Goal: Task Accomplishment & Management: Use online tool/utility

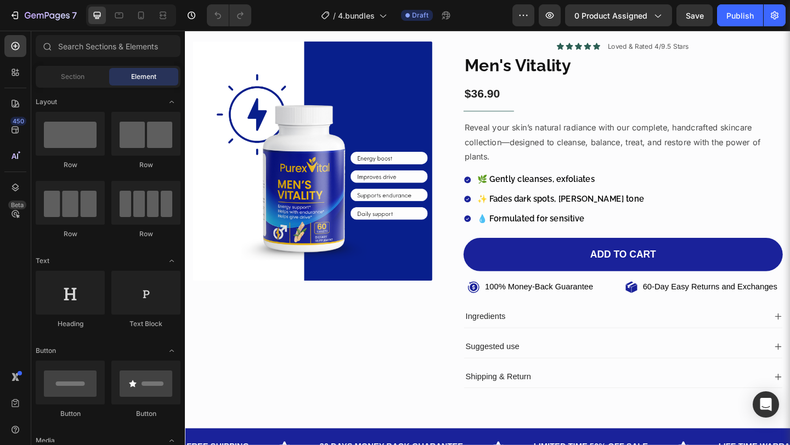
scroll to position [24, 0]
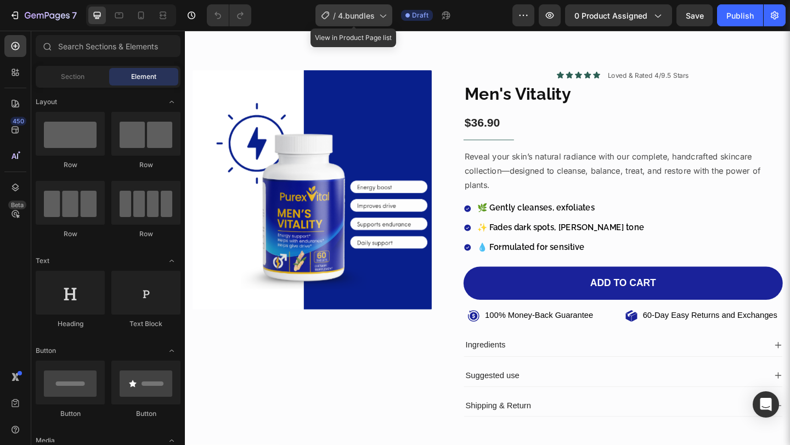
click at [360, 12] on span "4.bundles" at bounding box center [356, 16] width 37 height 12
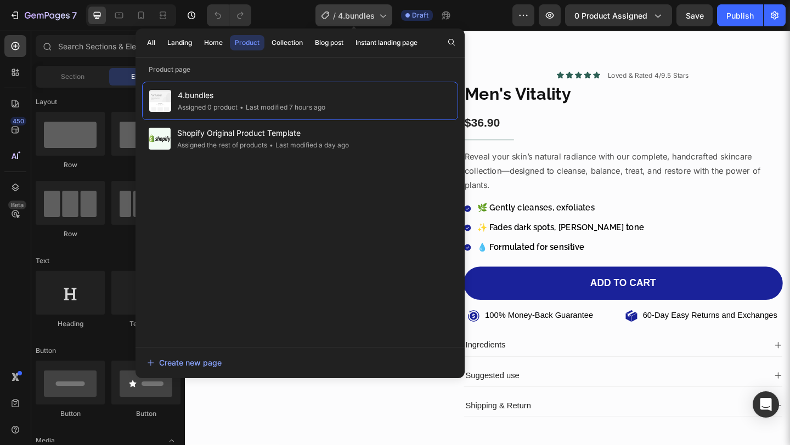
click at [363, 13] on span "4.bundles" at bounding box center [356, 16] width 37 height 12
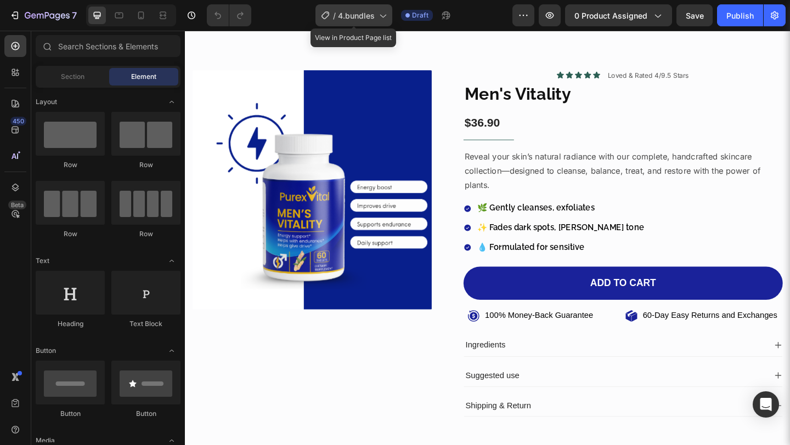
click at [375, 17] on span "4.bundles" at bounding box center [356, 16] width 37 height 12
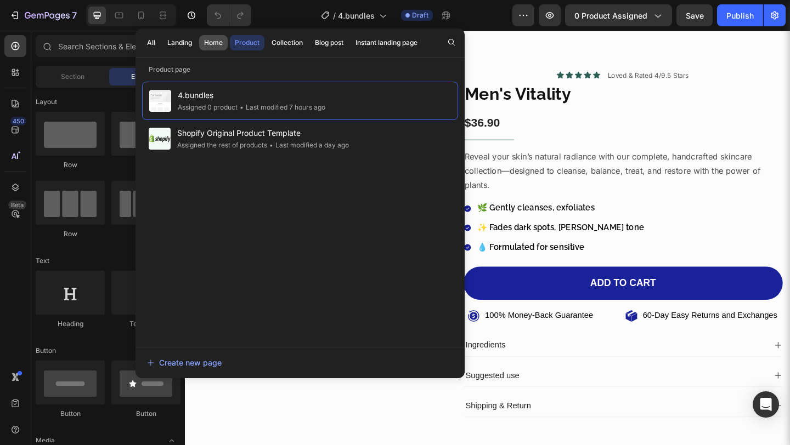
click at [224, 44] on button "Home" at bounding box center [213, 42] width 29 height 15
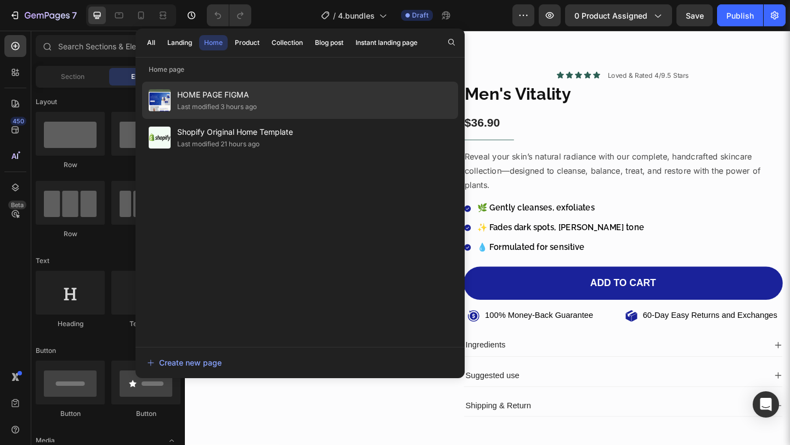
click at [225, 94] on span "HOME PAGE FIGMA" at bounding box center [217, 94] width 80 height 13
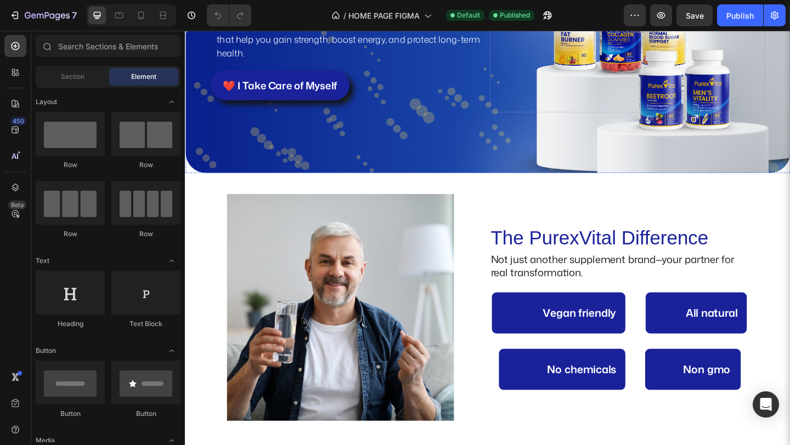
scroll to position [253, 0]
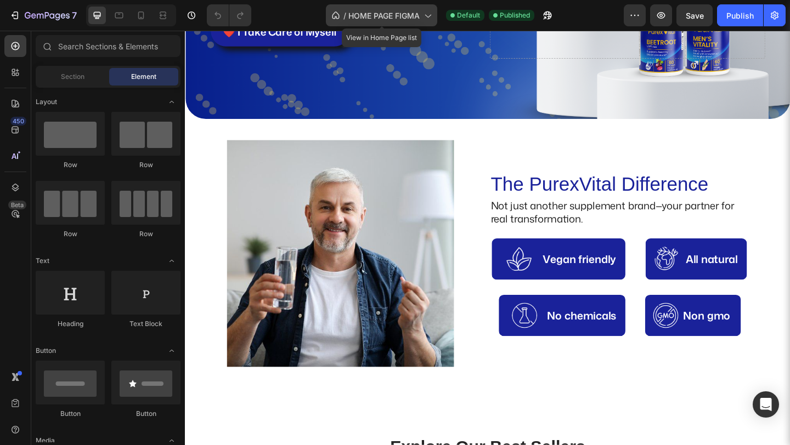
click at [387, 15] on span "HOME PAGE FIGMA" at bounding box center [383, 16] width 71 height 12
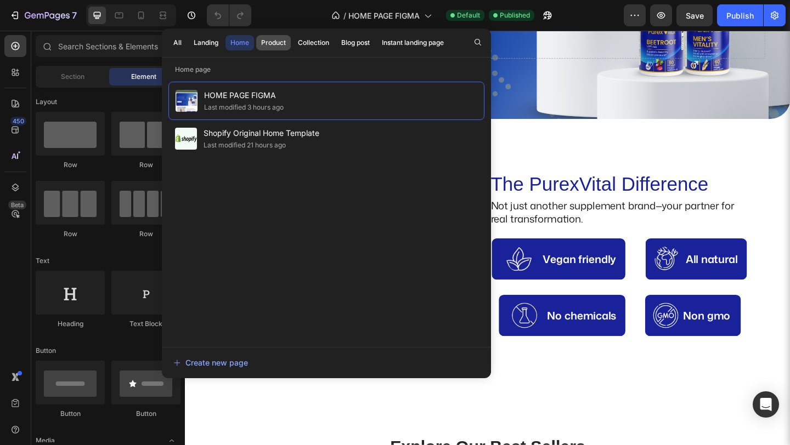
click at [262, 38] on div "Product" at bounding box center [273, 43] width 25 height 10
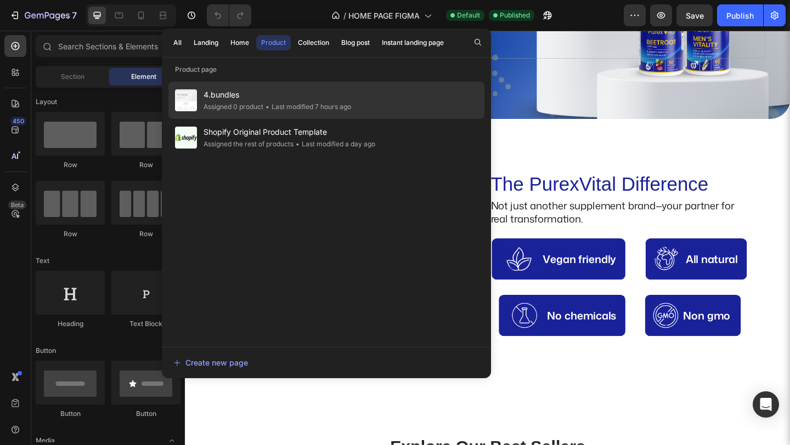
click at [283, 91] on span "4.bundles" at bounding box center [278, 94] width 148 height 13
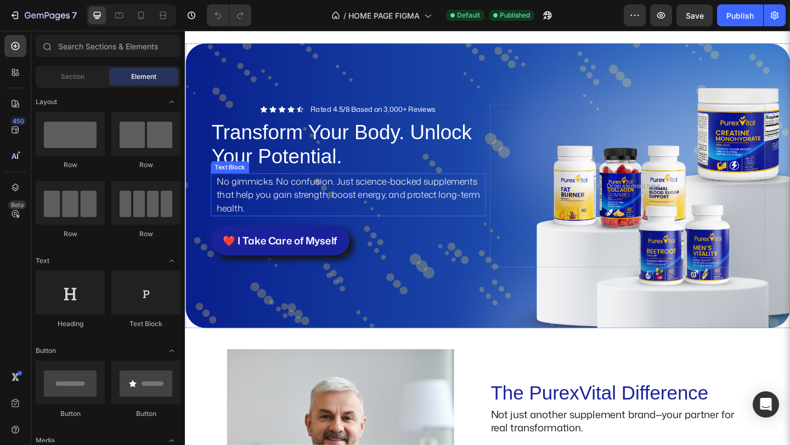
scroll to position [25, 0]
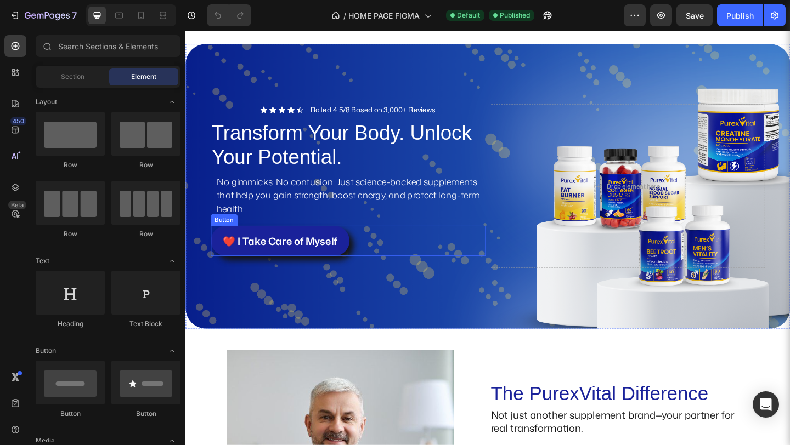
click at [349, 266] on button "❤️ I Take Care of Myself" at bounding box center [288, 259] width 151 height 33
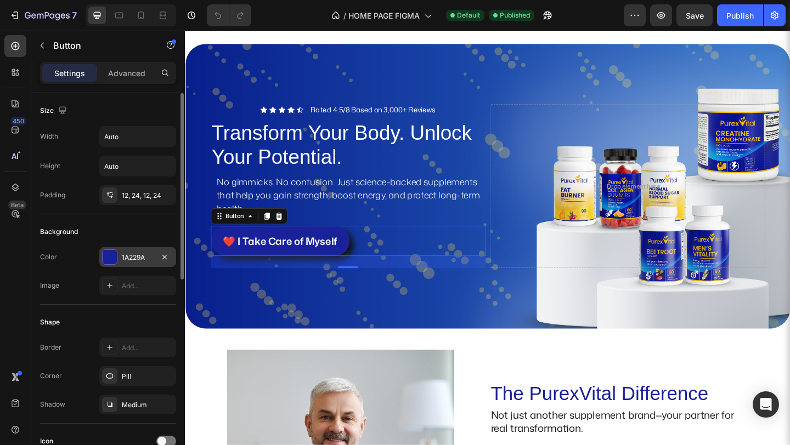
click at [128, 253] on div "1A229A" at bounding box center [138, 258] width 32 height 10
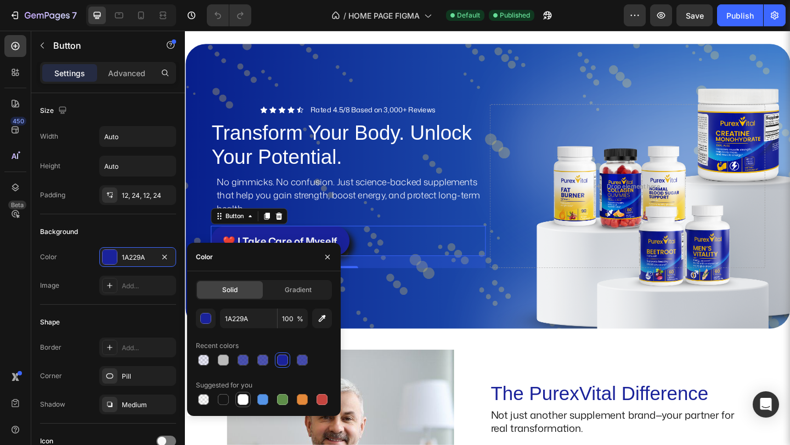
click at [241, 399] on div at bounding box center [243, 399] width 11 height 11
type input "FFFFFF"
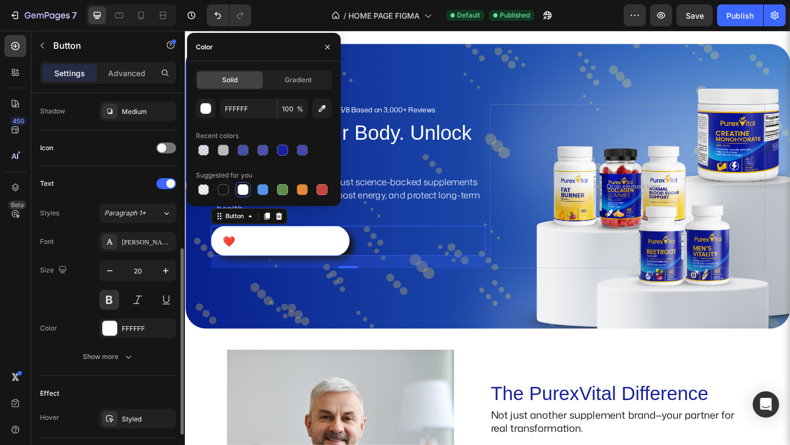
scroll to position [302, 0]
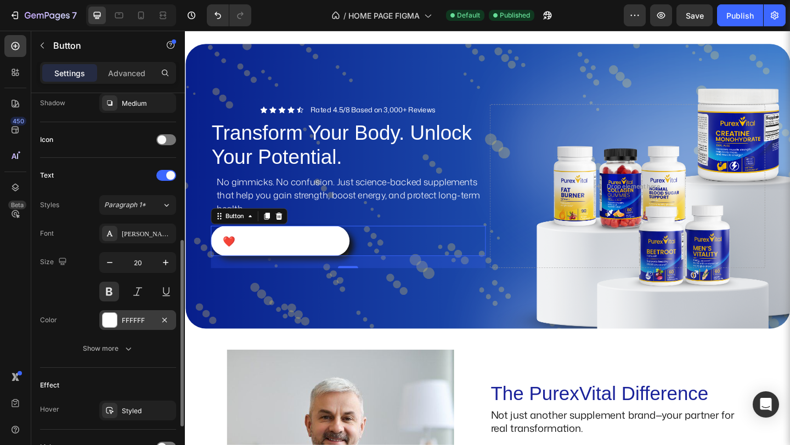
click at [137, 326] on div "FFFFFF" at bounding box center [137, 320] width 77 height 20
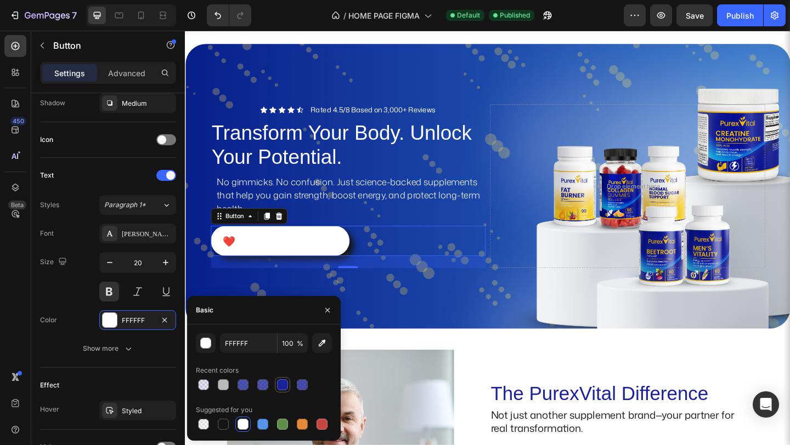
click at [284, 383] on div at bounding box center [282, 385] width 11 height 11
type input "1A229A"
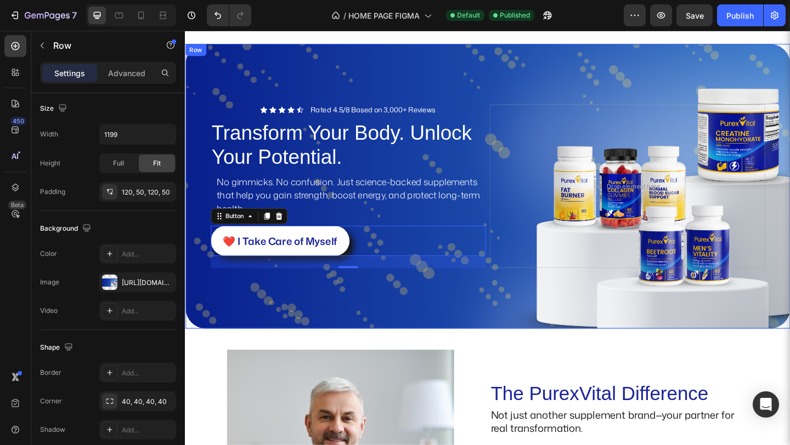
click at [468, 331] on div "Icon Icon Icon Icon Icon Icon List Rated 4.5/8 Based on 3,000+ Reviews Text Blo…" at bounding box center [514, 200] width 658 height 310
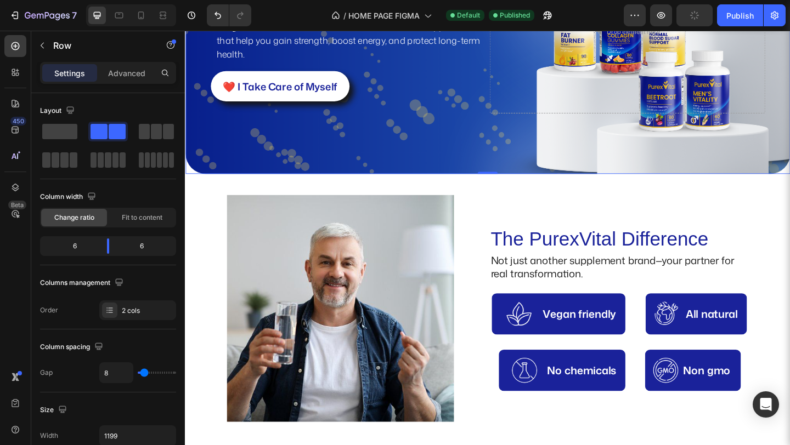
scroll to position [218, 0]
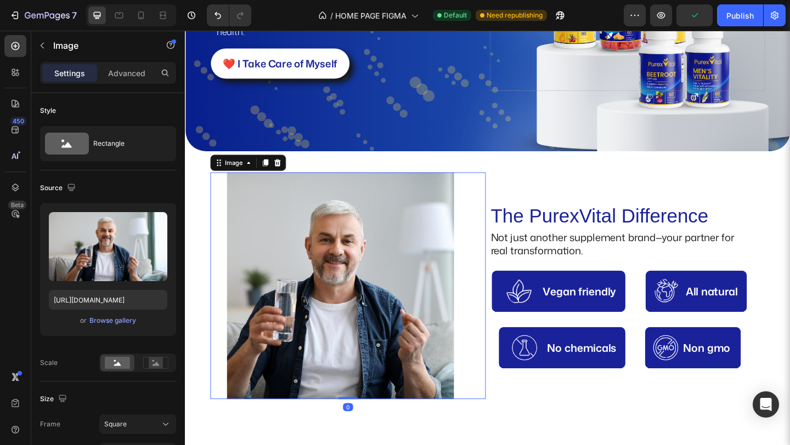
click at [434, 343] on img at bounding box center [353, 308] width 247 height 247
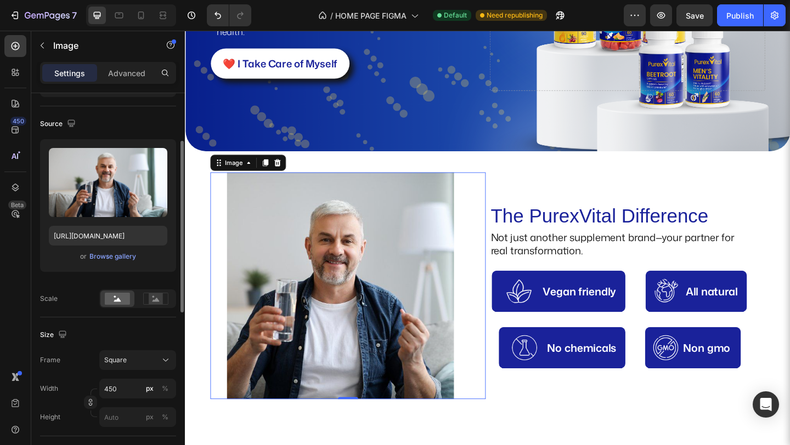
scroll to position [89, 0]
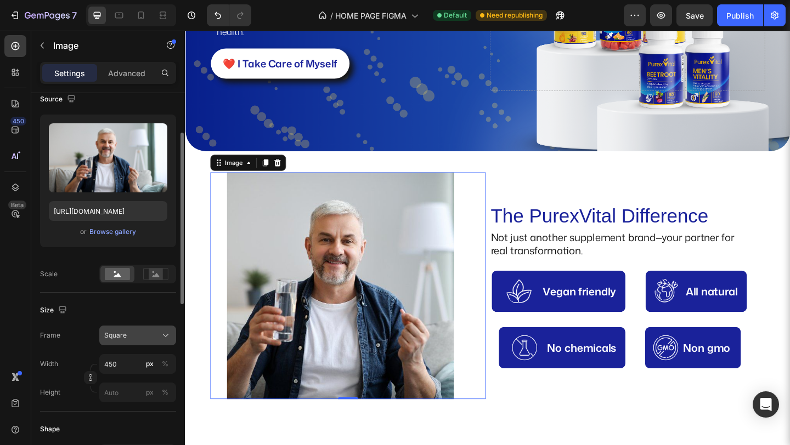
click at [143, 342] on button "Square" at bounding box center [137, 336] width 77 height 20
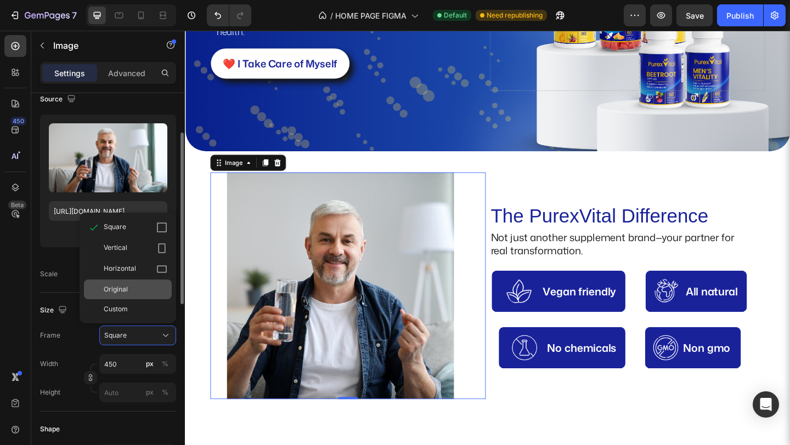
click at [148, 287] on div "Original" at bounding box center [136, 290] width 64 height 10
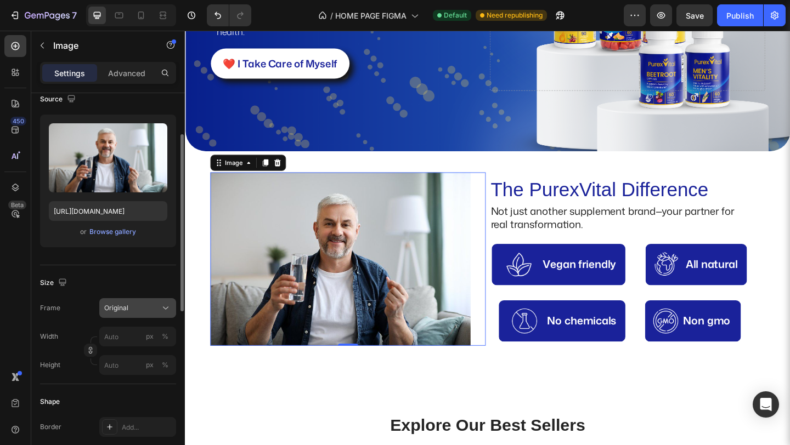
click at [155, 308] on div "Original" at bounding box center [131, 308] width 54 height 10
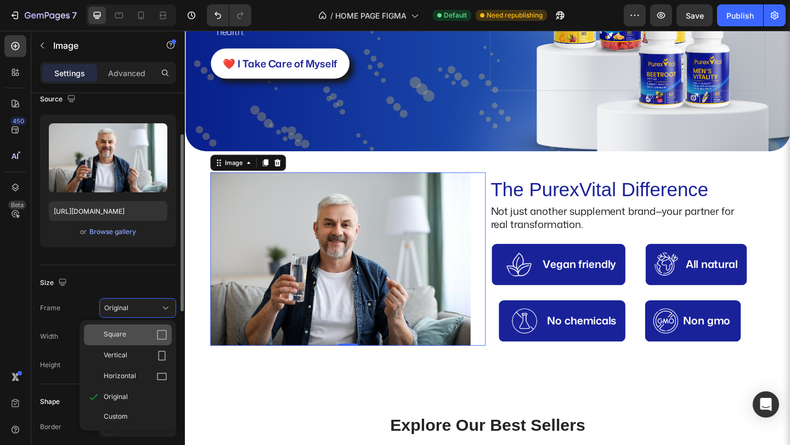
click at [135, 339] on div "Square" at bounding box center [136, 335] width 64 height 11
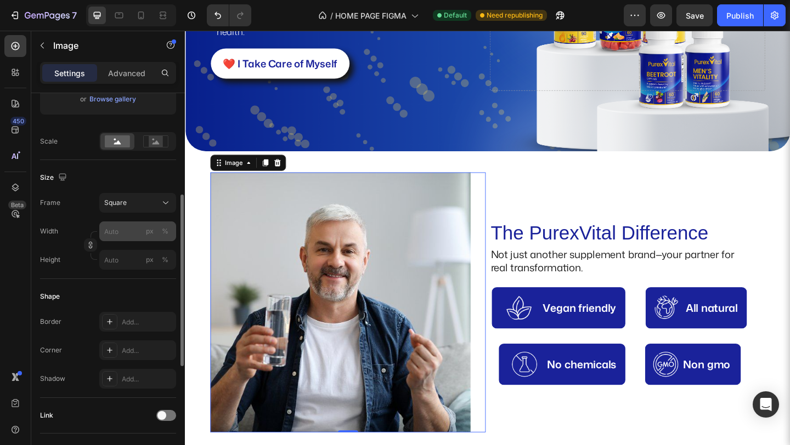
scroll to position [225, 0]
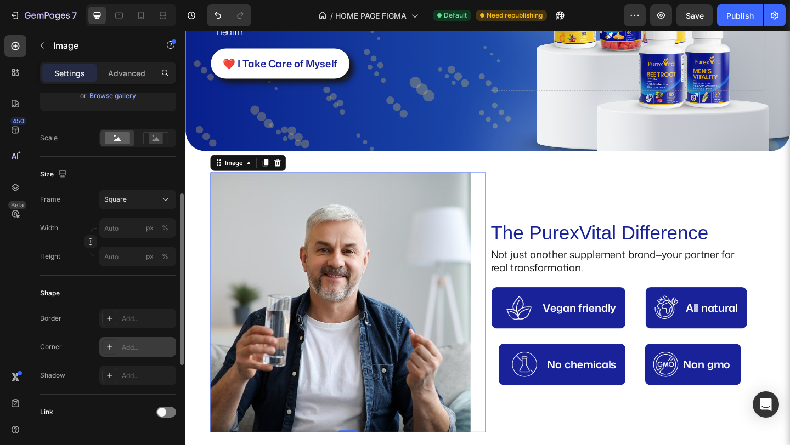
click at [127, 346] on div "Add..." at bounding box center [148, 348] width 52 height 10
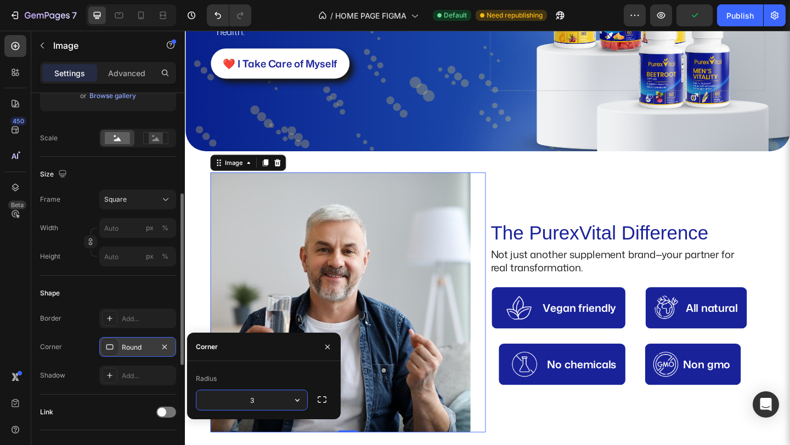
type input "30"
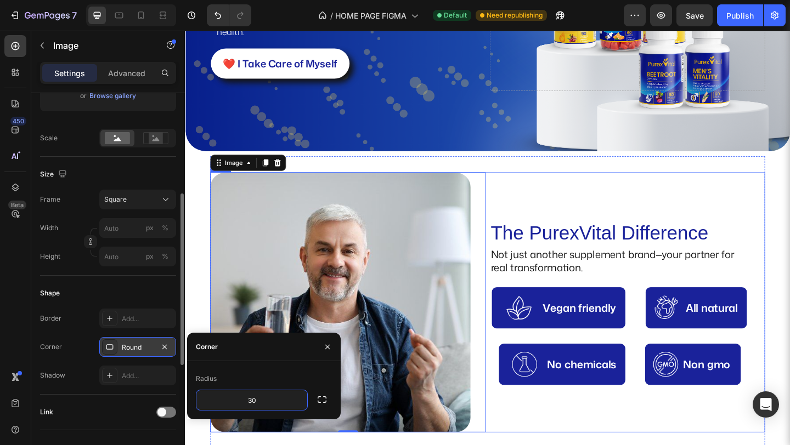
click at [668, 202] on div "The PurexVital Difference Heading Not just another supplement brand—your partne…" at bounding box center [666, 326] width 300 height 283
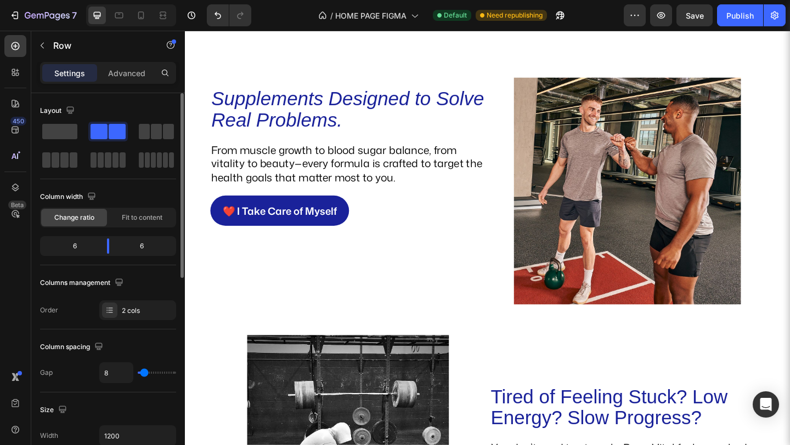
scroll to position [1069, 0]
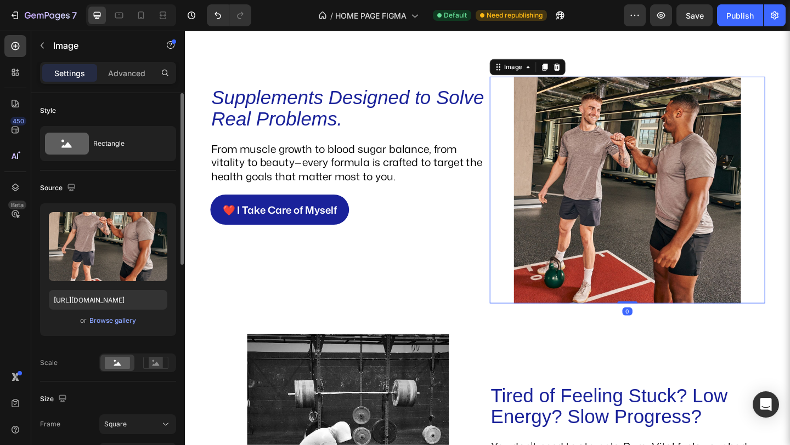
click at [678, 205] on img at bounding box center [666, 204] width 247 height 247
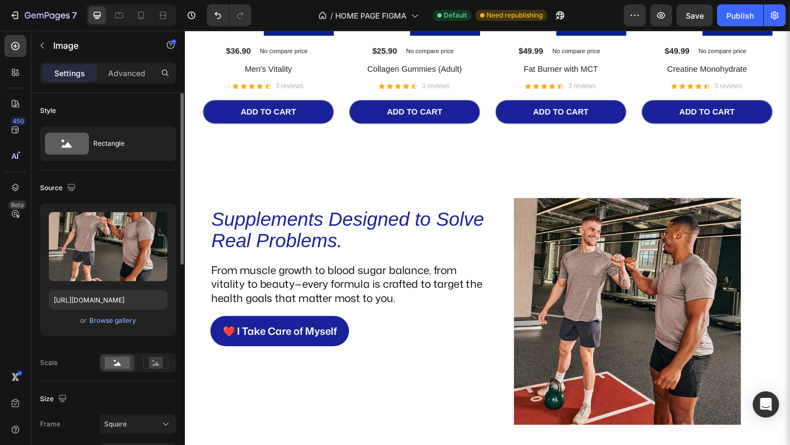
scroll to position [928, 0]
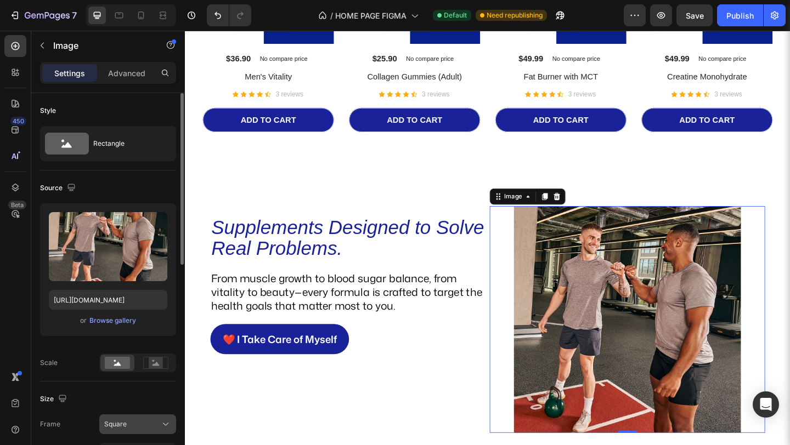
click at [163, 426] on icon at bounding box center [165, 424] width 11 height 11
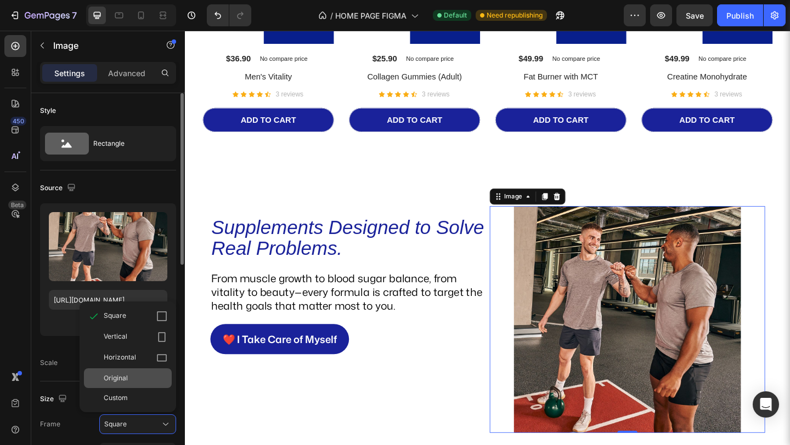
click at [150, 383] on div "Original" at bounding box center [136, 379] width 64 height 10
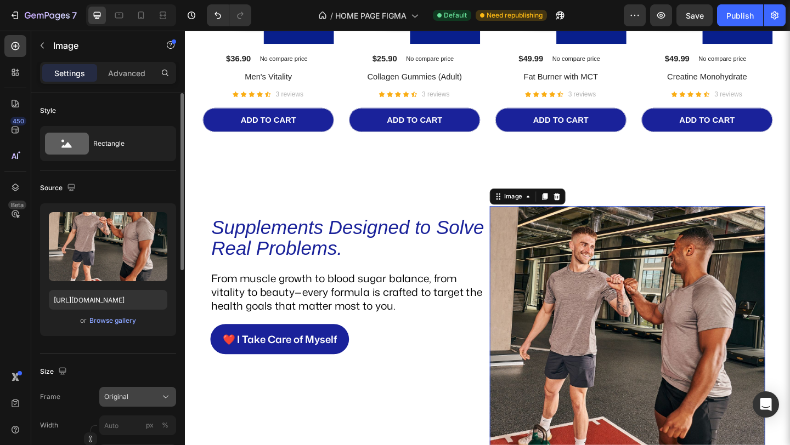
click at [159, 401] on div "Original" at bounding box center [137, 397] width 67 height 11
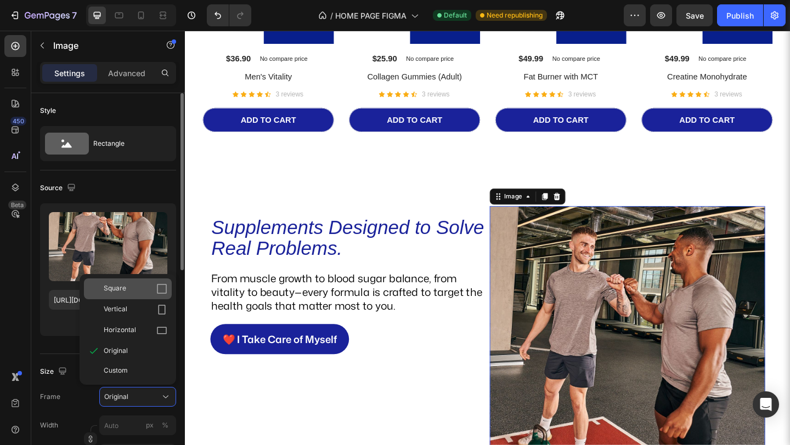
click at [146, 292] on div "Square" at bounding box center [136, 289] width 64 height 11
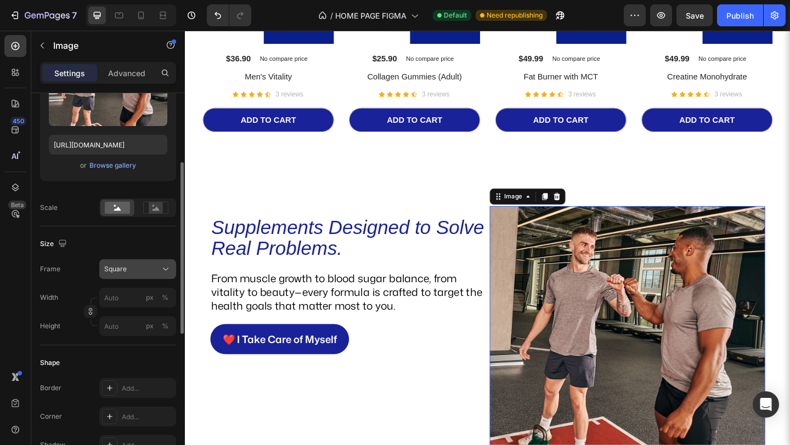
scroll to position [158, 0]
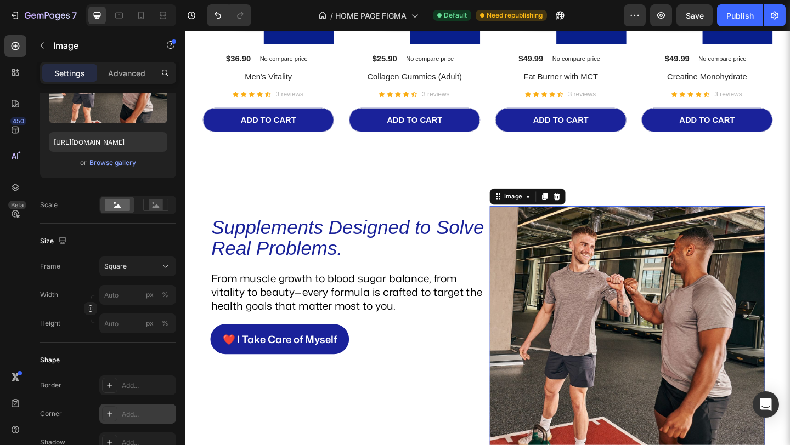
click at [132, 413] on div "Add..." at bounding box center [148, 415] width 52 height 10
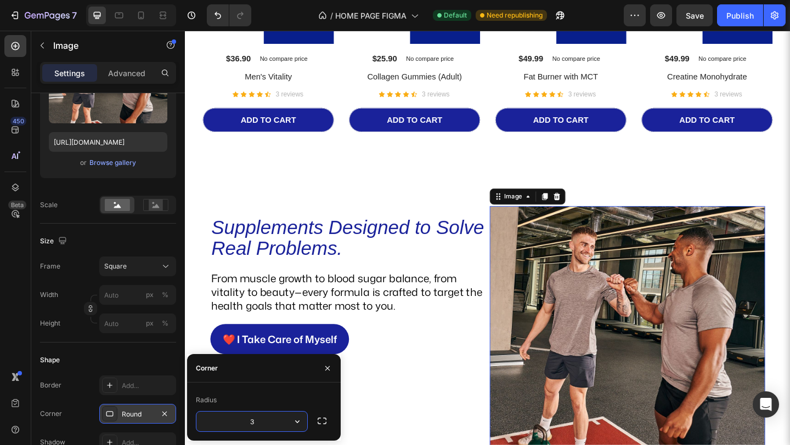
type input "30"
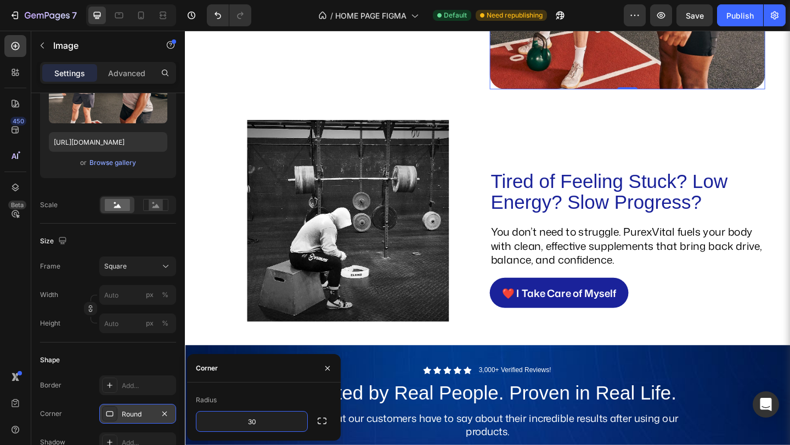
scroll to position [1374, 0]
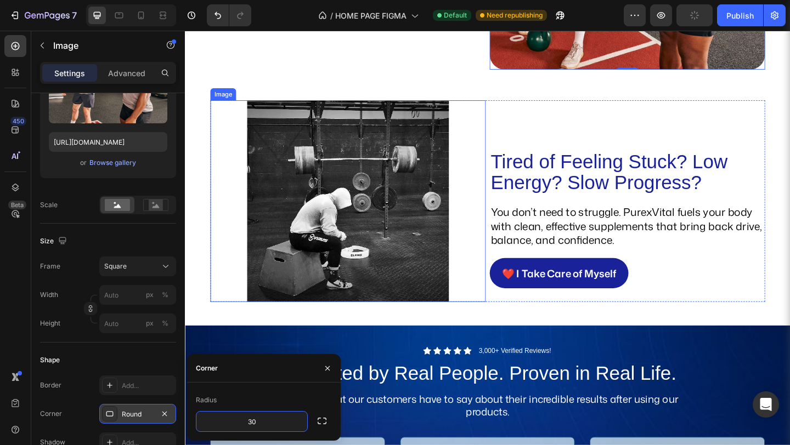
click at [432, 248] on img at bounding box center [361, 215] width 219 height 219
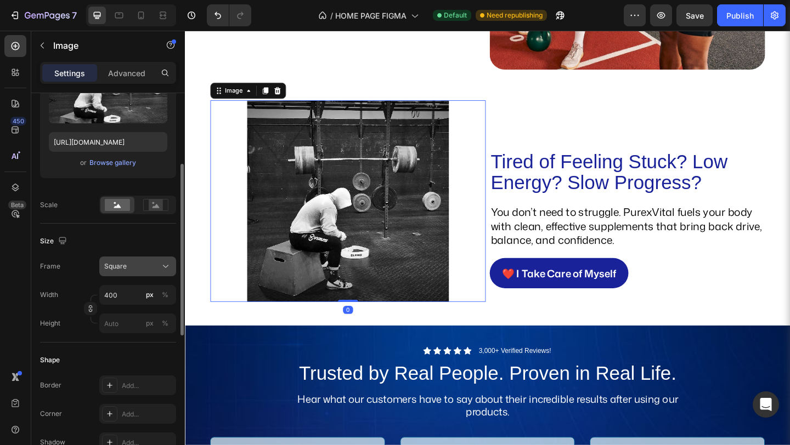
click at [157, 265] on div "Square" at bounding box center [131, 267] width 54 height 10
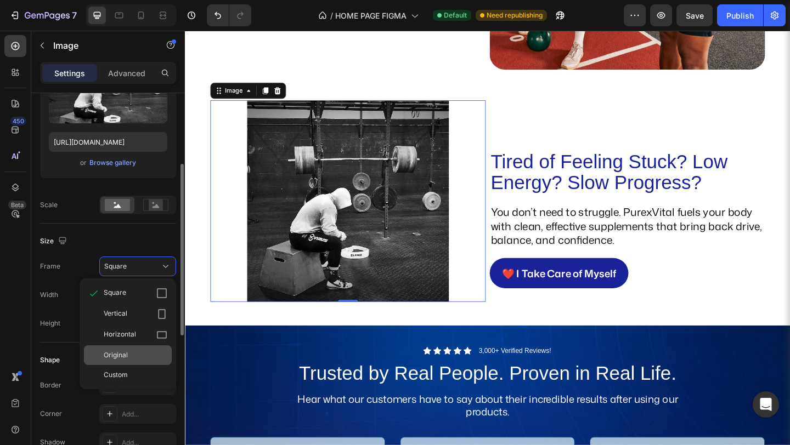
click at [133, 349] on div "Original" at bounding box center [128, 356] width 88 height 20
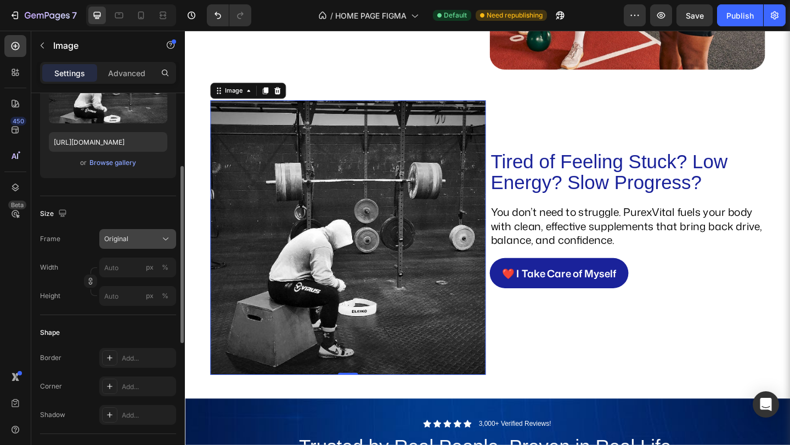
click at [157, 246] on button "Original" at bounding box center [137, 239] width 77 height 20
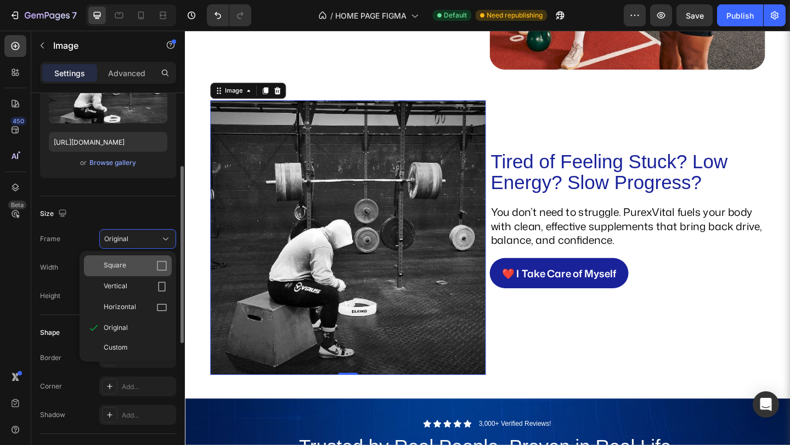
click at [145, 261] on div "Square" at bounding box center [136, 266] width 64 height 11
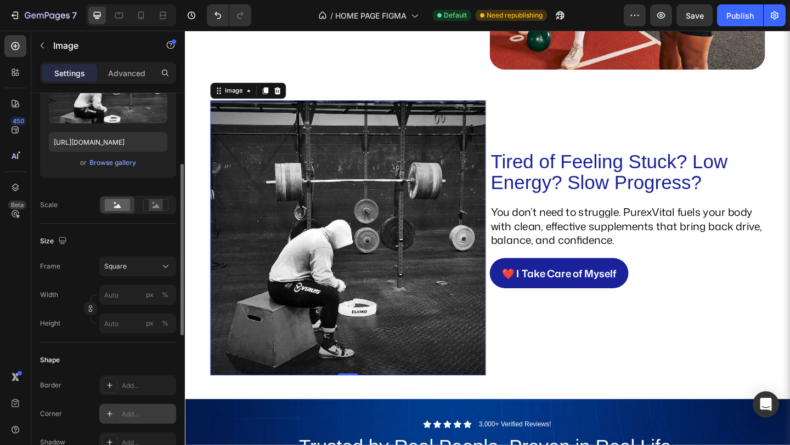
click at [122, 414] on div "Add..." at bounding box center [148, 415] width 52 height 10
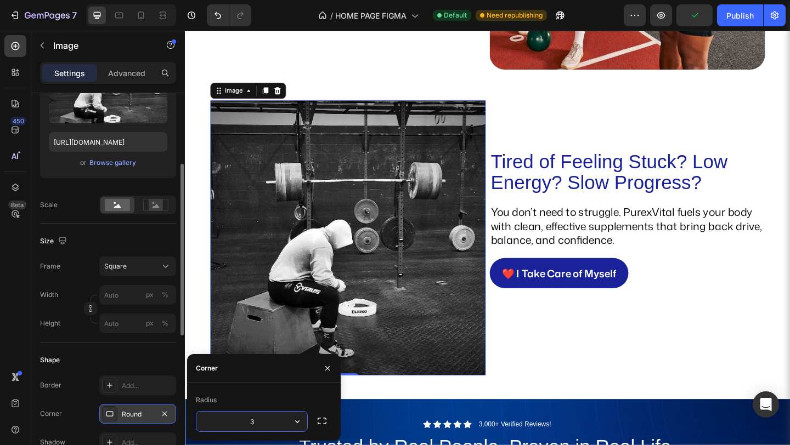
type input "30"
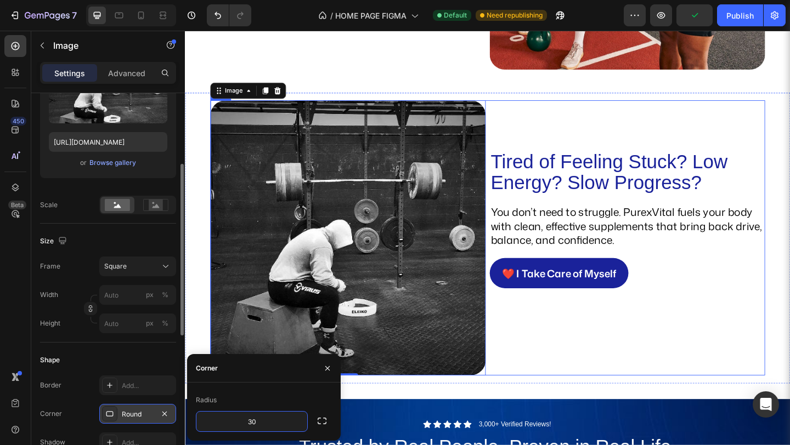
click at [613, 404] on div "Tired of Feeling Stuck? Low Energy? Slow Progress? Heading You don’t need to st…" at bounding box center [666, 256] width 300 height 300
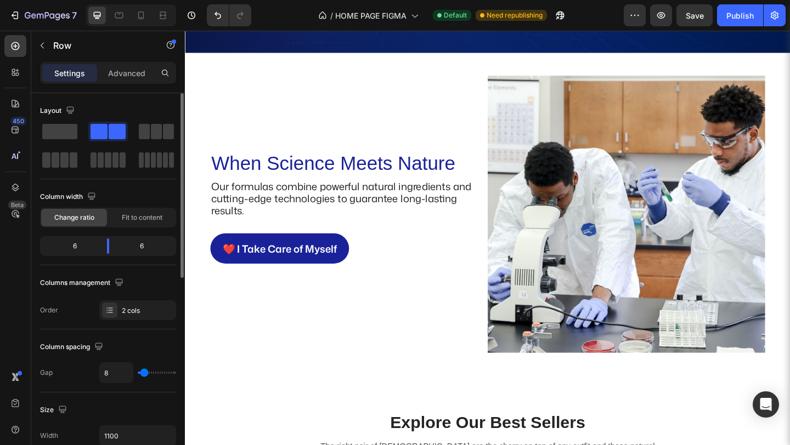
scroll to position [2002, 0]
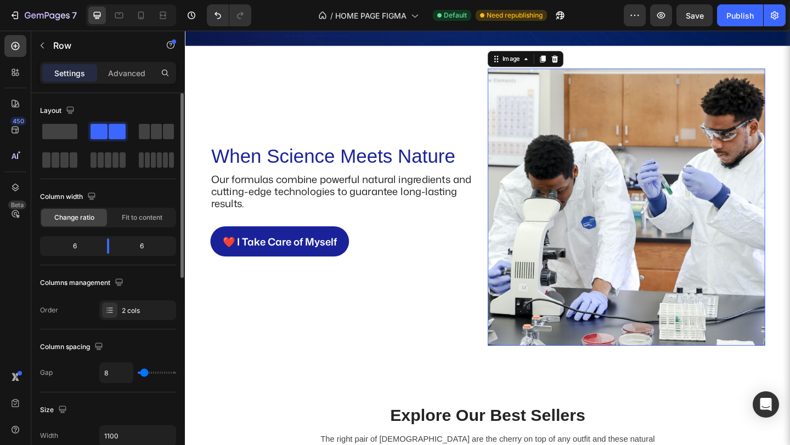
click at [645, 356] on img at bounding box center [665, 223] width 302 height 302
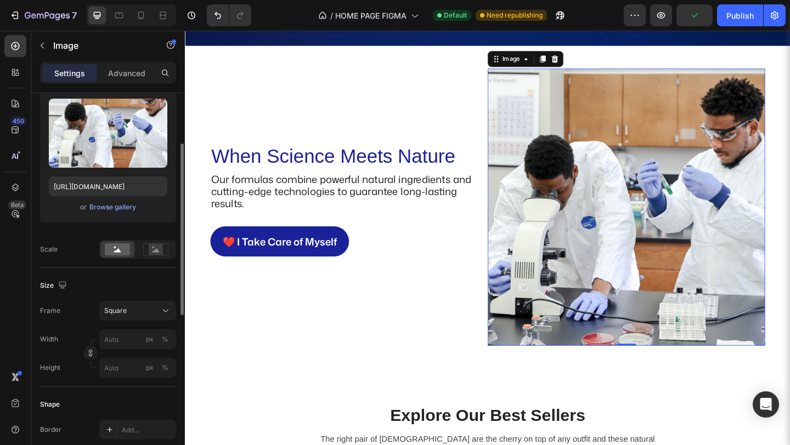
scroll to position [160, 0]
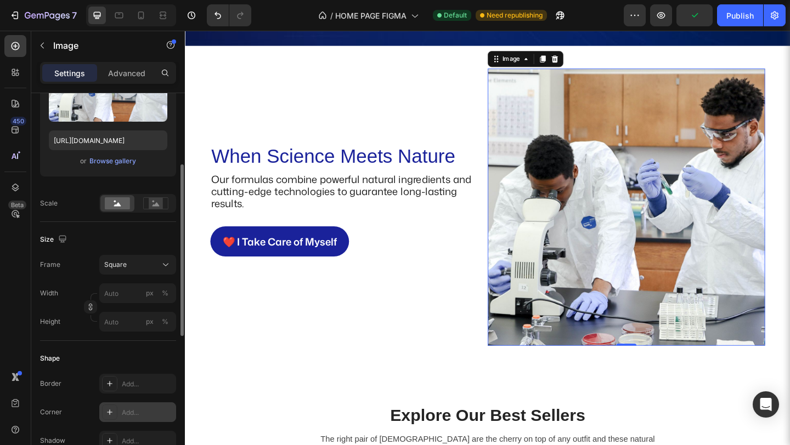
click at [127, 405] on div "Add..." at bounding box center [137, 413] width 77 height 20
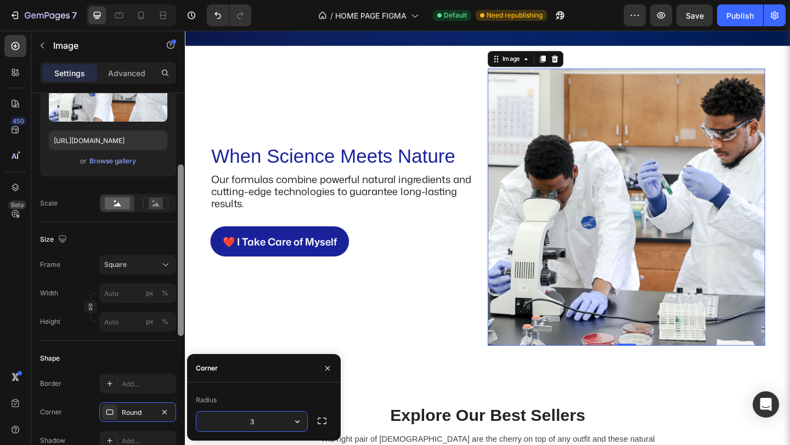
type input "30"
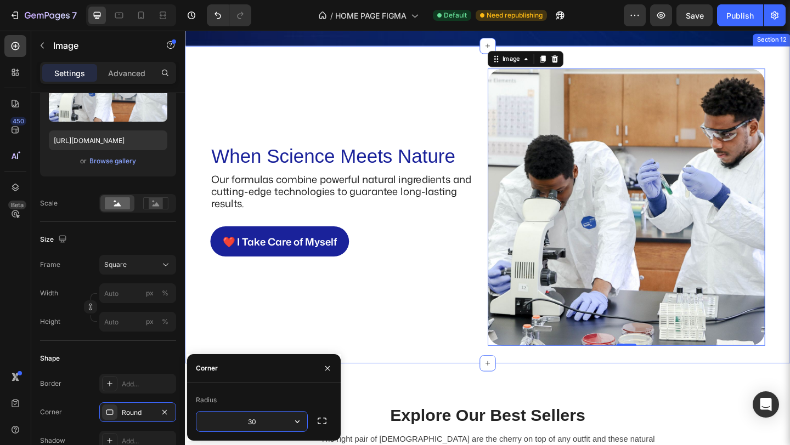
click at [383, 393] on div "Image When Science Meets Nature Heading Our formulas combine powerful natural i…" at bounding box center [514, 220] width 658 height 346
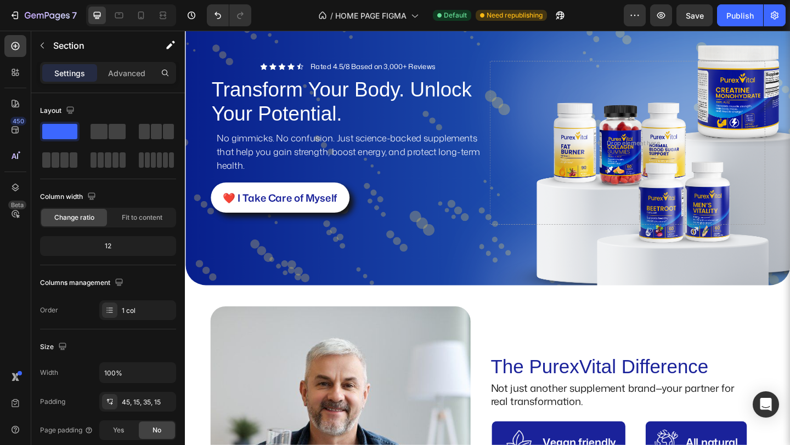
scroll to position [0, 0]
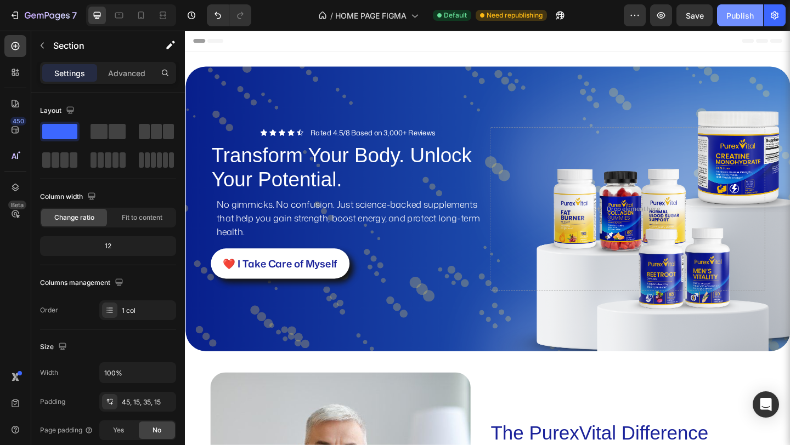
click at [729, 10] on div "Publish" at bounding box center [739, 16] width 27 height 12
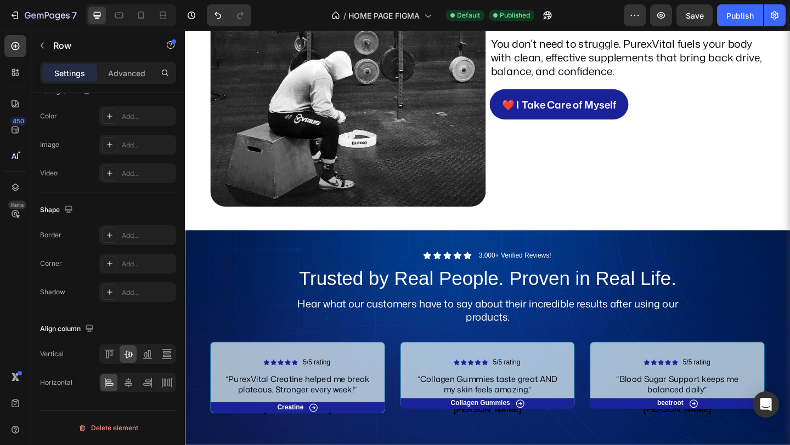
scroll to position [1571, 0]
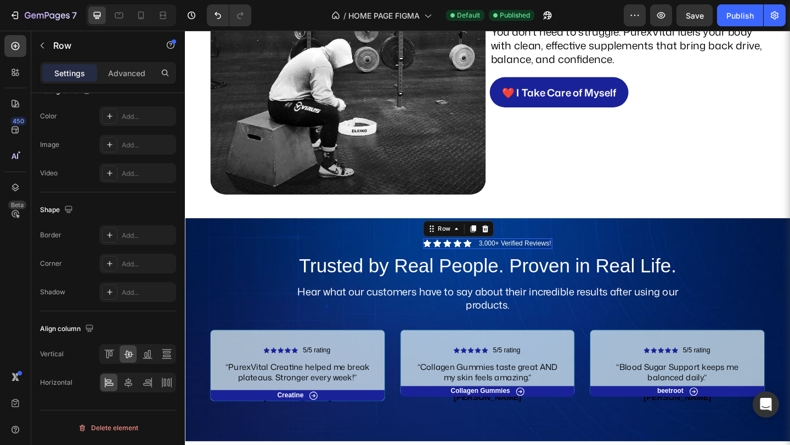
click at [496, 264] on div "Icon Icon Icon Icon Icon Icon List 3,000+ Verified Reviews! Text Block Row 0" at bounding box center [514, 263] width 140 height 12
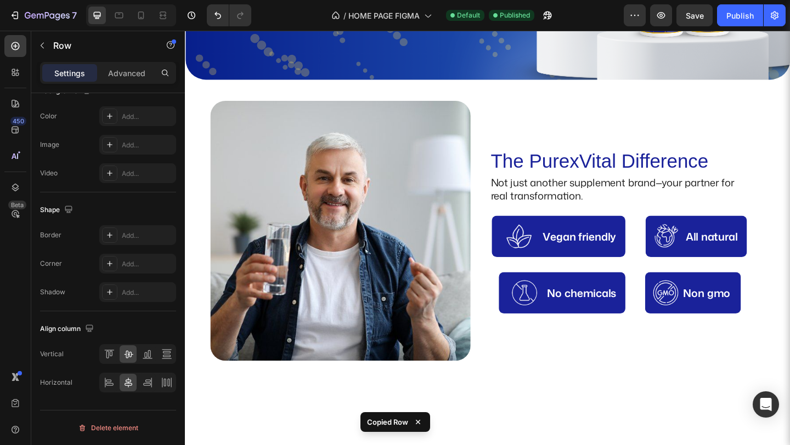
scroll to position [0, 0]
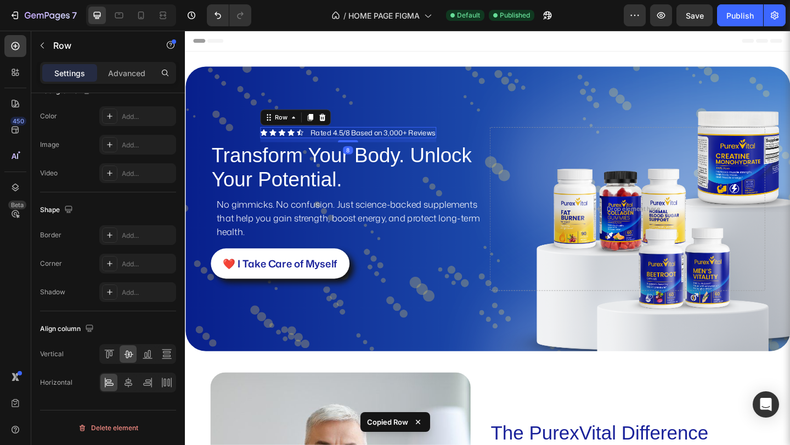
click at [315, 142] on div "Icon Icon Icon Icon Icon Icon List Rated 4.5/8 Based on 3,000+ Reviews Text Blo…" at bounding box center [362, 141] width 191 height 12
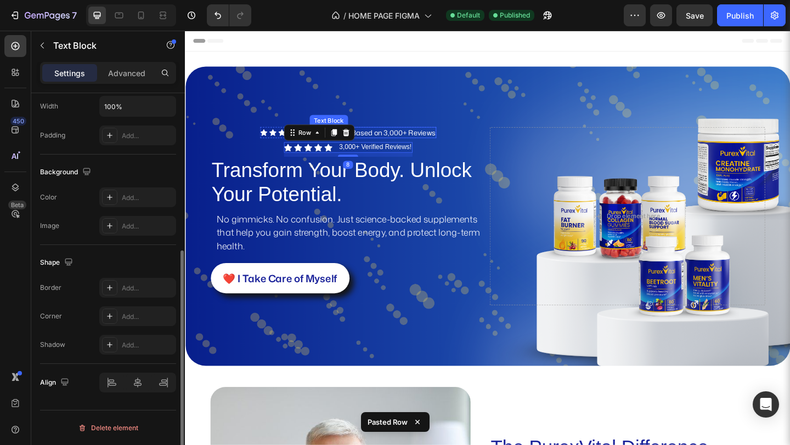
click at [411, 140] on p "Rated 4.5/8 Based on 3,000+ Reviews" at bounding box center [388, 142] width 135 height 10
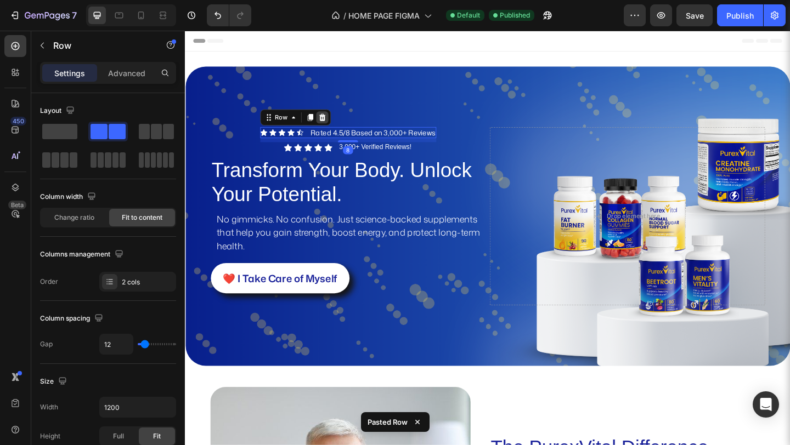
click at [332, 129] on div at bounding box center [333, 124] width 13 height 13
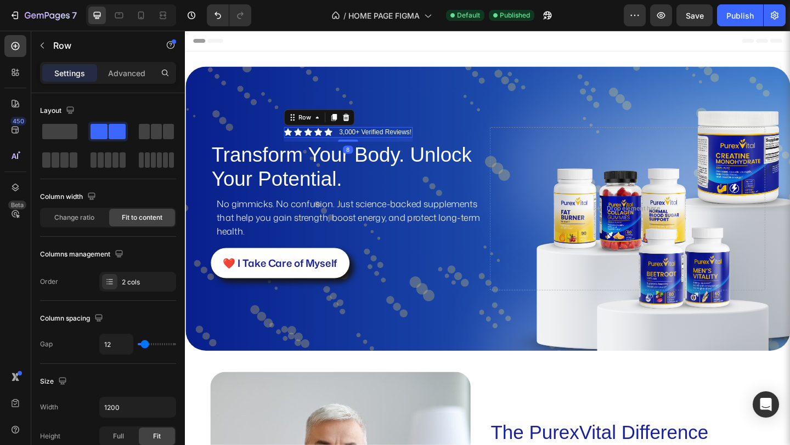
click at [346, 142] on div "Icon Icon Icon Icon Icon Icon List 3,000+ Verified Reviews! Text Block Row 8" at bounding box center [362, 141] width 140 height 12
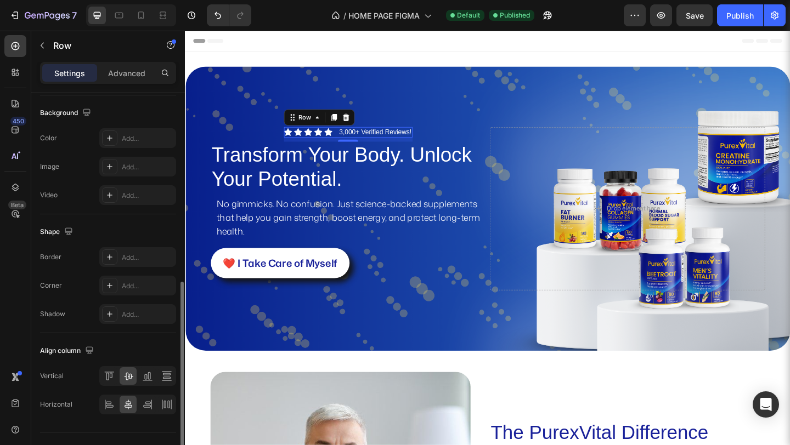
scroll to position [411, 0]
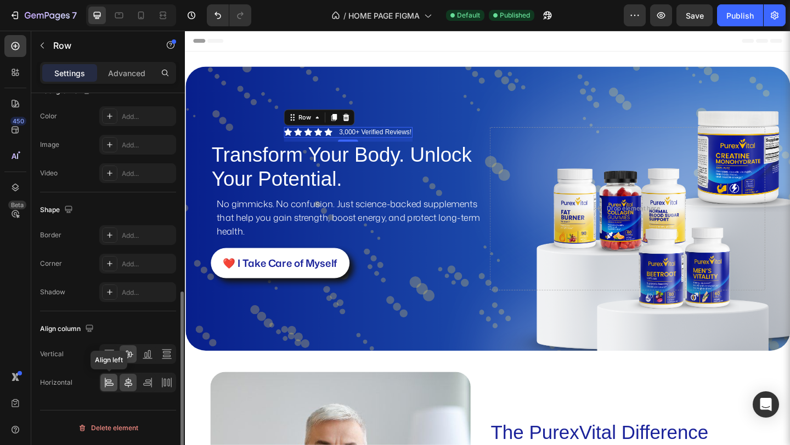
click at [110, 386] on icon at bounding box center [109, 382] width 11 height 11
click at [131, 388] on icon at bounding box center [128, 382] width 11 height 11
click at [113, 386] on icon at bounding box center [109, 382] width 11 height 11
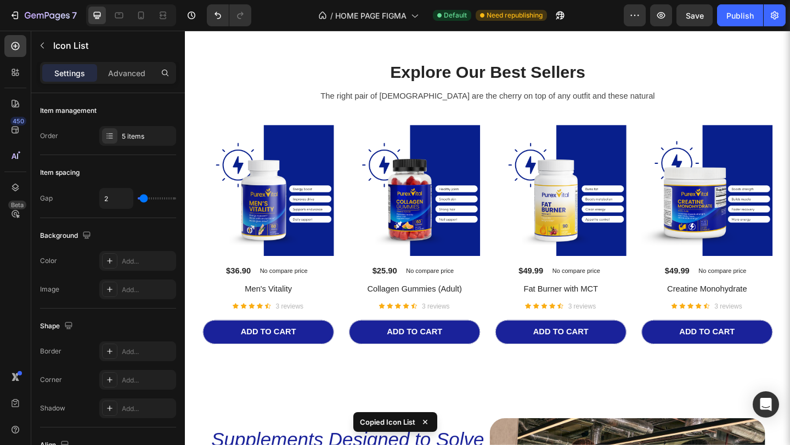
scroll to position [698, 0]
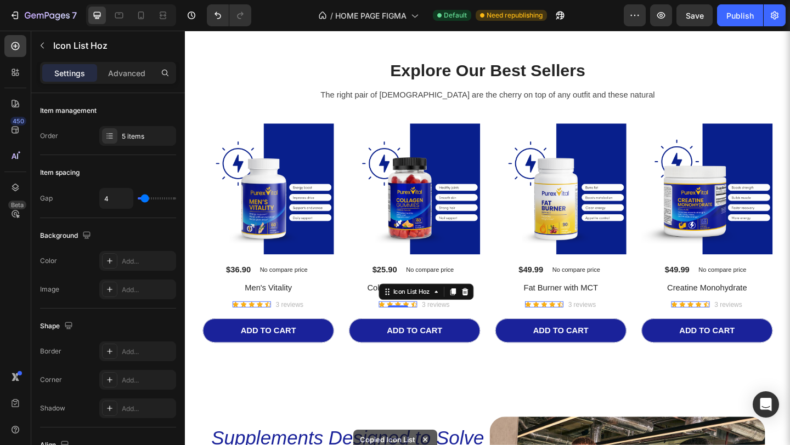
click at [278, 327] on div "Icon Icon Icon Icon Icon" at bounding box center [257, 328] width 42 height 7
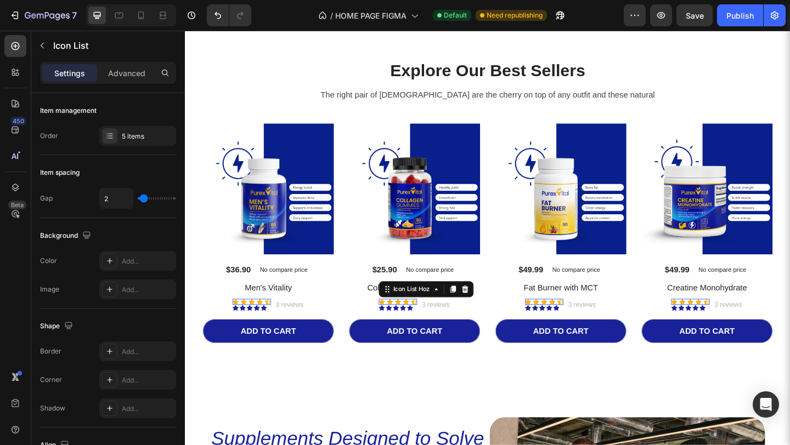
click at [347, 320] on div "(P) Images $25.90 (P) Price (P) Price No compare price (P) Price Row Collagen G…" at bounding box center [275, 251] width 143 height 239
click at [185, 31] on icon at bounding box center [185, 31] width 0 height 0
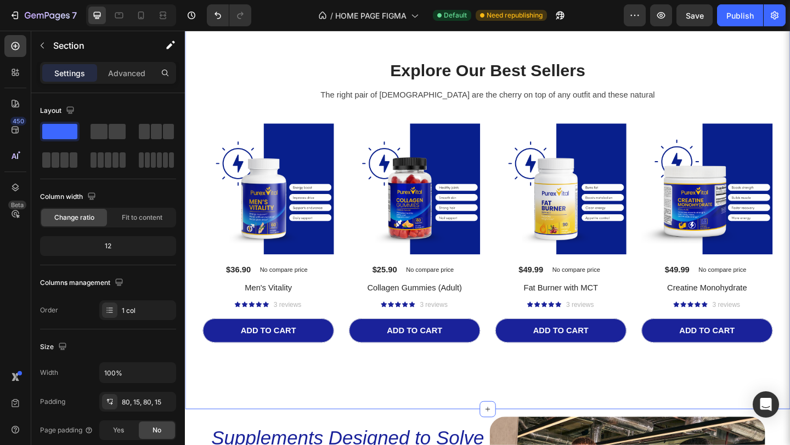
click at [469, 403] on div "Explore Our Best Sellers Heading The right pair of sunnies are the cherry on to…" at bounding box center [514, 230] width 658 height 425
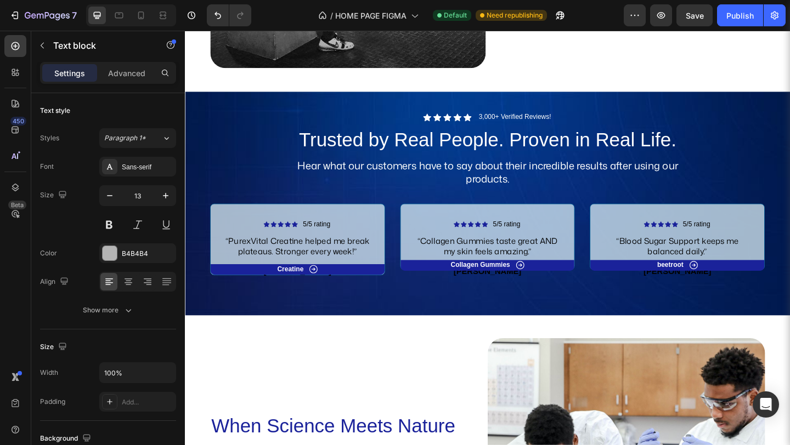
scroll to position [1713, 0]
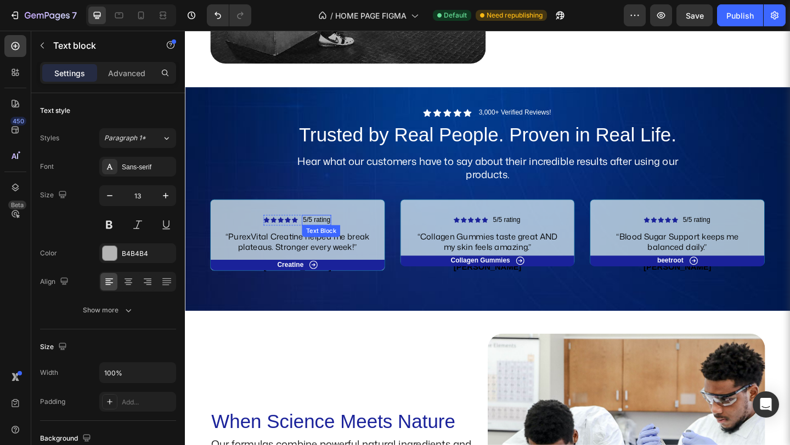
click at [327, 234] on p "5/5 rating" at bounding box center [328, 236] width 30 height 9
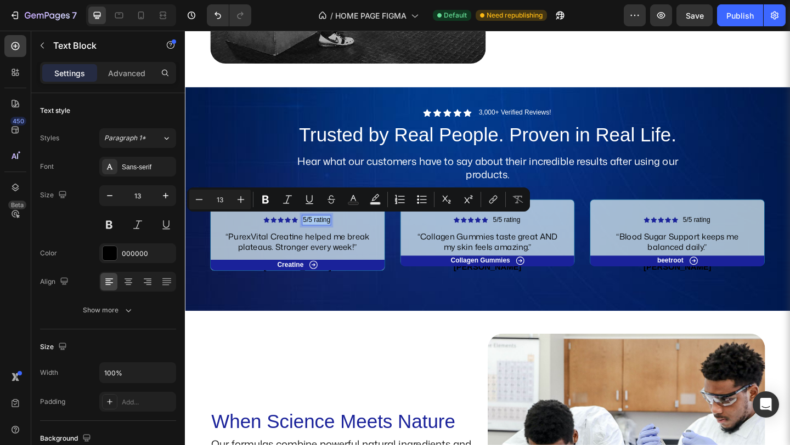
copy p "5/5 rating"
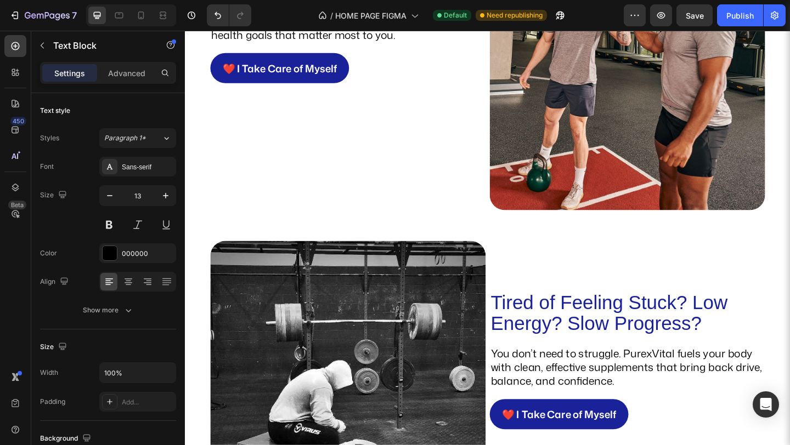
type input "16"
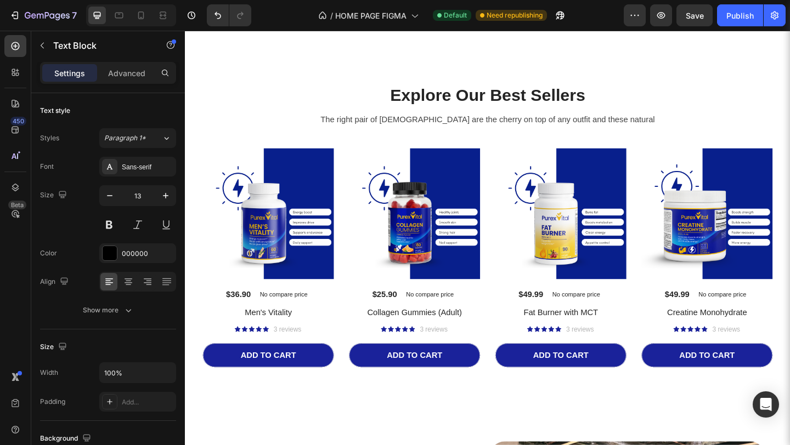
scroll to position [716, 0]
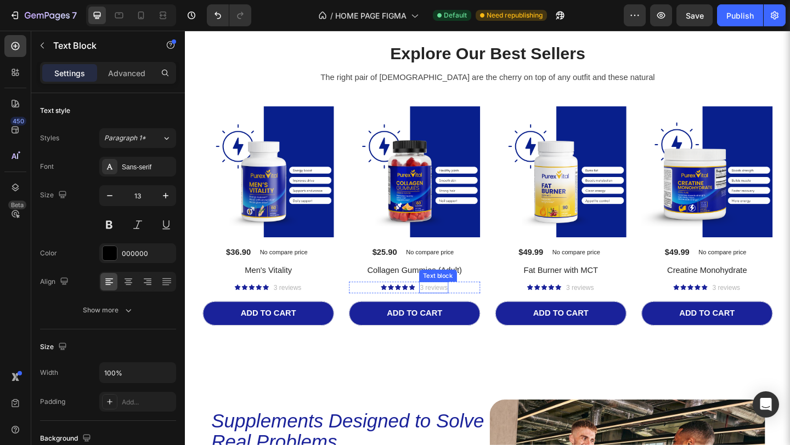
click at [312, 307] on p "3 reviews" at bounding box center [296, 310] width 30 height 11
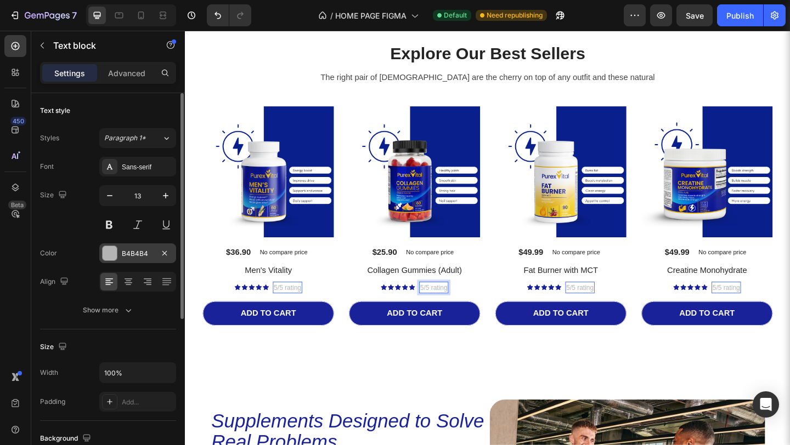
click at [130, 253] on div "B4B4B4" at bounding box center [138, 254] width 32 height 10
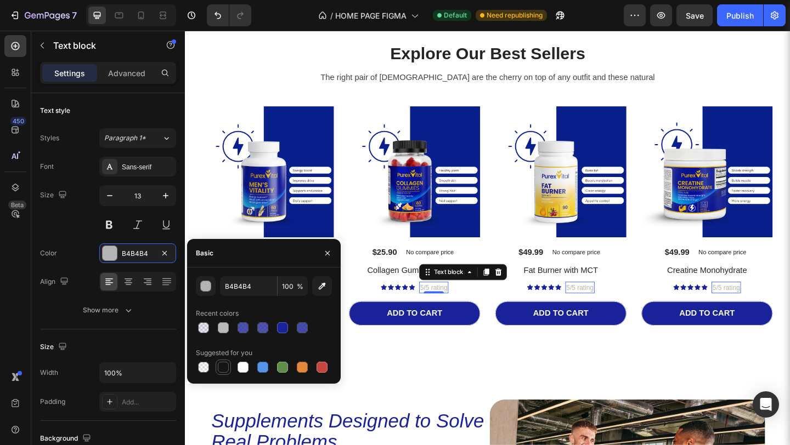
click at [224, 366] on div at bounding box center [223, 367] width 11 height 11
type input "151515"
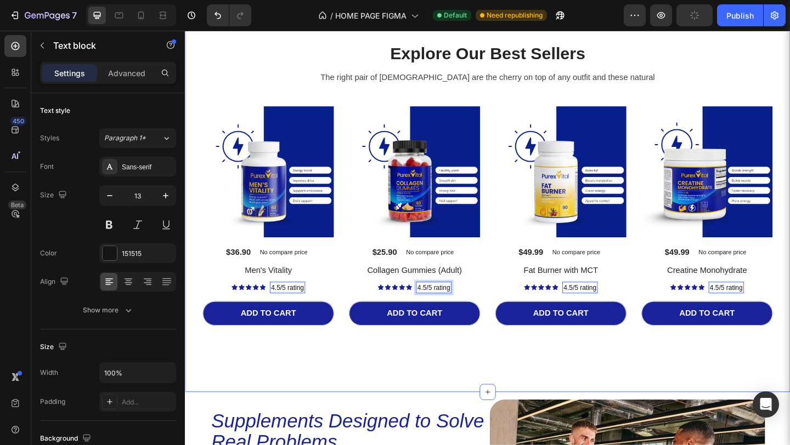
click at [505, 371] on div "Explore Our Best Sellers Heading The right pair of sunnies are the cherry on to…" at bounding box center [514, 211] width 642 height 337
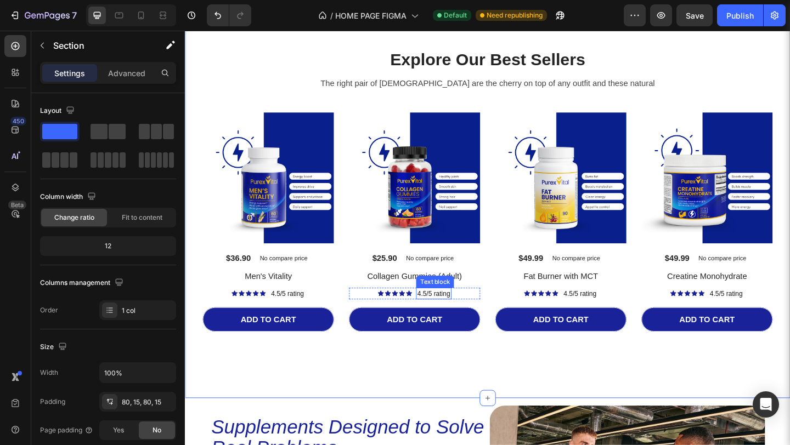
scroll to position [709, 0]
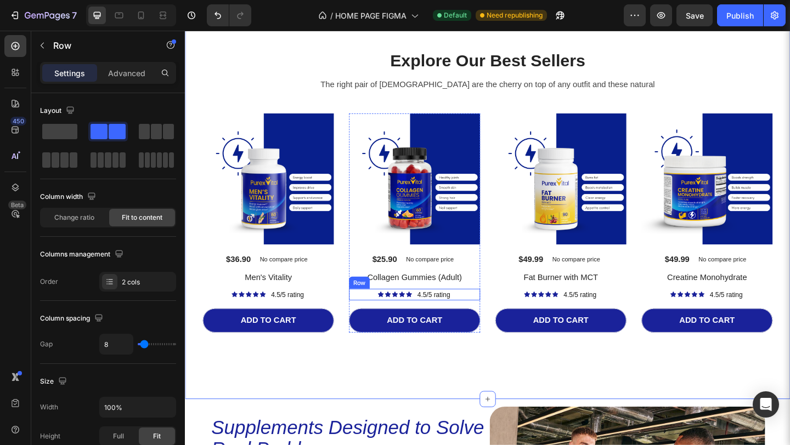
click at [347, 314] on div "Icon Icon Icon Icon Icon Icon List 4.5/5 rating Text block Row" at bounding box center [275, 318] width 143 height 13
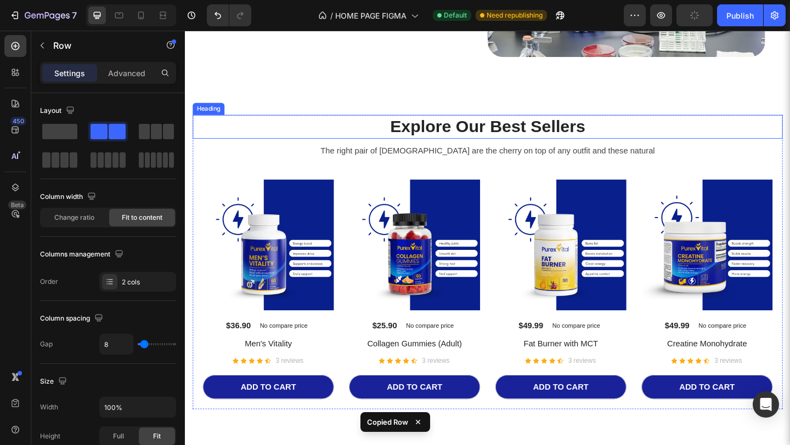
scroll to position [2357, 0]
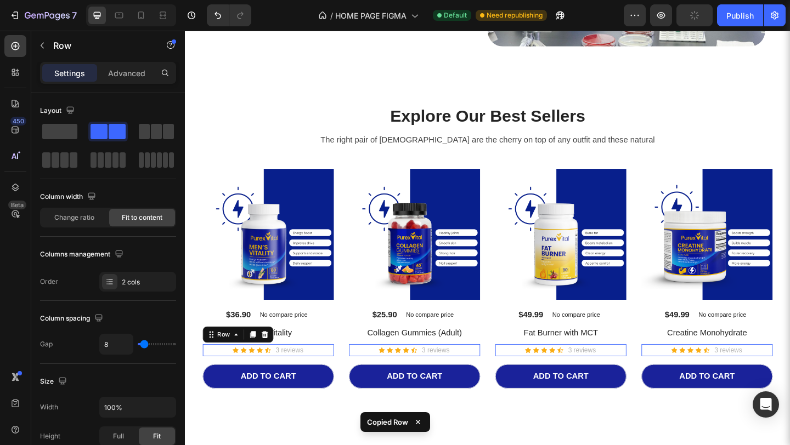
click at [329, 377] on div "Icon Icon Icon Icon Icon Icon List Hoz 3 reviews Text block Row 0" at bounding box center [275, 378] width 143 height 13
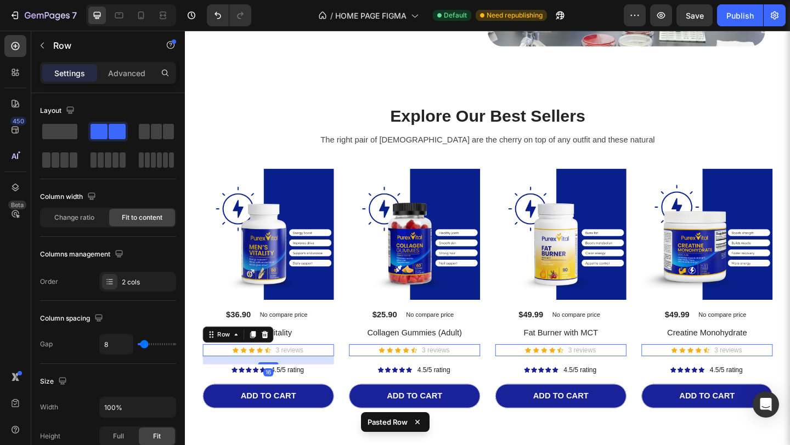
click at [329, 373] on div "Icon Icon Icon Icon Icon Icon List Hoz 3 reviews Text block Row 16" at bounding box center [275, 378] width 143 height 13
click at [273, 357] on icon at bounding box center [271, 361] width 9 height 9
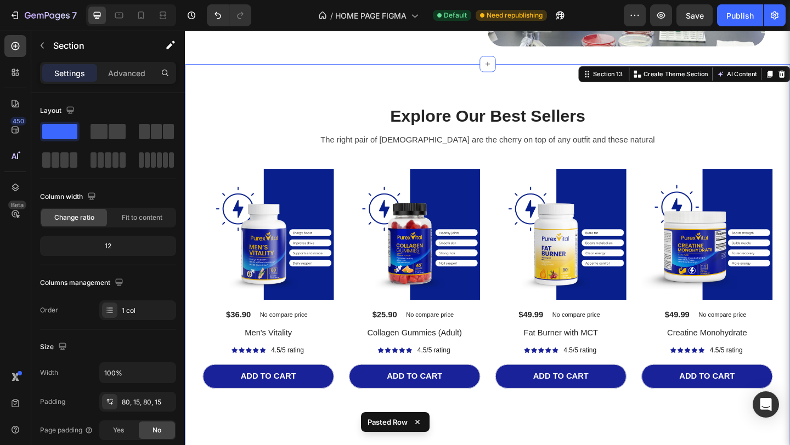
click at [279, 445] on div "Explore Our Best Sellers Heading The right pair of sunnies are the cherry on to…" at bounding box center [514, 279] width 642 height 337
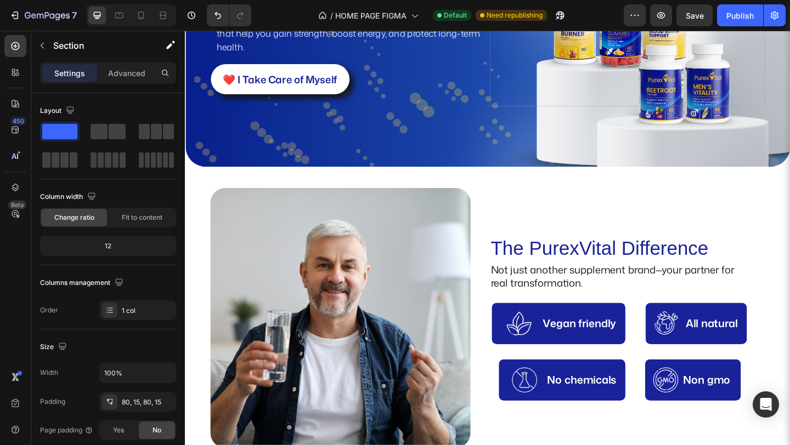
scroll to position [820, 0]
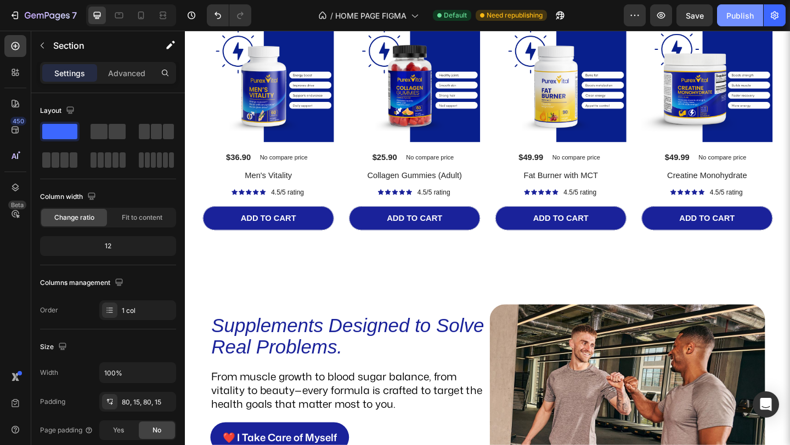
click at [742, 7] on button "Publish" at bounding box center [740, 15] width 46 height 22
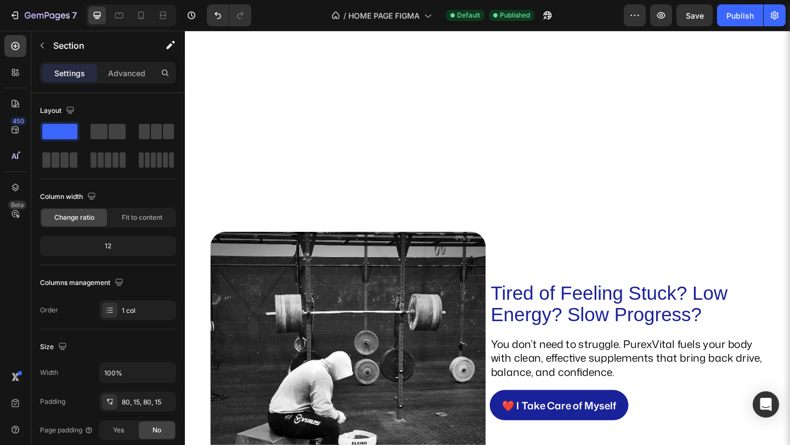
scroll to position [1651, 0]
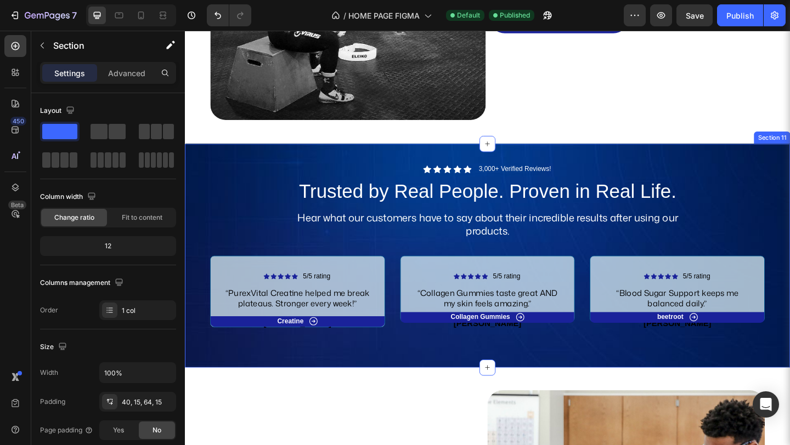
click at [326, 168] on div "Icon Icon Icon Icon Icon Icon List 3,000+ Verified Reviews! Text Block Row Trus…" at bounding box center [514, 276] width 658 height 244
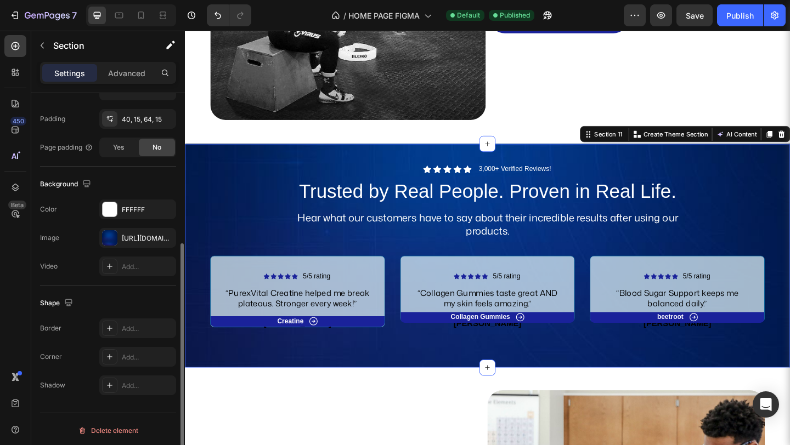
scroll to position [286, 0]
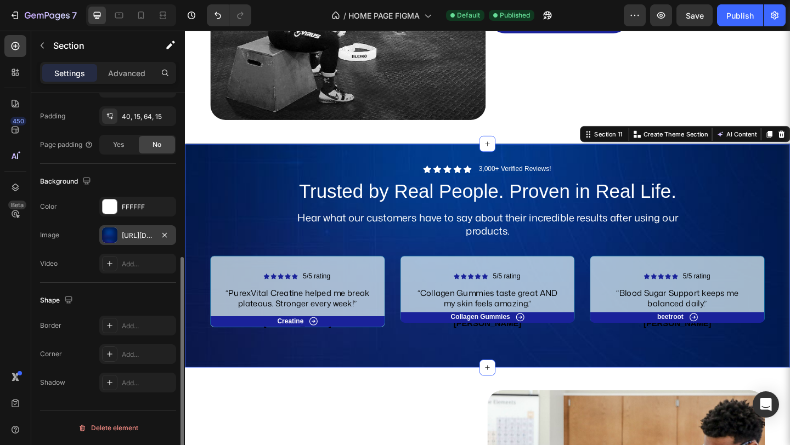
click at [136, 235] on div "https://i.pinimg.com/736x/41/f3/35/41f335d9e716a5c92141615ef5029f7c.jpg" at bounding box center [138, 236] width 32 height 10
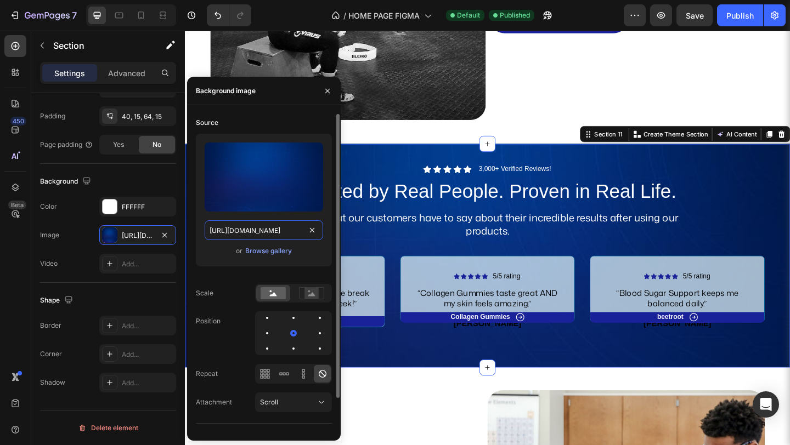
click at [233, 235] on input "https://i.pinimg.com/736x/41/f3/35/41f335d9e716a5c92141615ef5029f7c.jpg" at bounding box center [264, 231] width 118 height 20
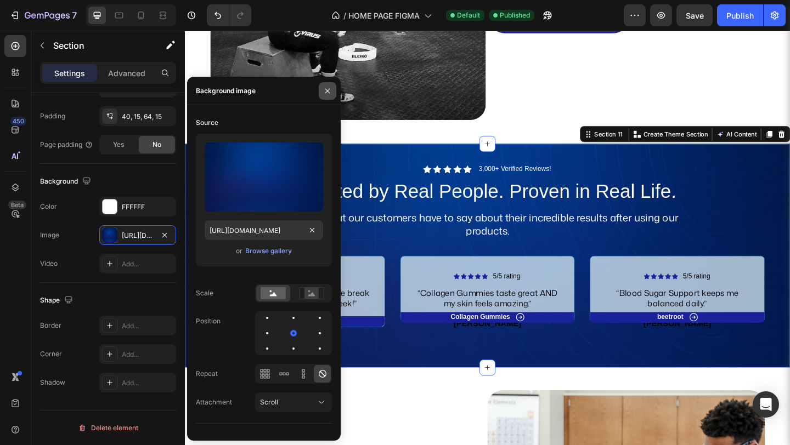
click at [324, 95] on button "button" at bounding box center [328, 91] width 18 height 18
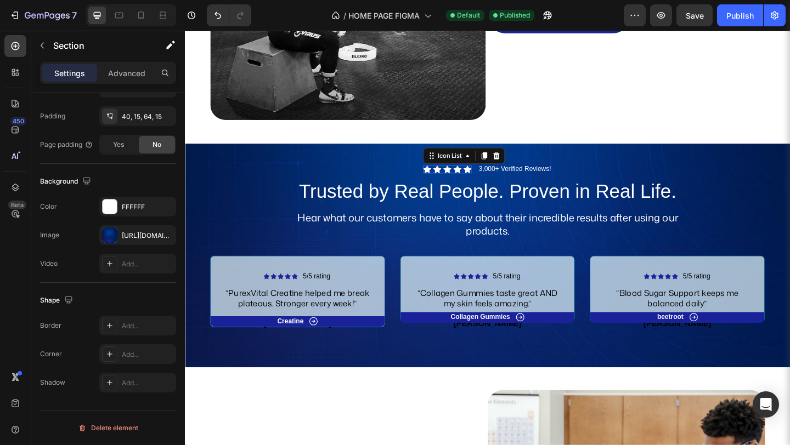
scroll to position [0, 0]
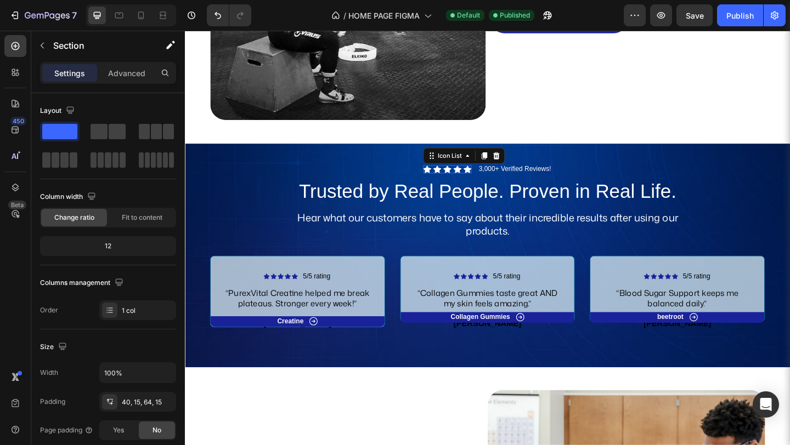
click at [482, 184] on div "Icon Icon Icon Icon Icon" at bounding box center [470, 181] width 53 height 9
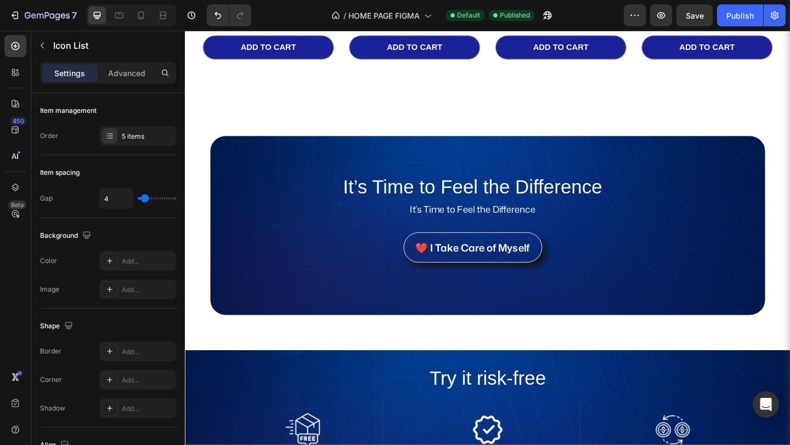
scroll to position [2823, 0]
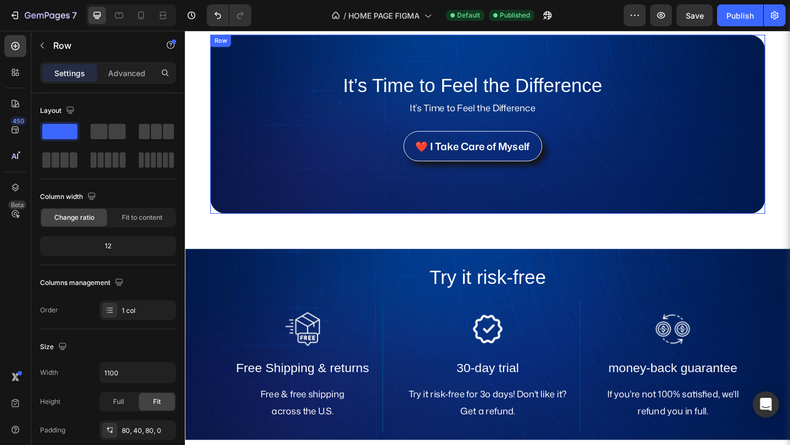
click at [710, 172] on div "It’s Time to Feel the Difference Heading It’s Time to Feel the Difference Text …" at bounding box center [502, 132] width 581 height 107
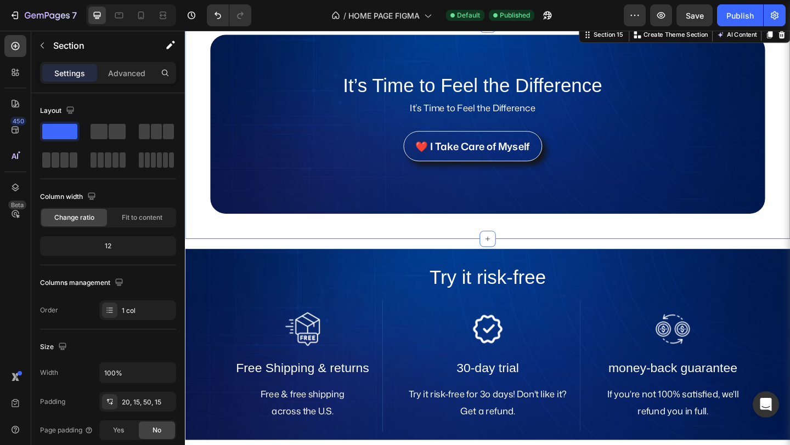
click at [186, 221] on div "It’s Time to Feel the Difference Heading It’s Time to Feel the Difference Text …" at bounding box center [514, 140] width 658 height 233
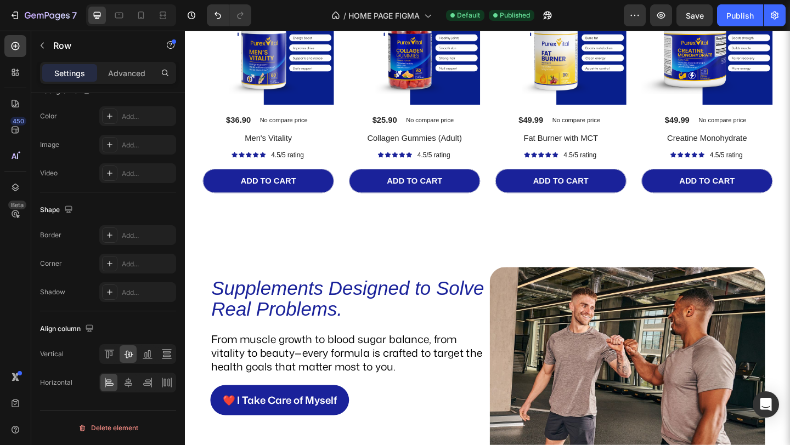
scroll to position [675, 0]
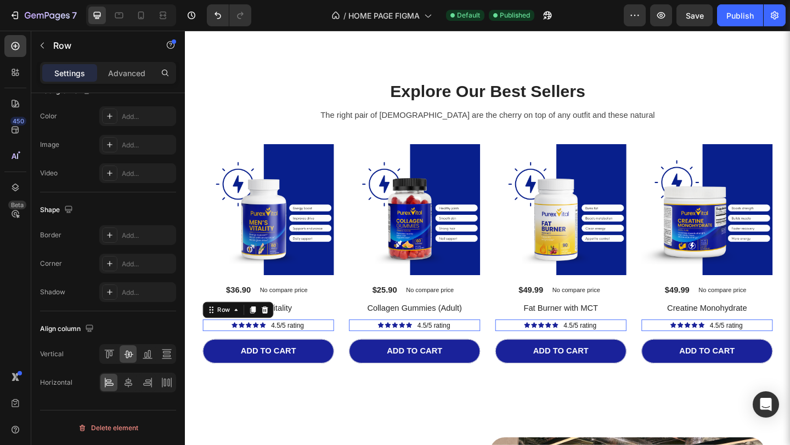
click at [329, 350] on div "Icon Icon Icon Icon Icon Icon List 4.5/5 rating Text block Row 0" at bounding box center [275, 351] width 143 height 13
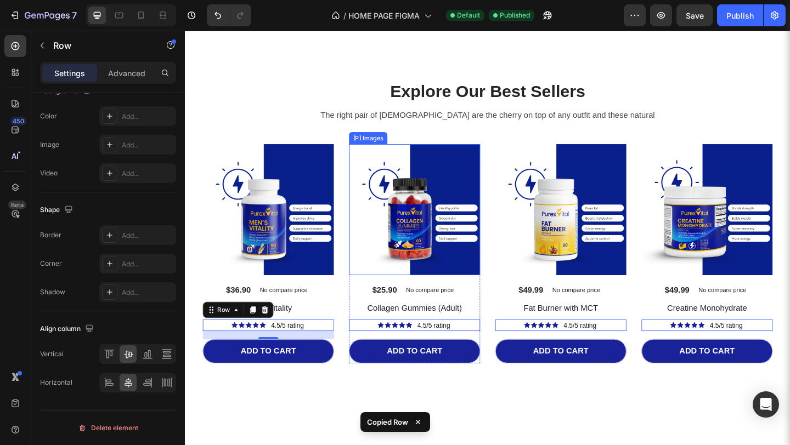
scroll to position [0, 0]
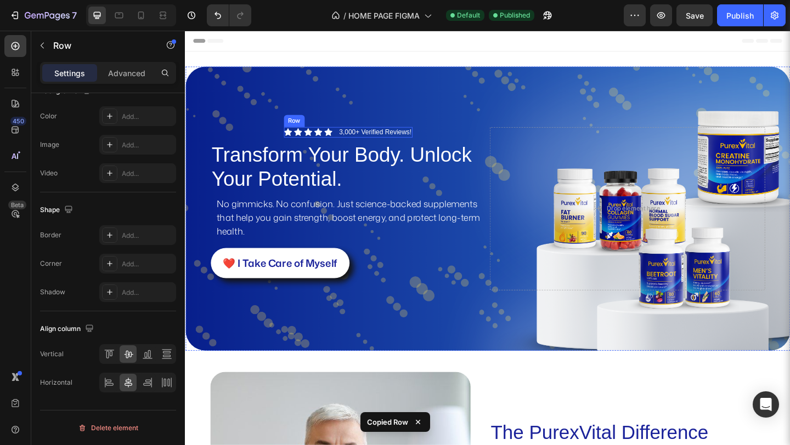
click at [347, 144] on div "Icon Icon Icon Icon Icon Icon List 3,000+ Verified Reviews! Text Block Row" at bounding box center [362, 141] width 140 height 12
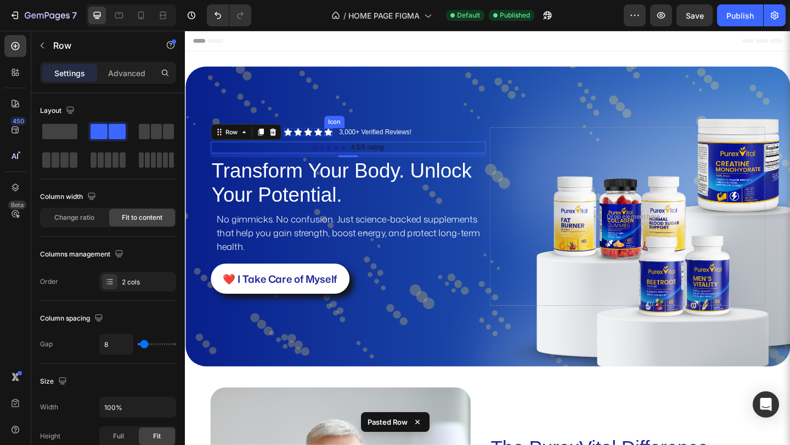
click at [341, 142] on icon at bounding box center [340, 141] width 9 height 8
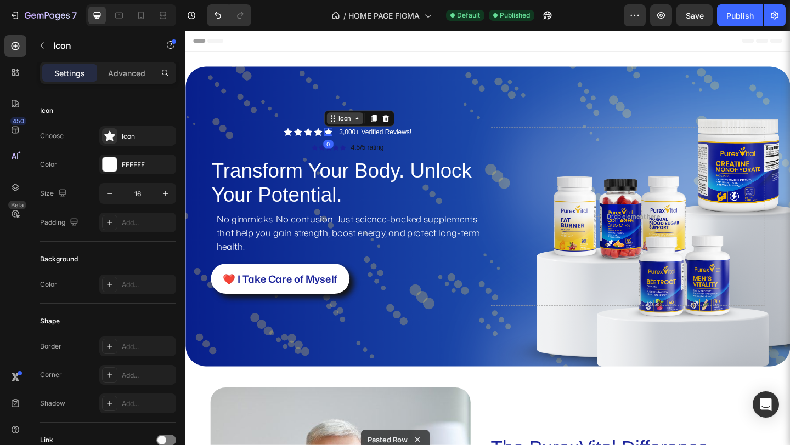
click at [369, 124] on icon at bounding box center [372, 126] width 9 height 9
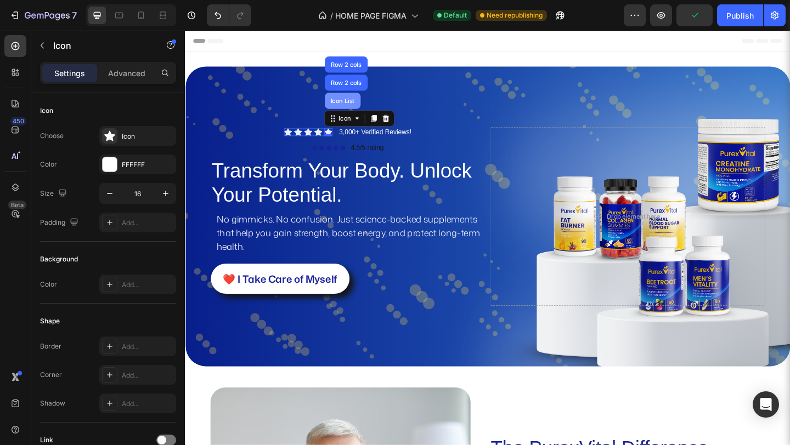
click at [356, 108] on div "Icon List" at bounding box center [356, 107] width 30 height 7
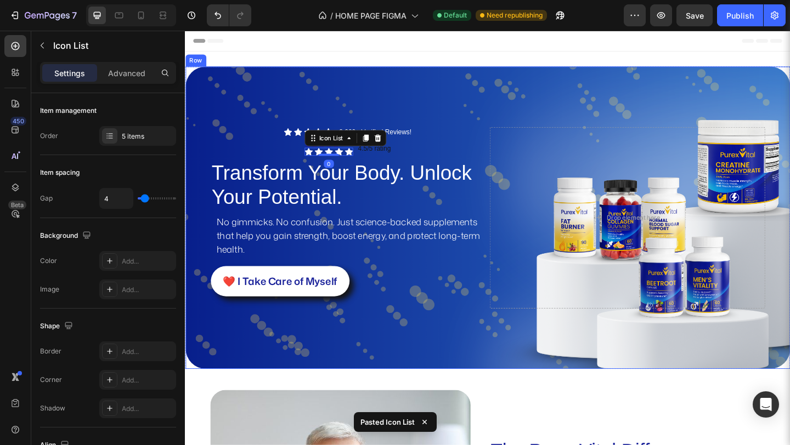
click at [309, 125] on div "Icon Icon Icon Icon Icon Icon List 3,000+ Verified Reviews! Text Block Row Icon…" at bounding box center [514, 234] width 658 height 329
click at [342, 156] on div "Icon Icon Icon Icon Icon Icon List 0" at bounding box center [341, 154] width 53 height 7
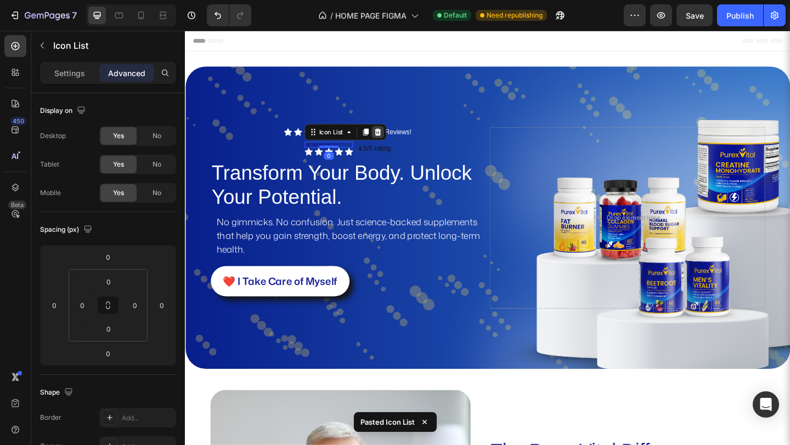
click at [396, 142] on icon at bounding box center [394, 141] width 9 height 9
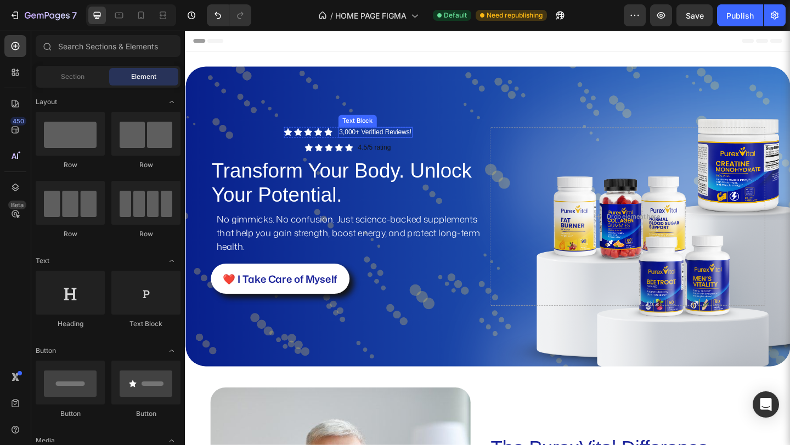
click at [396, 141] on p "3,000+ Verified Reviews!" at bounding box center [392, 141] width 78 height 9
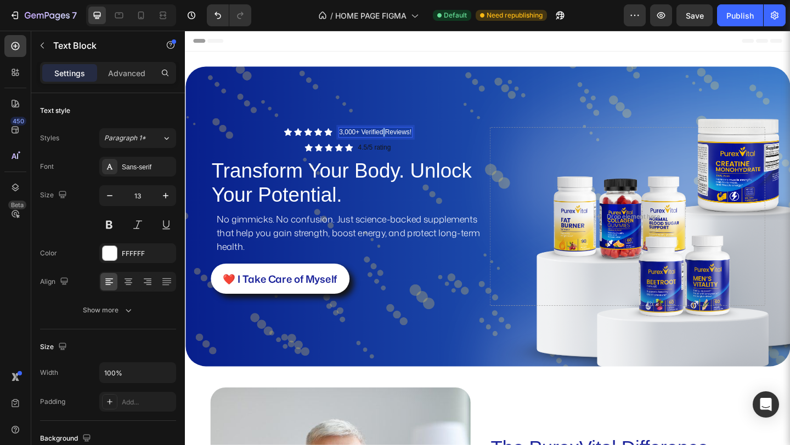
click at [396, 141] on p "3,000+ Verified Reviews!" at bounding box center [392, 141] width 78 height 9
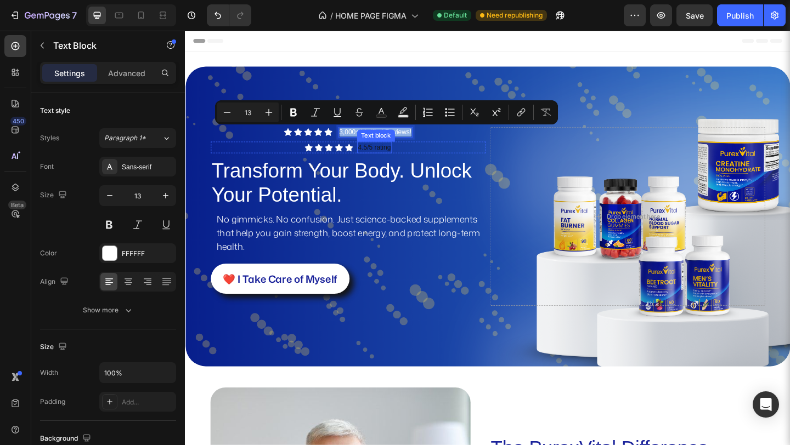
click at [383, 161] on p "4.5/5 rating" at bounding box center [391, 157] width 36 height 11
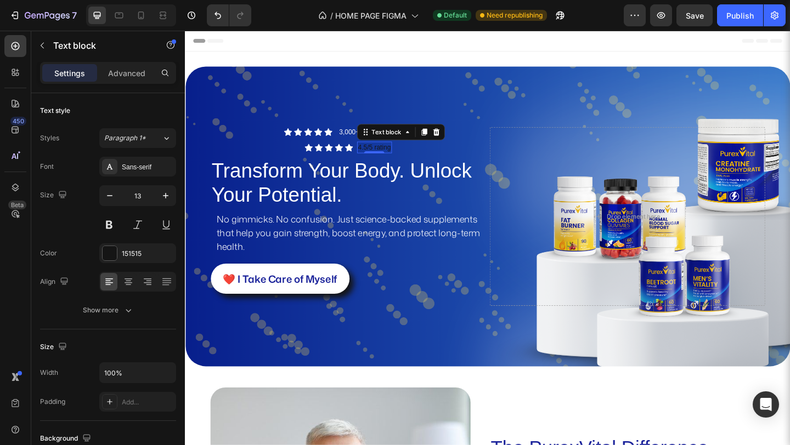
click at [385, 161] on div "0" at bounding box center [390, 164] width 11 height 9
click at [383, 159] on p "4.5/5 rating" at bounding box center [391, 157] width 36 height 11
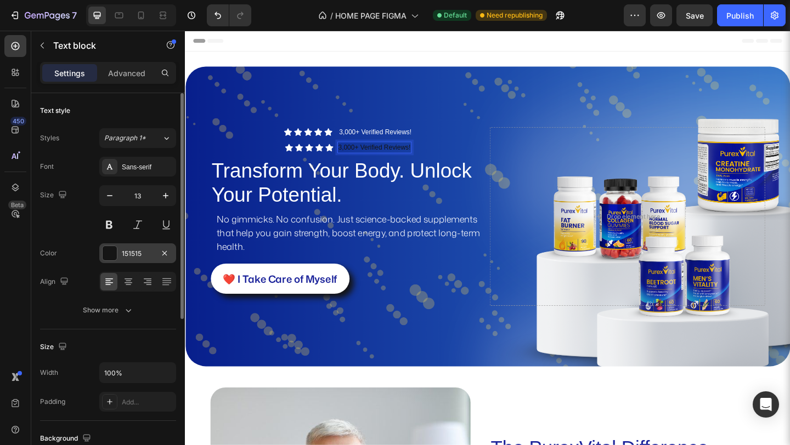
click at [134, 258] on div "151515" at bounding box center [138, 254] width 32 height 10
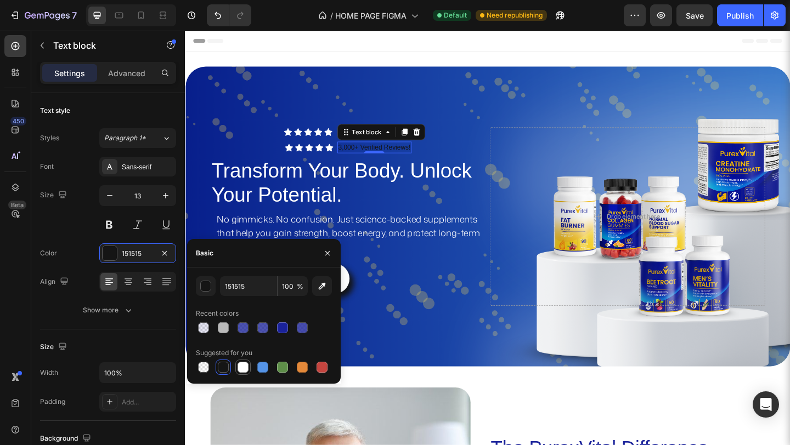
click at [245, 364] on div at bounding box center [243, 367] width 11 height 11
type input "FFFFFF"
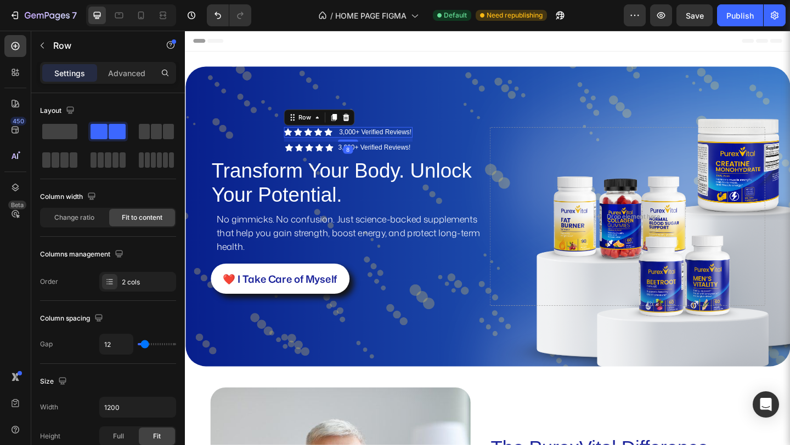
click at [343, 143] on div "Icon Icon Icon Icon Icon Icon List 3,000+ Verified Reviews! Text Block Row 8" at bounding box center [362, 141] width 140 height 12
click at [361, 124] on icon at bounding box center [359, 125] width 9 height 9
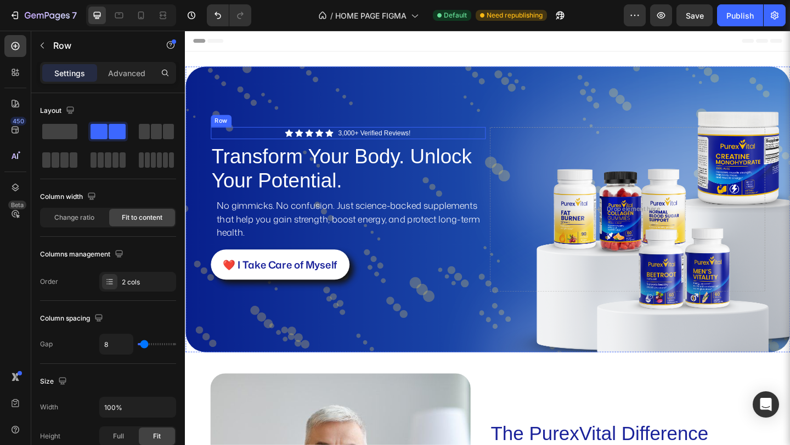
click at [347, 145] on div "Icon Icon Icon Icon Icon Icon List 3,000+ Verified Reviews! Text block Row" at bounding box center [363, 141] width 300 height 13
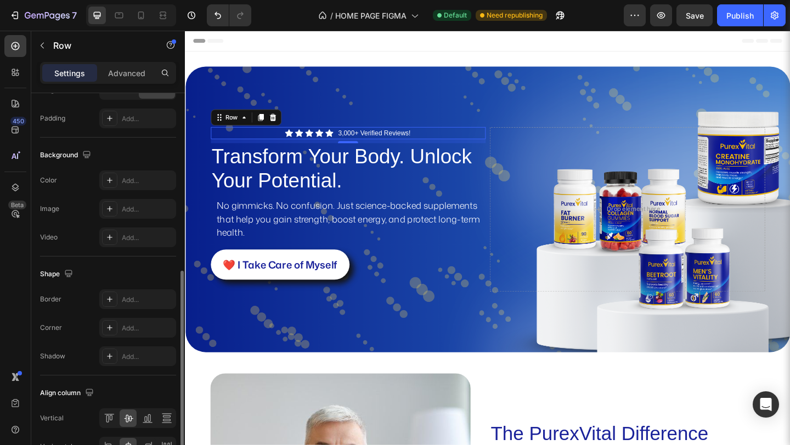
scroll to position [411, 0]
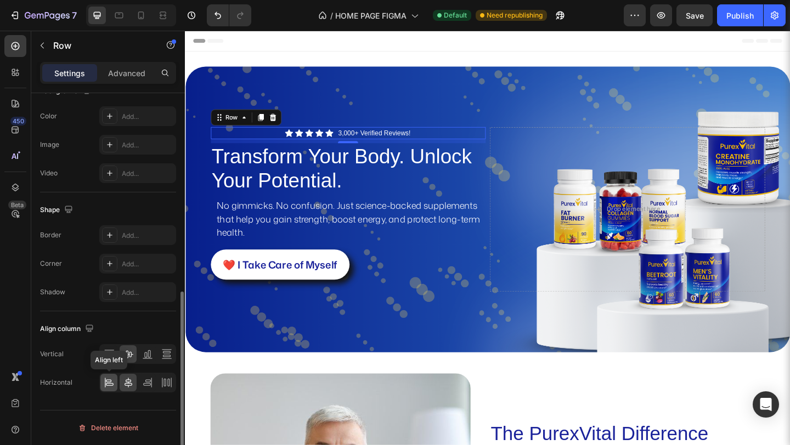
click at [105, 376] on div at bounding box center [108, 383] width 17 height 18
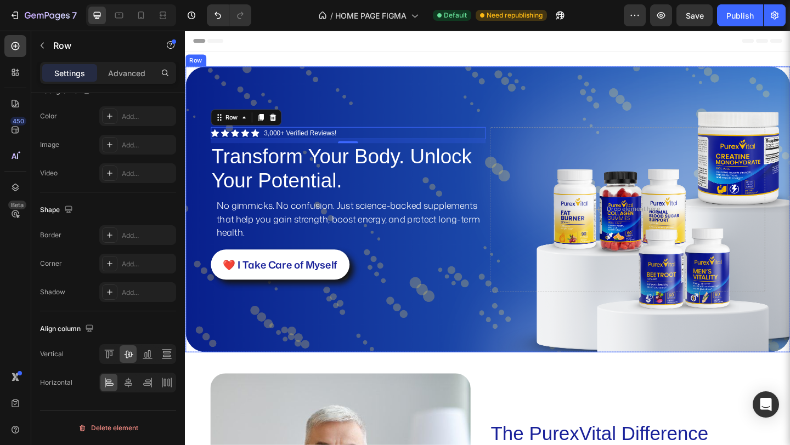
click at [292, 363] on div "Icon Icon Icon Icon Icon Icon List 3,000+ Verified Reviews! Text block Row 8 Tr…" at bounding box center [514, 225] width 658 height 311
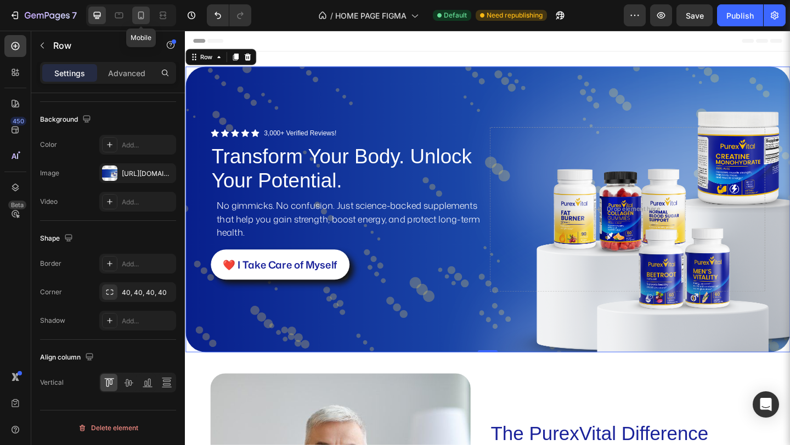
click at [140, 15] on icon at bounding box center [140, 15] width 11 height 11
type input "0"
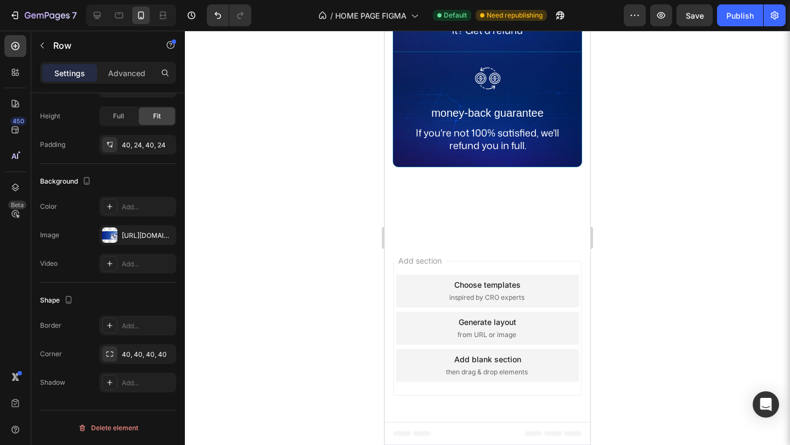
scroll to position [4074, 0]
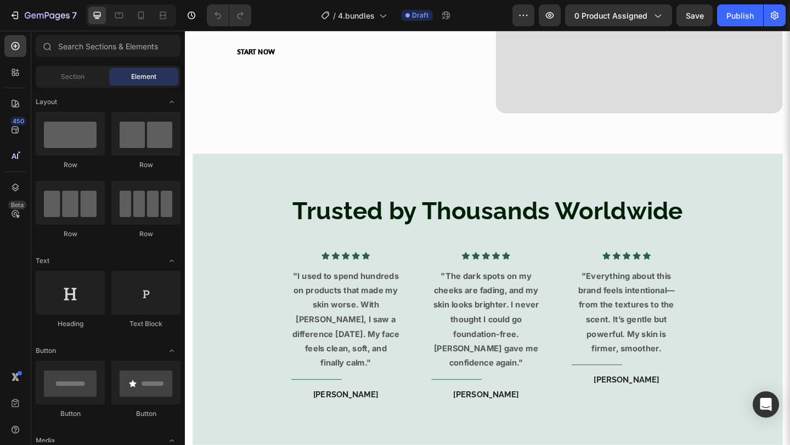
scroll to position [1153, 0]
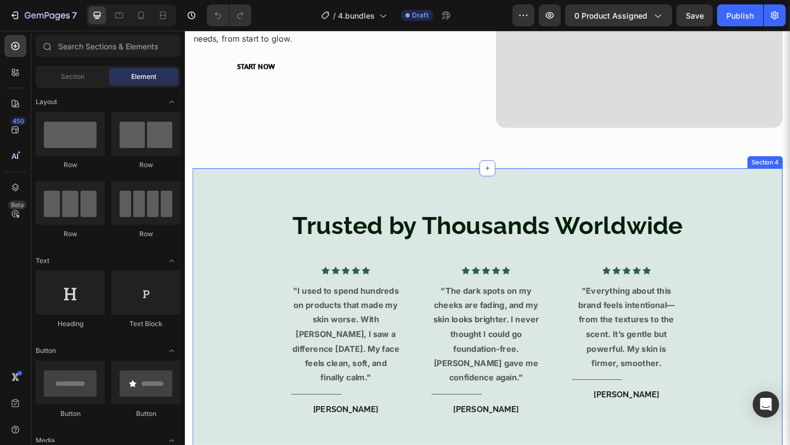
click at [279, 195] on div "Trusted by Thousands Worldwide Heading Icon Icon Icon Icon Icon Icon List Hoz "…" at bounding box center [514, 339] width 642 height 319
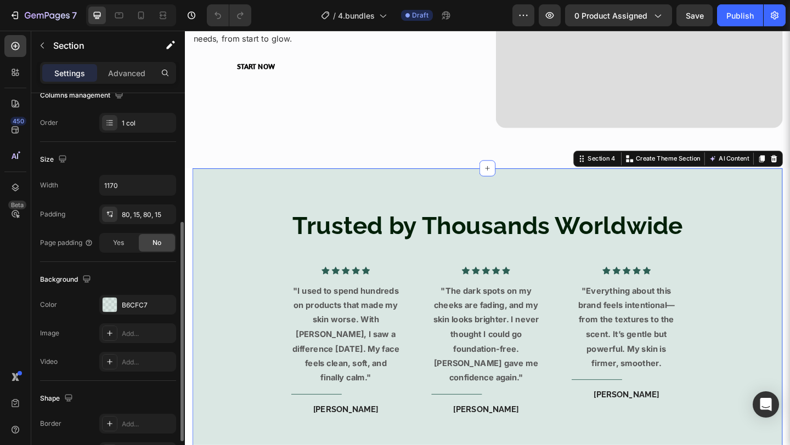
scroll to position [213, 0]
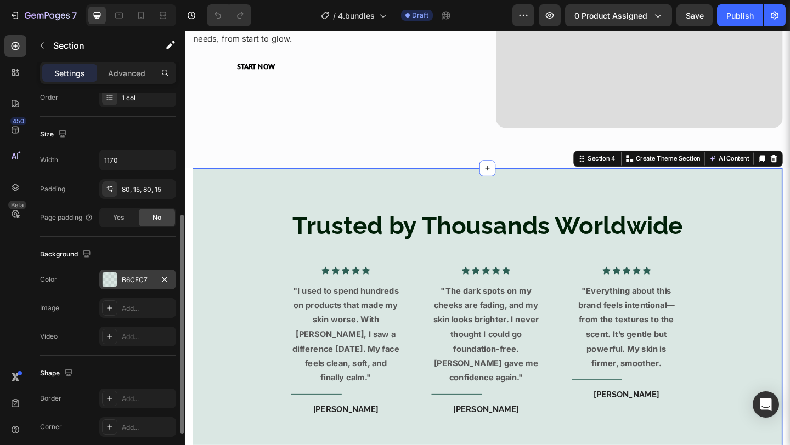
click at [137, 284] on div "B6CFC7" at bounding box center [138, 280] width 32 height 10
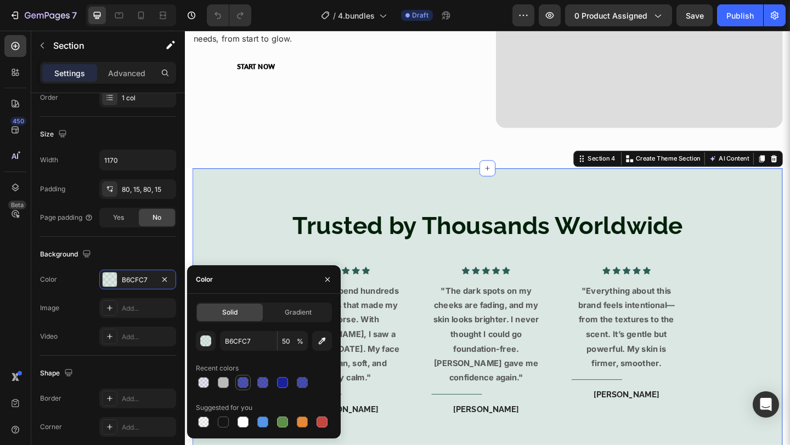
click at [240, 384] on div at bounding box center [243, 382] width 11 height 11
type input "1A229A"
type input "78"
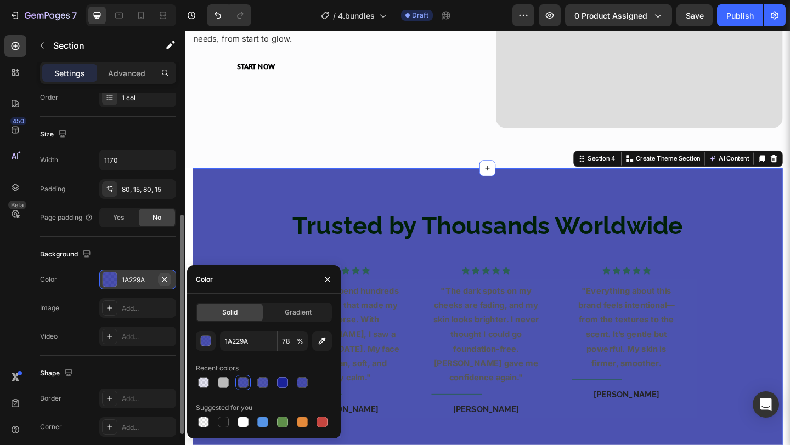
click at [167, 279] on icon "button" at bounding box center [164, 279] width 9 height 9
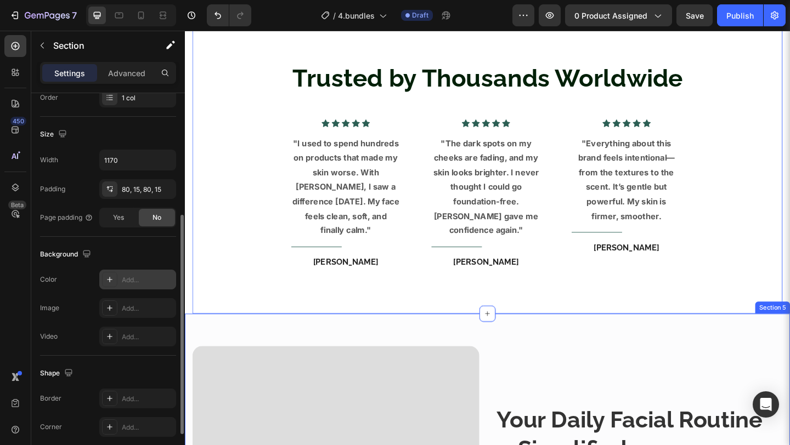
scroll to position [1295, 0]
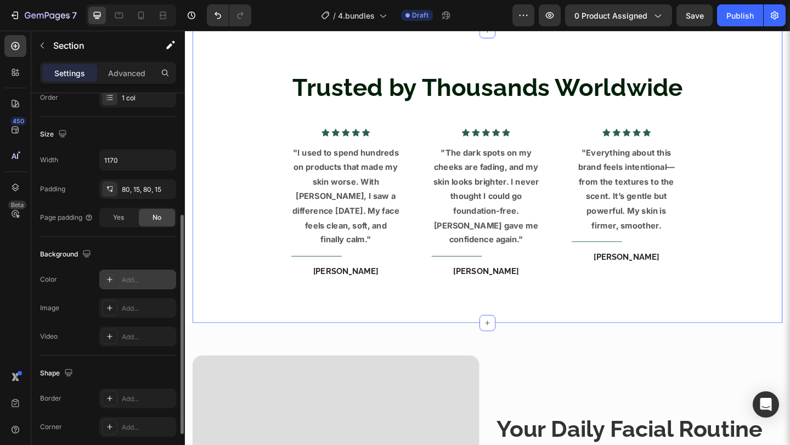
click at [361, 328] on div "Trusted by Thousands Worldwide Heading Icon Icon Icon Icon Icon Icon List Hoz "…" at bounding box center [514, 189] width 642 height 319
click at [225, 20] on button "Undo/Redo" at bounding box center [218, 15] width 22 height 22
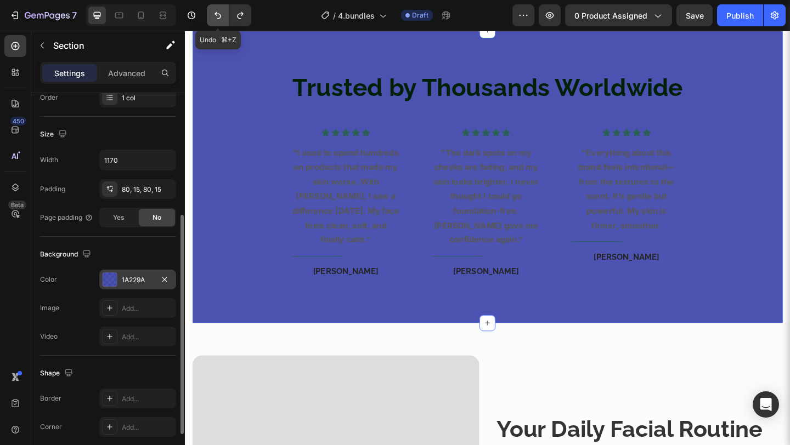
click at [225, 20] on button "Undo/Redo" at bounding box center [218, 15] width 22 height 22
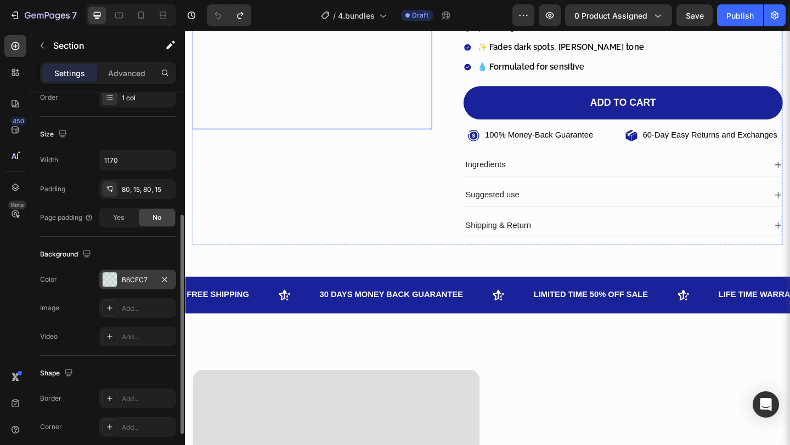
scroll to position [227, 0]
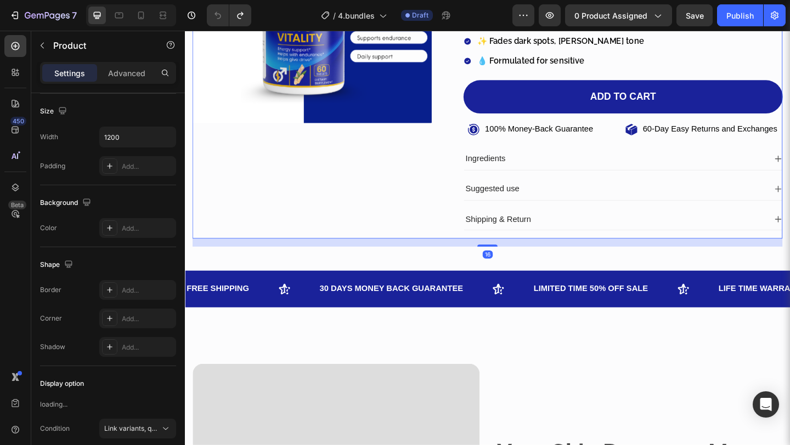
click at [385, 217] on div "Product Images" at bounding box center [323, 64] width 261 height 386
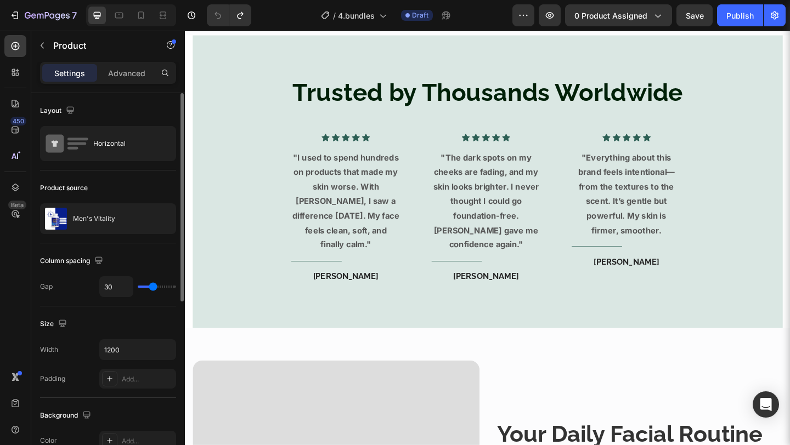
scroll to position [1315, 0]
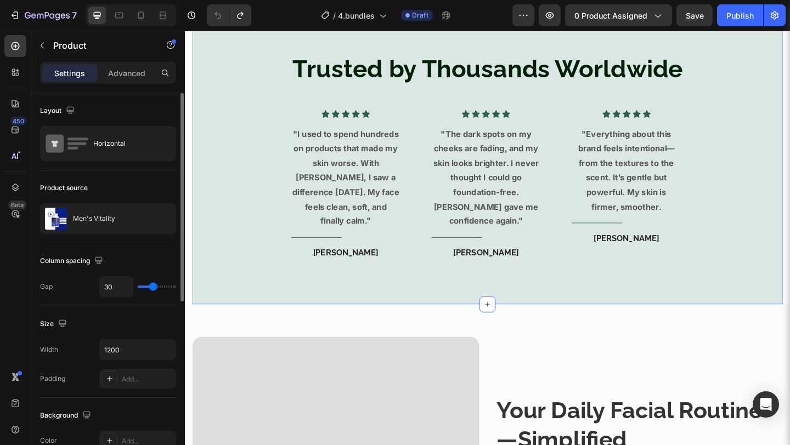
click at [506, 307] on div "Trusted by Thousands Worldwide Heading Icon Icon Icon Icon Icon Icon List Hoz "…" at bounding box center [514, 169] width 642 height 319
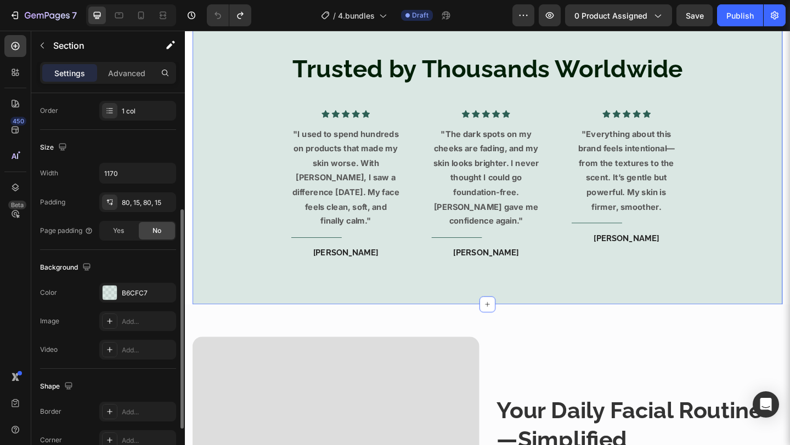
scroll to position [201, 0]
click at [123, 295] on div "B6CFC7" at bounding box center [138, 292] width 32 height 10
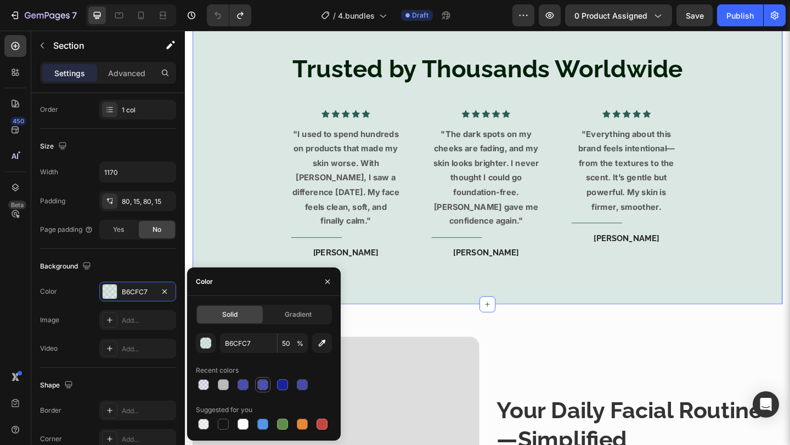
click at [261, 381] on div at bounding box center [262, 385] width 11 height 11
type input "1A229A"
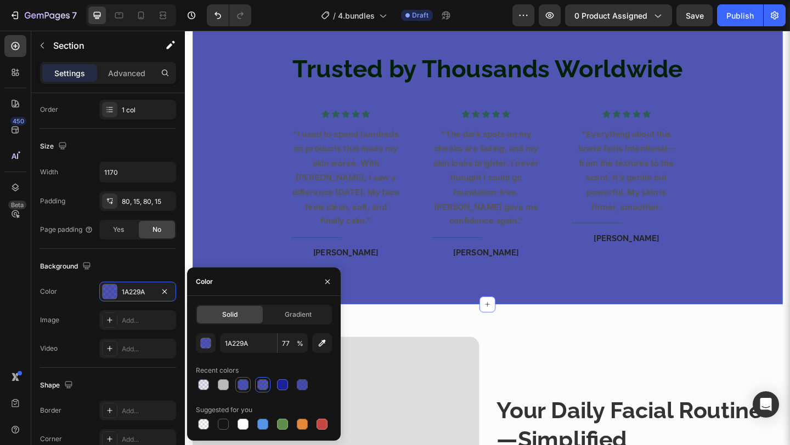
click at [250, 386] on div at bounding box center [242, 384] width 15 height 15
click at [301, 386] on div at bounding box center [302, 385] width 11 height 11
click at [288, 338] on input "80" at bounding box center [293, 344] width 30 height 20
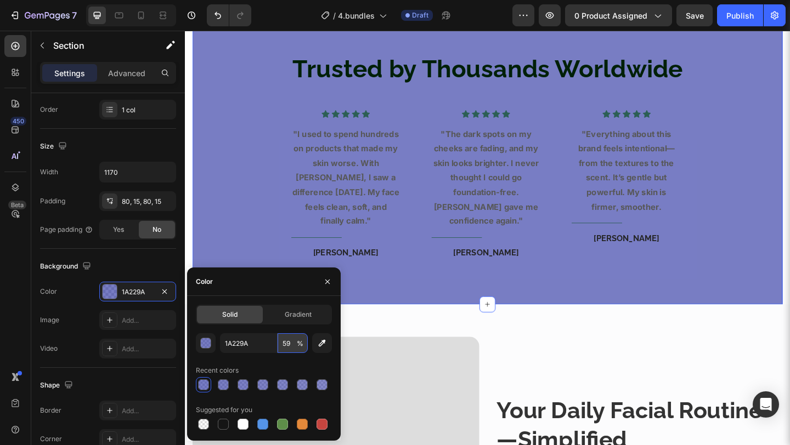
type input "60"
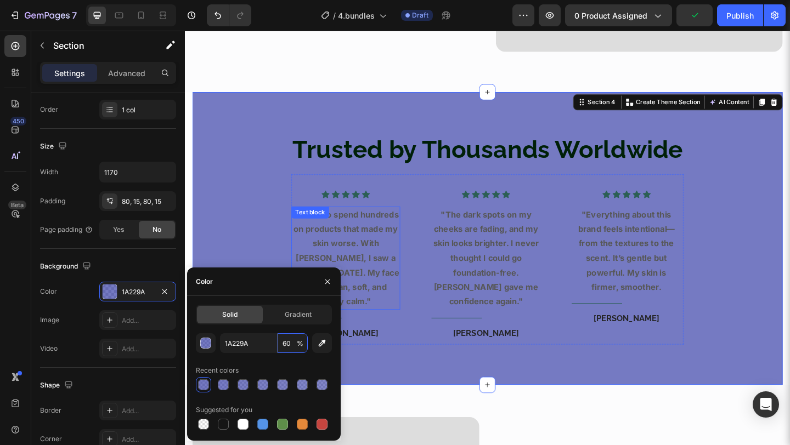
scroll to position [1251, 0]
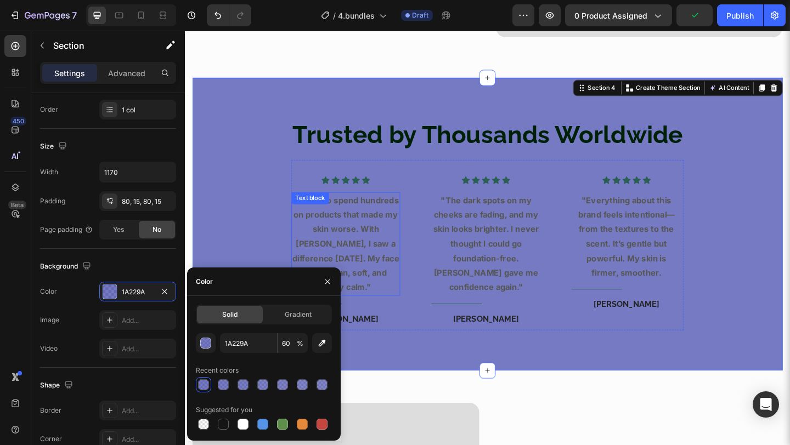
click at [363, 242] on strong ""I used to spend hundreds on products that made my skin worse. With [PERSON_NAM…" at bounding box center [360, 263] width 116 height 106
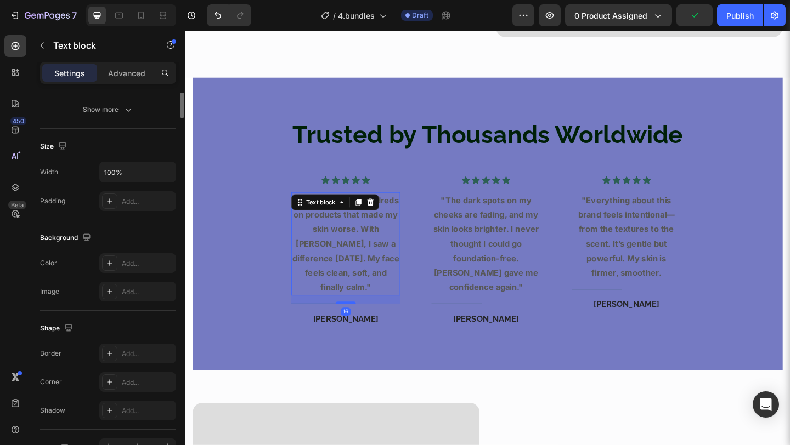
scroll to position [0, 0]
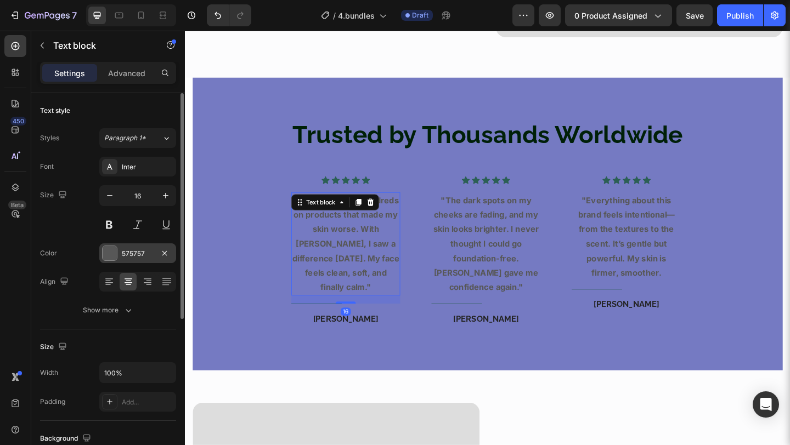
click at [135, 261] on div "575757" at bounding box center [137, 254] width 77 height 20
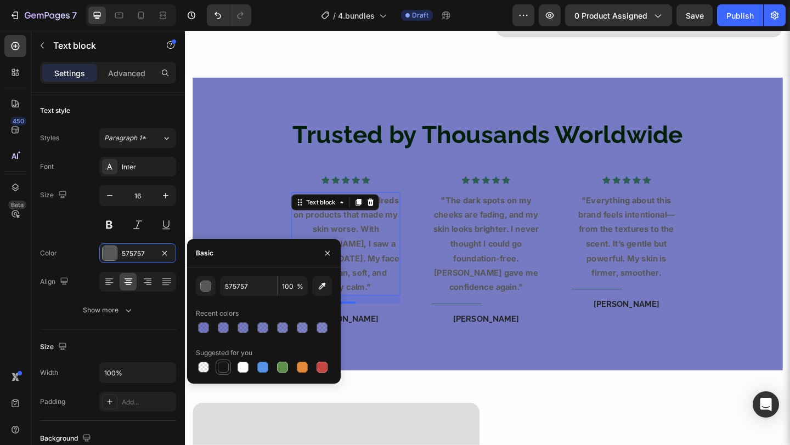
click at [223, 365] on div at bounding box center [223, 367] width 11 height 11
type input "151515"
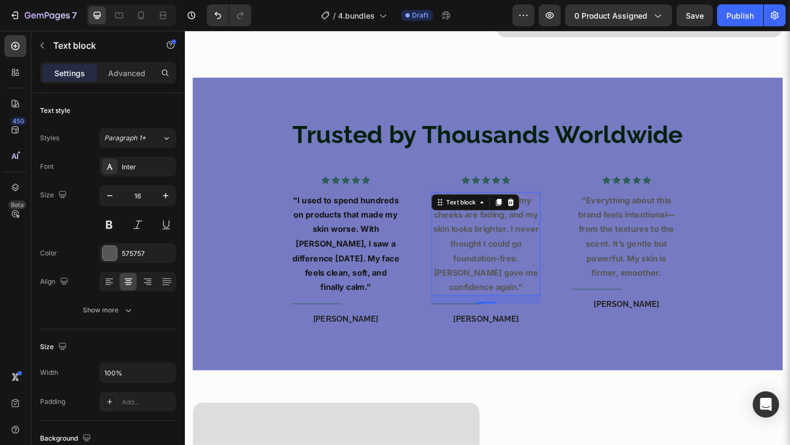
click at [530, 223] on strong ""The dark spots on my cheeks are fading, and my skin looks brighter. I never th…" at bounding box center [512, 263] width 115 height 106
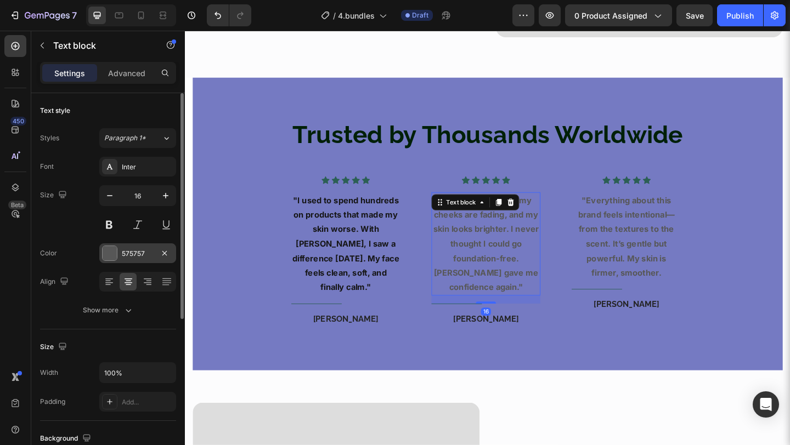
click at [135, 255] on div "575757" at bounding box center [138, 254] width 32 height 10
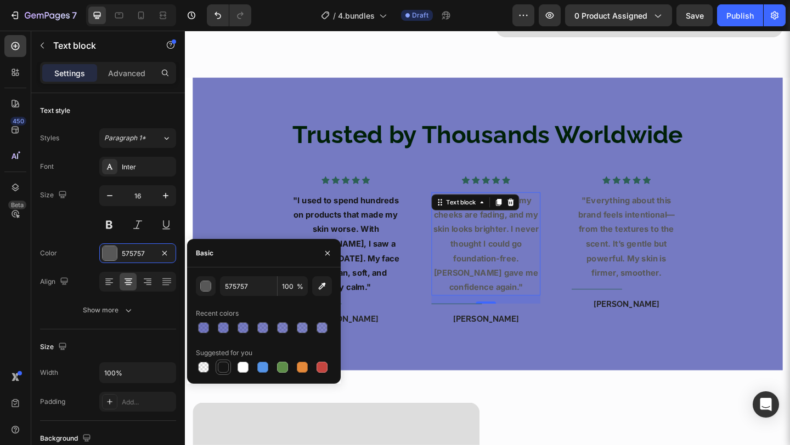
click at [228, 365] on div at bounding box center [223, 367] width 11 height 11
type input "151515"
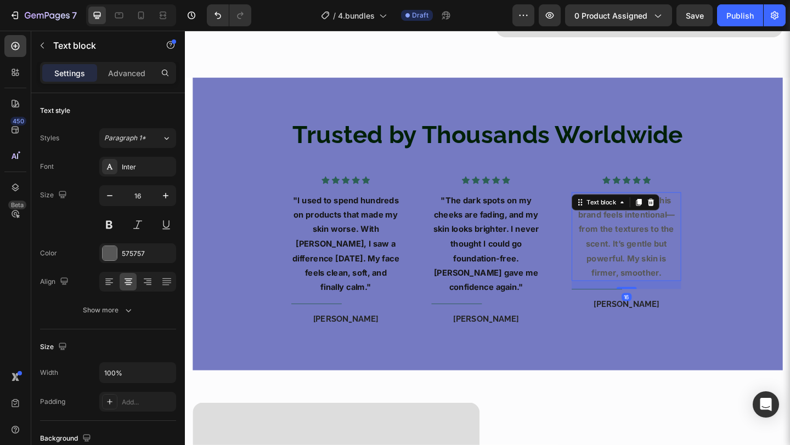
click at [669, 257] on strong ""Everything about this brand feels intentional—from the textures to the scent. …" at bounding box center [665, 255] width 105 height 90
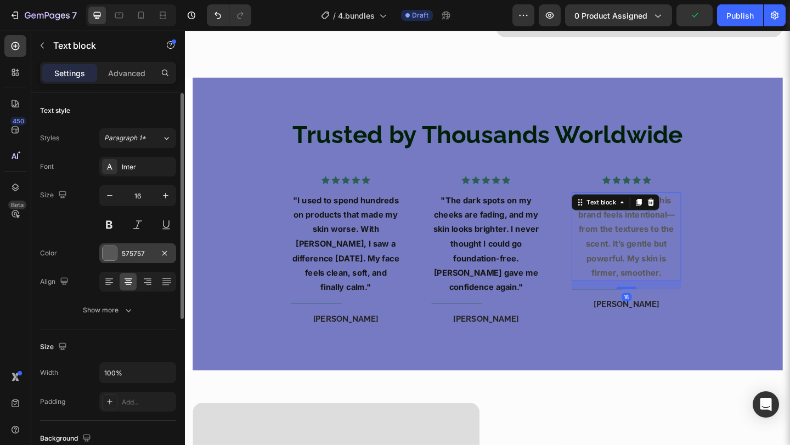
click at [137, 256] on div "575757" at bounding box center [138, 254] width 32 height 10
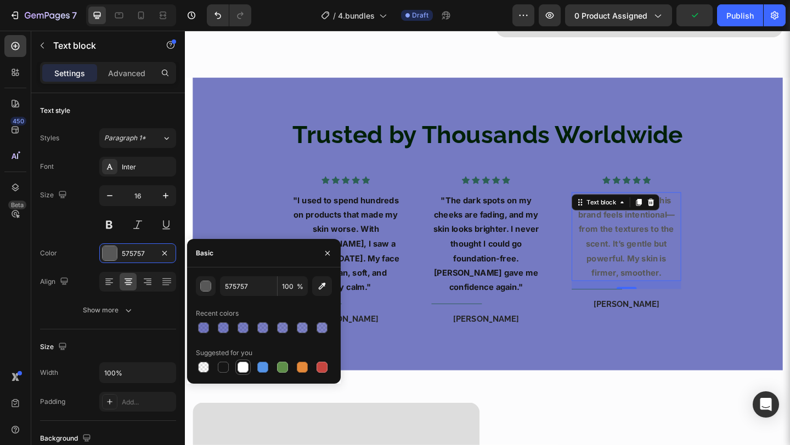
click at [241, 364] on div at bounding box center [243, 367] width 11 height 11
type input "FFFFFF"
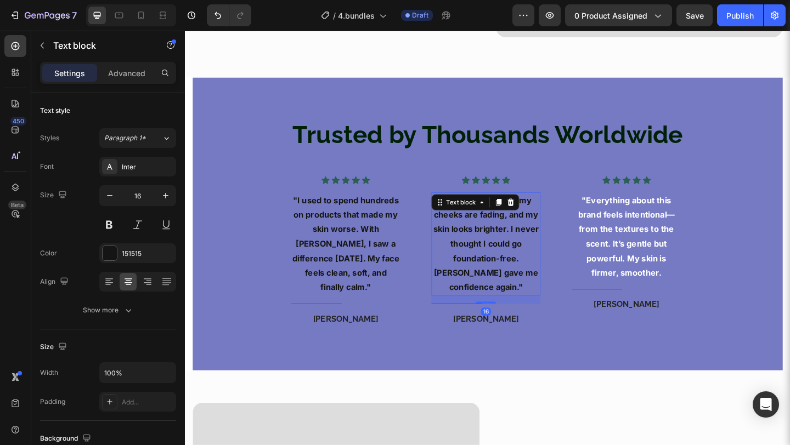
click at [516, 235] on strong ""The dark spots on my cheeks are fading, and my skin looks brighter. I never th…" at bounding box center [512, 263] width 115 height 106
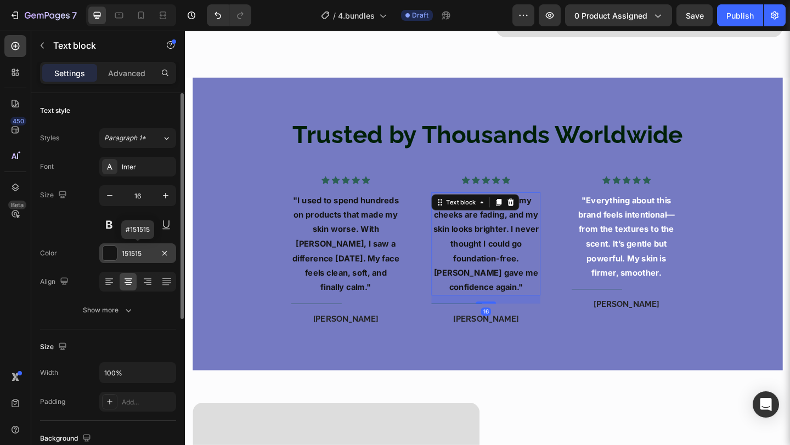
click at [152, 251] on div "151515" at bounding box center [138, 254] width 32 height 10
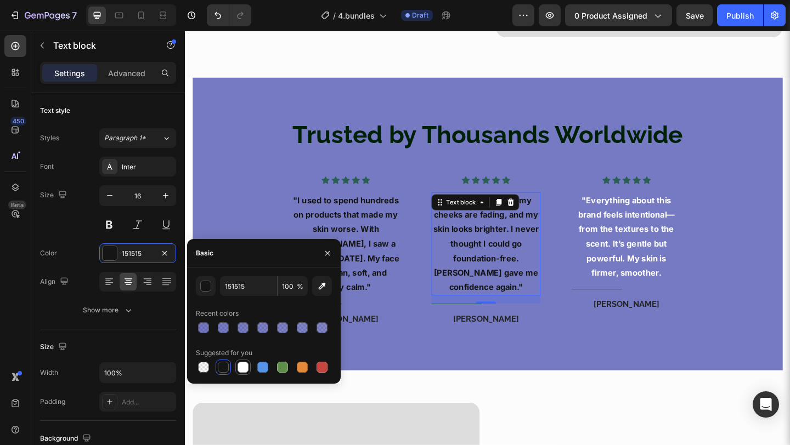
click at [241, 365] on div at bounding box center [243, 367] width 11 height 11
type input "FFFFFF"
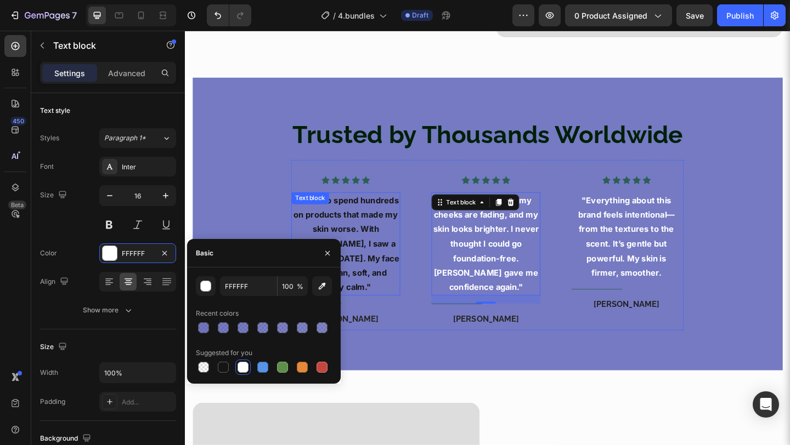
click at [384, 242] on strong ""I used to spend hundreds on products that made my skin worse. With [PERSON_NAM…" at bounding box center [360, 263] width 116 height 106
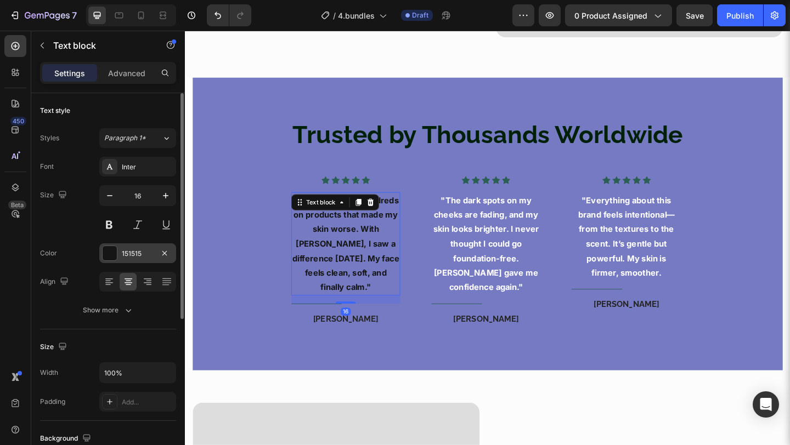
click at [139, 251] on div "151515" at bounding box center [138, 254] width 32 height 10
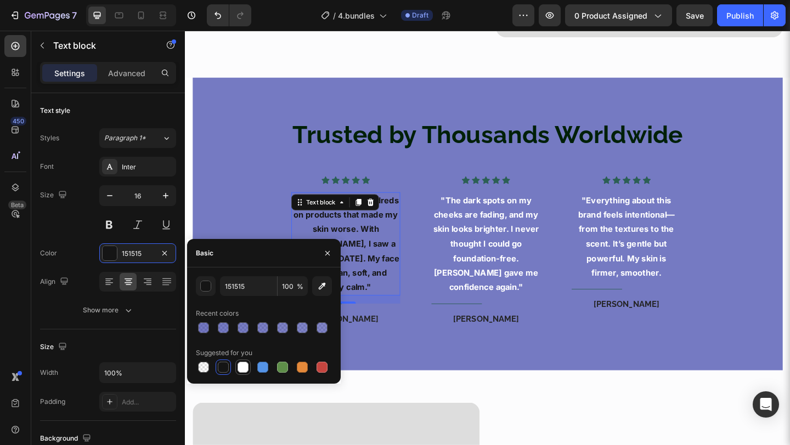
click at [244, 365] on div at bounding box center [243, 367] width 11 height 11
type input "FFFFFF"
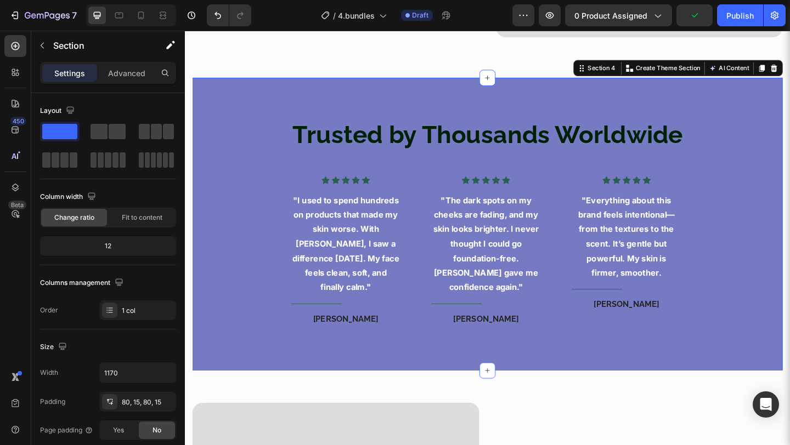
click at [459, 362] on div "Trusted by Thousands Worldwide Heading Icon Icon Icon Icon Icon Icon List Hoz "…" at bounding box center [514, 241] width 642 height 319
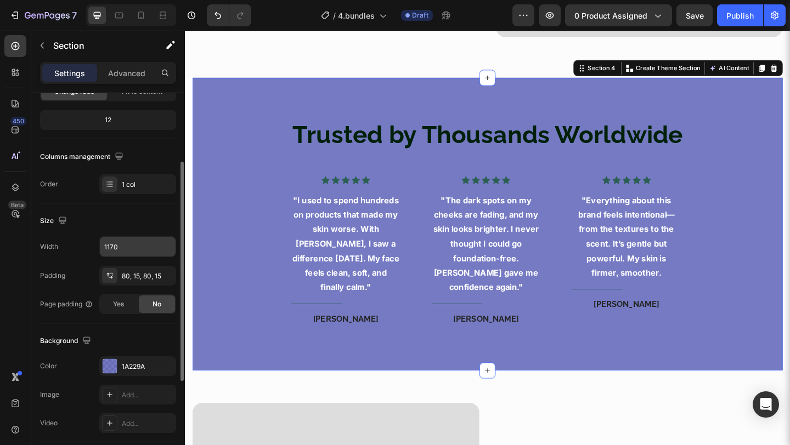
scroll to position [131, 0]
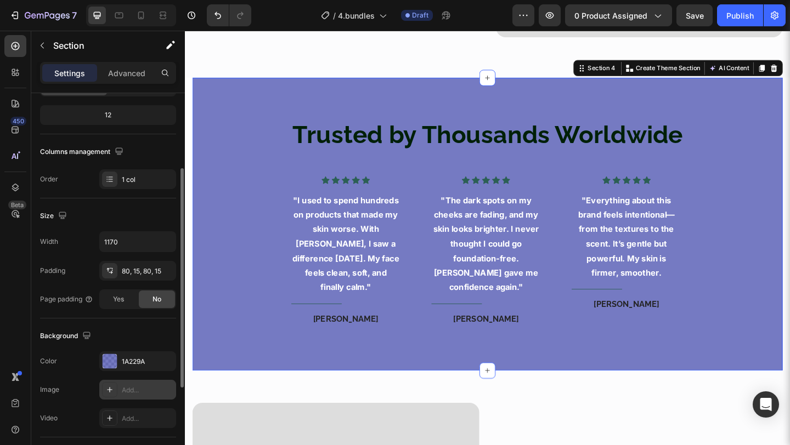
click at [141, 383] on div "Add..." at bounding box center [137, 390] width 77 height 20
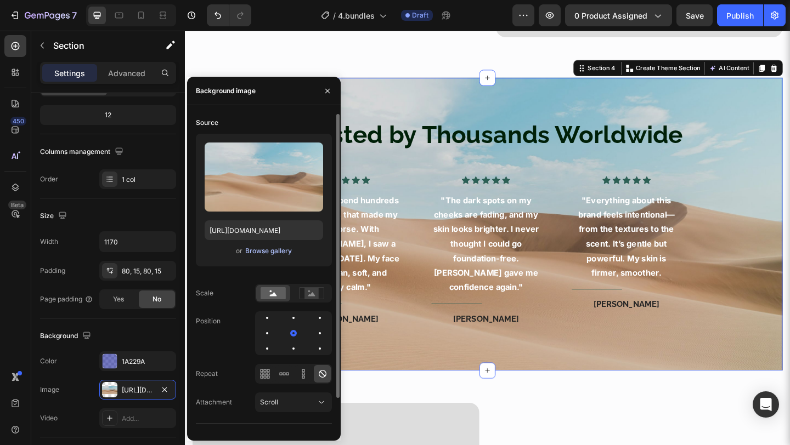
click at [280, 250] on div "Browse gallery" at bounding box center [268, 251] width 47 height 10
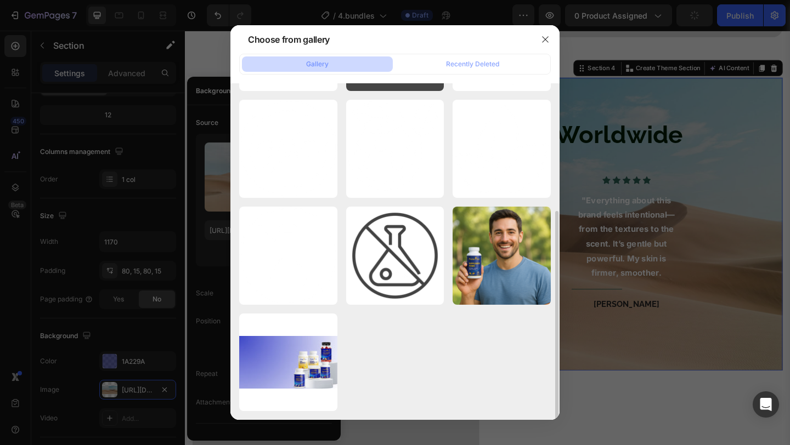
scroll to position [0, 0]
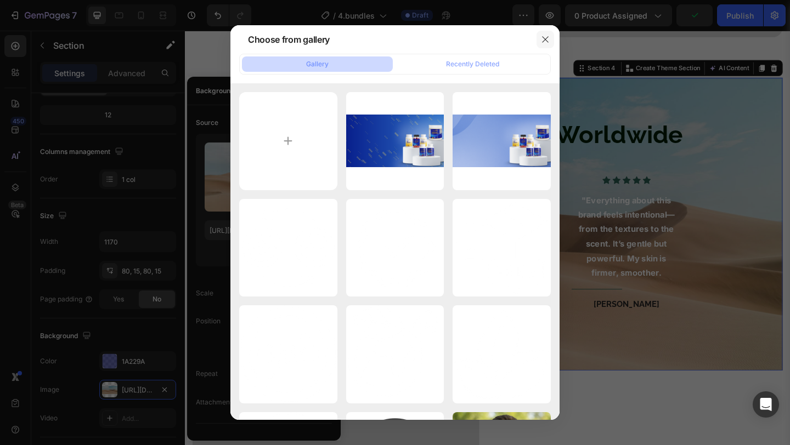
click at [541, 31] on button "button" at bounding box center [545, 40] width 18 height 18
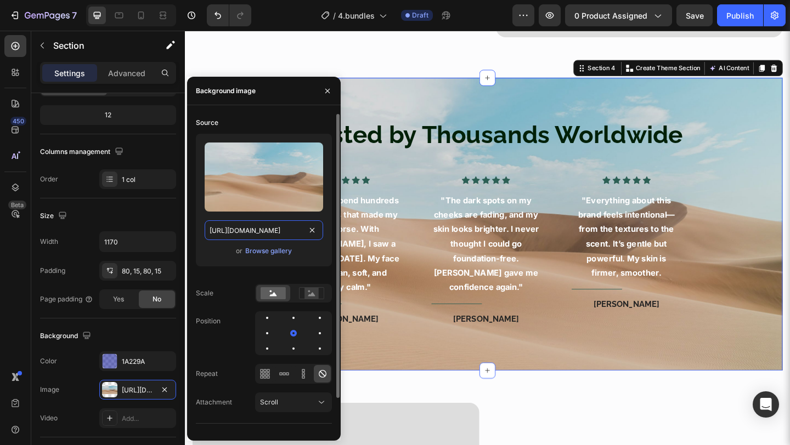
click at [267, 231] on input "https://cdn.shopify.com/s/files/1/2005/9307/files/background_settings.jpg" at bounding box center [264, 231] width 118 height 20
paste input "i.pinimg.com/736x/41/f3/35/41f335d9e716a5c92141615ef5029f7c"
type input "https://i.pinimg.com/736x/41/f3/35/41f335d9e716a5c92141615ef5029f7c.jpg"
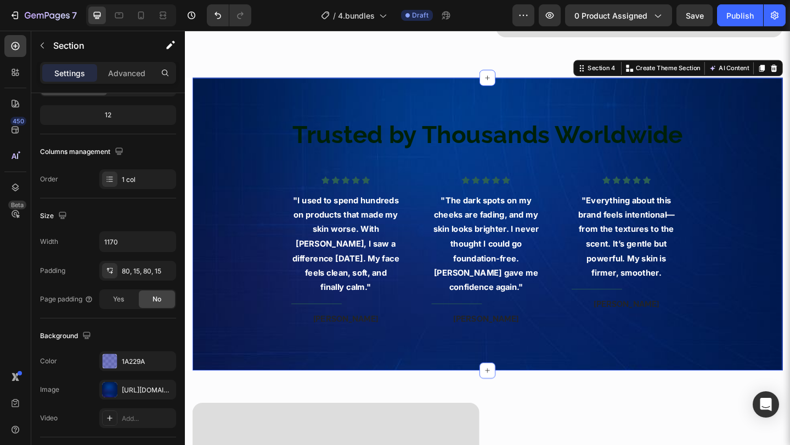
click at [405, 368] on div "Trusted by Thousands Worldwide Heading Icon Icon Icon Icon Icon Icon List Hoz "…" at bounding box center [514, 241] width 642 height 319
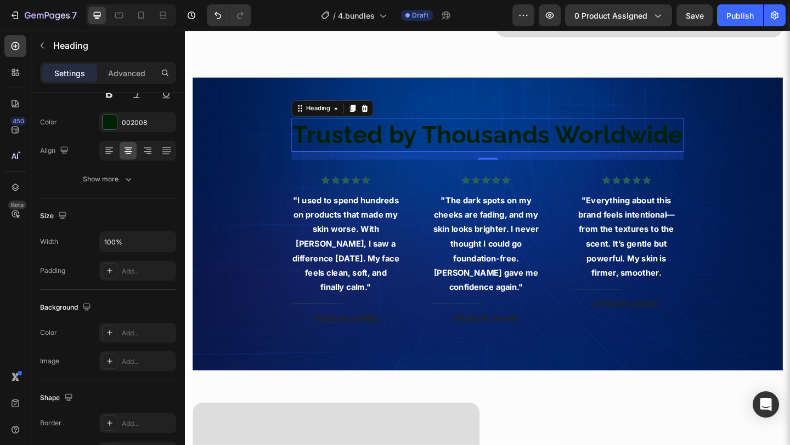
click at [439, 142] on strong "Trusted by Thousands Worldwide" at bounding box center [514, 143] width 425 height 31
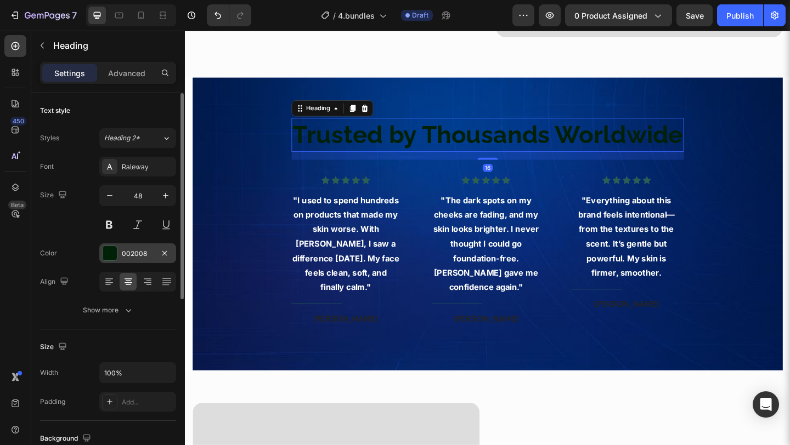
click at [142, 250] on div "002008" at bounding box center [138, 254] width 32 height 10
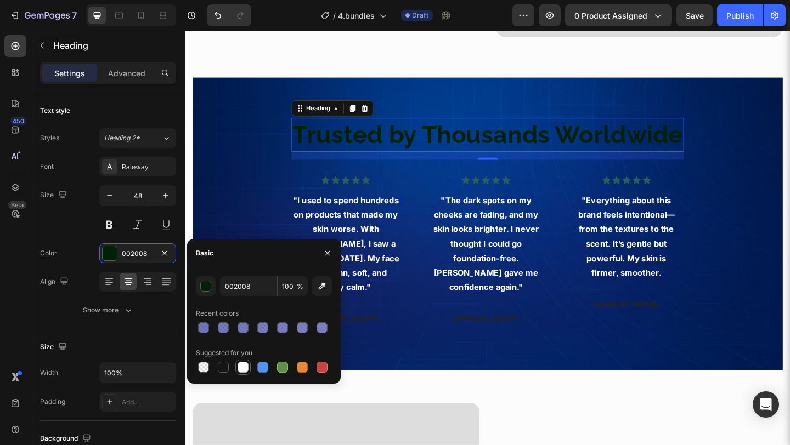
click at [247, 364] on div at bounding box center [243, 367] width 11 height 11
type input "FFFFFF"
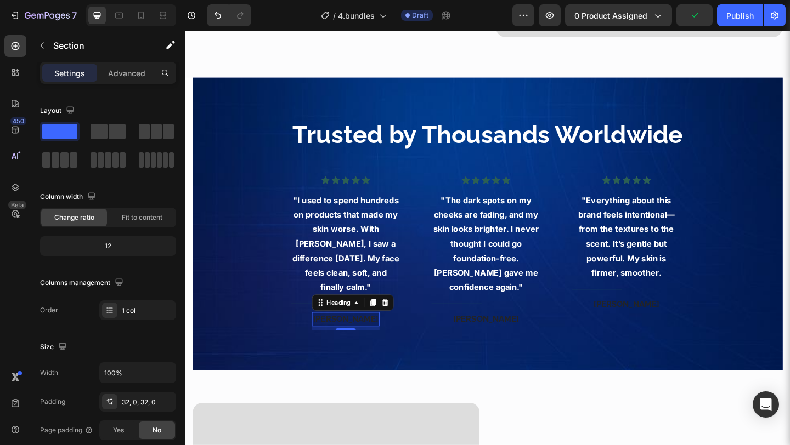
click at [371, 340] on h4 "[PERSON_NAME]" at bounding box center [360, 344] width 74 height 15
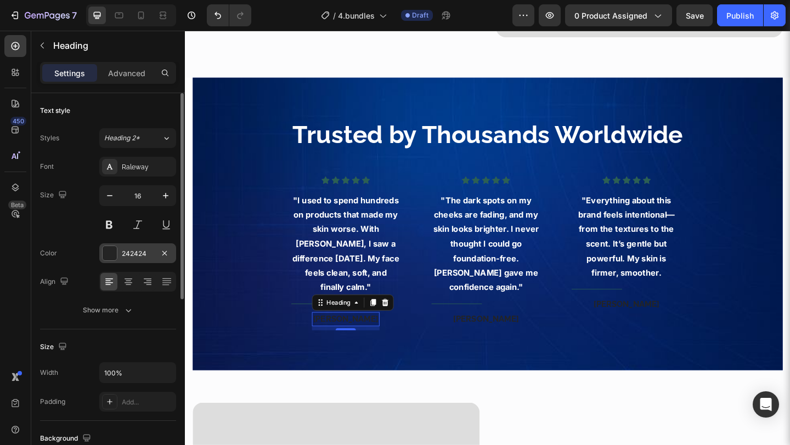
click at [133, 262] on div "242424" at bounding box center [137, 254] width 77 height 20
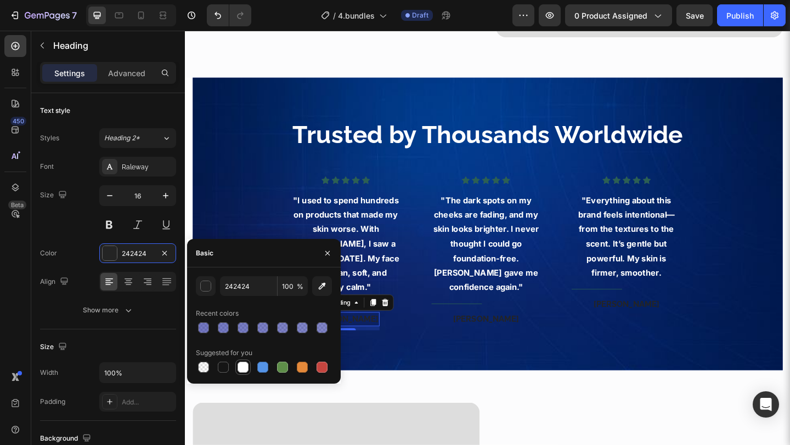
click at [245, 364] on div at bounding box center [243, 367] width 11 height 11
type input "FFFFFF"
click at [507, 337] on h4 "[PERSON_NAME]" at bounding box center [513, 344] width 74 height 15
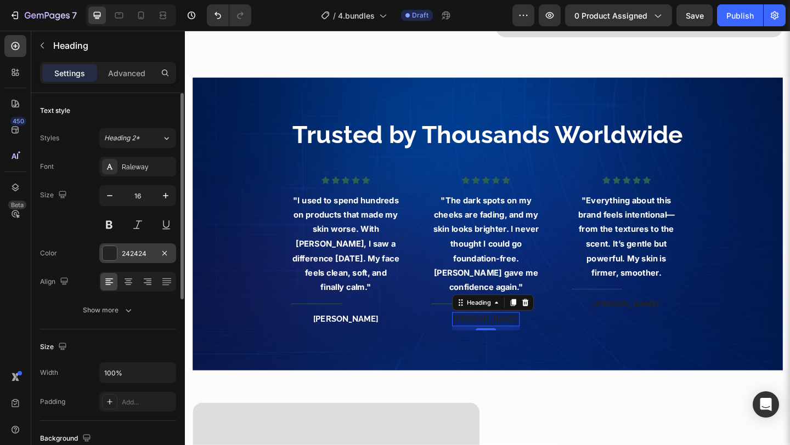
click at [132, 254] on div "242424" at bounding box center [138, 254] width 32 height 10
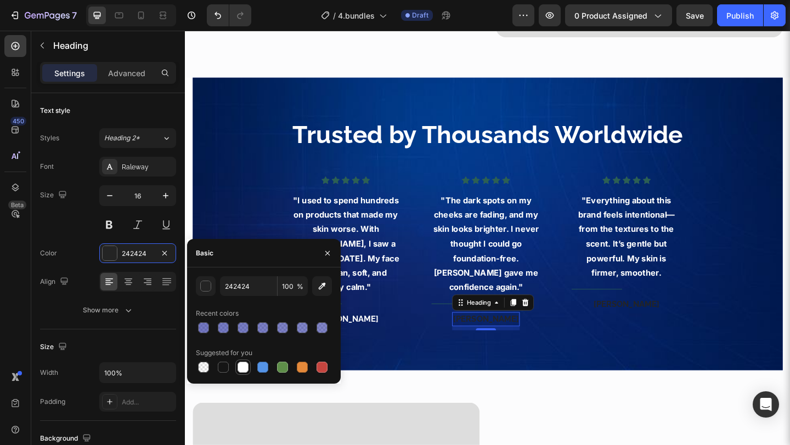
click at [238, 361] on div at bounding box center [242, 367] width 13 height 13
type input "FFFFFF"
click at [666, 324] on h4 "[PERSON_NAME]" at bounding box center [666, 328] width 74 height 15
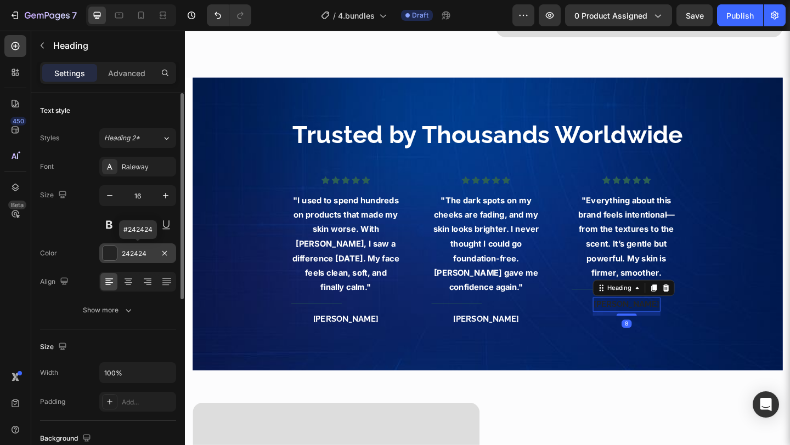
click at [149, 252] on div "242424" at bounding box center [138, 254] width 32 height 10
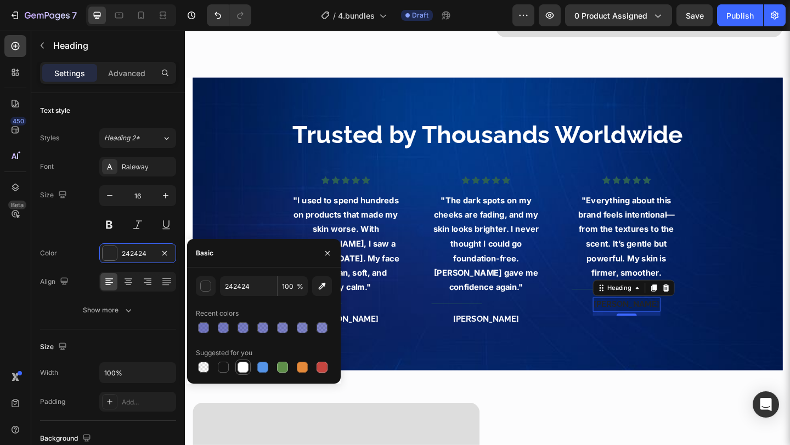
click at [242, 369] on div at bounding box center [243, 367] width 11 height 11
type input "FFFFFF"
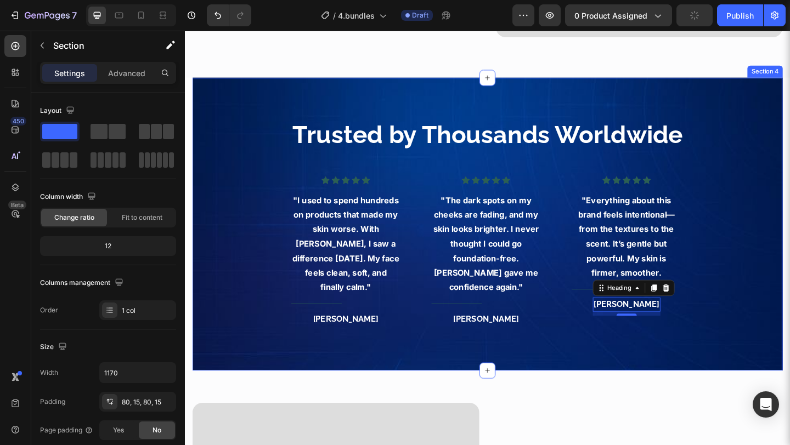
click at [414, 374] on div "Trusted by Thousands Worldwide Heading Icon Icon Icon Icon Icon Icon List Hoz "…" at bounding box center [514, 241] width 642 height 319
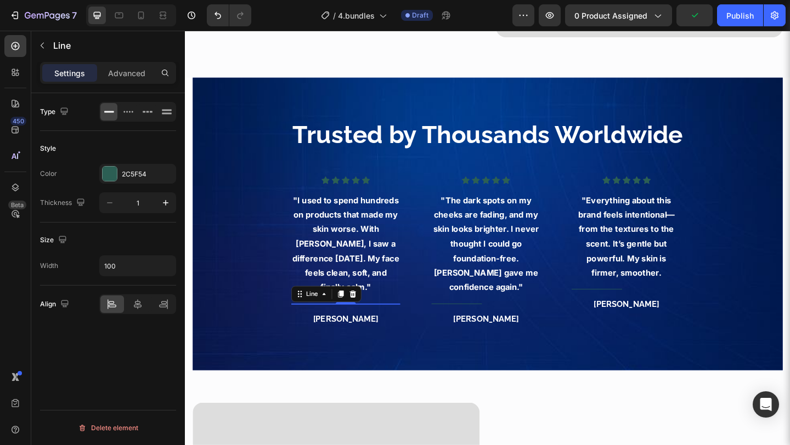
click at [334, 327] on div at bounding box center [328, 327] width 55 height 1
click at [168, 264] on icon "button" at bounding box center [165, 266] width 11 height 11
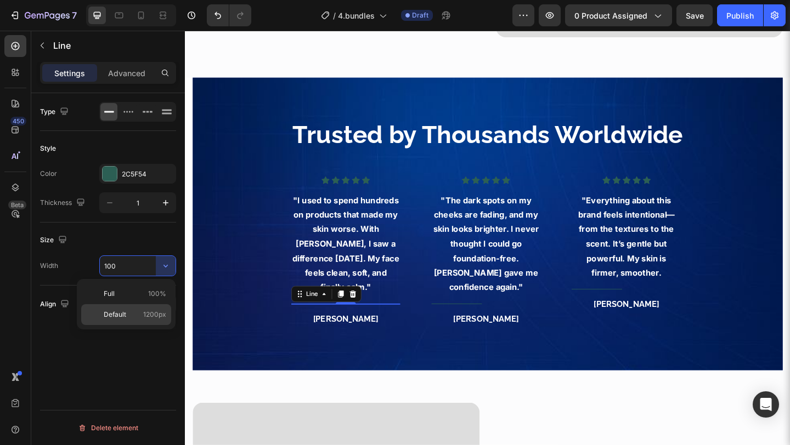
click at [137, 307] on div "Default 1200px" at bounding box center [126, 314] width 90 height 21
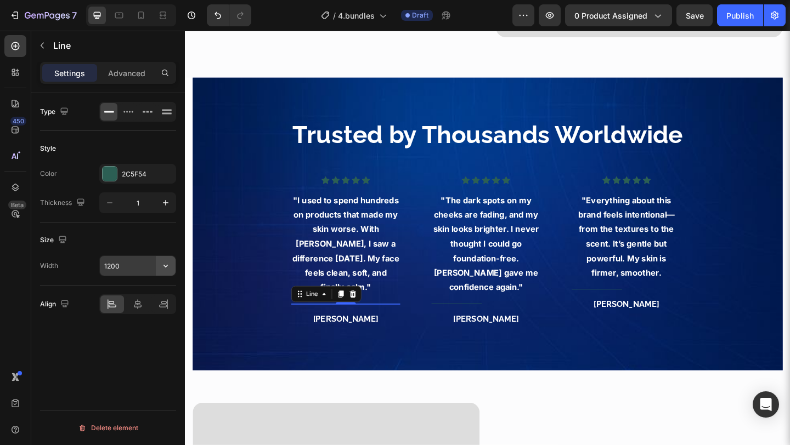
click at [165, 261] on icon "button" at bounding box center [165, 266] width 11 height 11
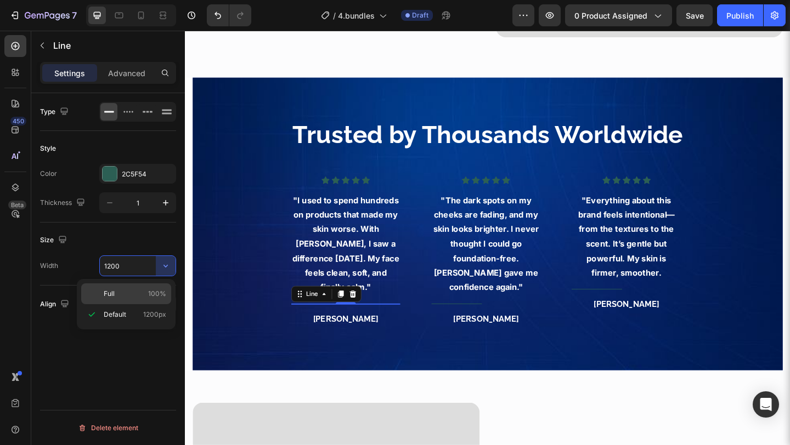
click at [145, 286] on div "Full 100%" at bounding box center [126, 294] width 90 height 21
type input "100%"
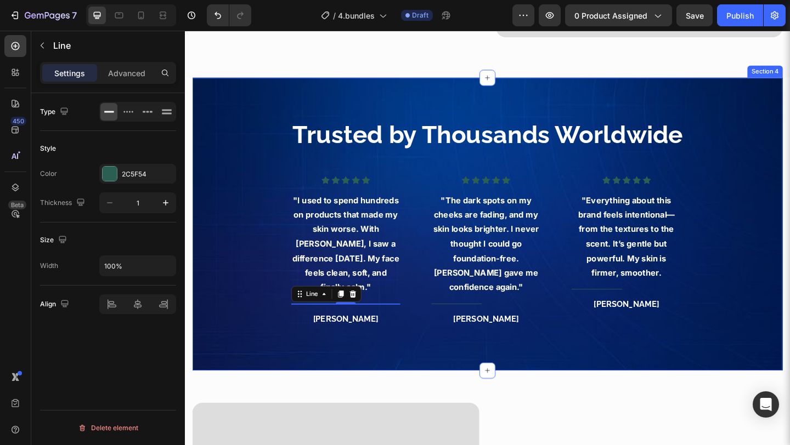
click at [232, 341] on div "Trusted by Thousands Worldwide Heading Icon Icon Icon Icon Icon Icon List Hoz "…" at bounding box center [513, 241] width 625 height 231
click at [415, 327] on div at bounding box center [360, 327] width 118 height 1
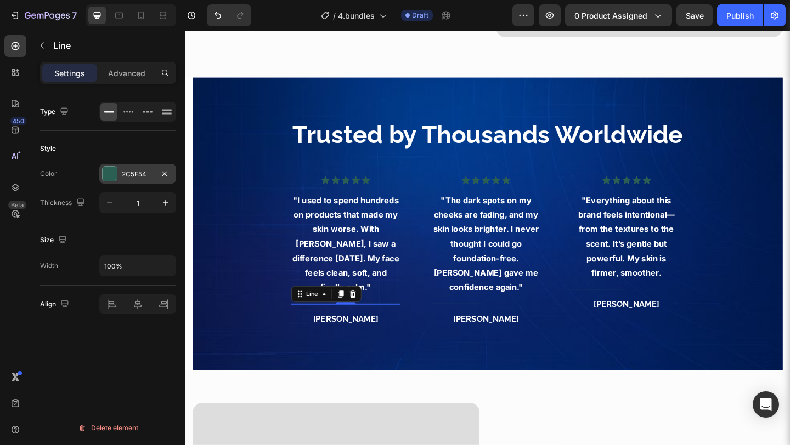
click at [141, 177] on div "2C5F54" at bounding box center [138, 175] width 32 height 10
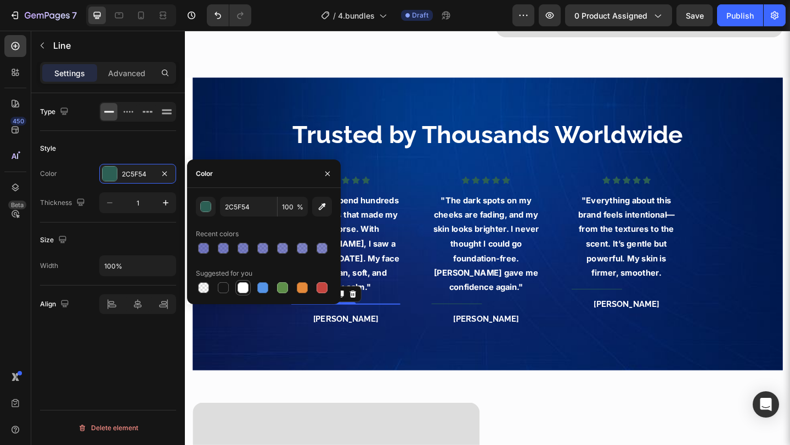
click at [244, 287] on div at bounding box center [243, 288] width 11 height 11
type input "FFFFFF"
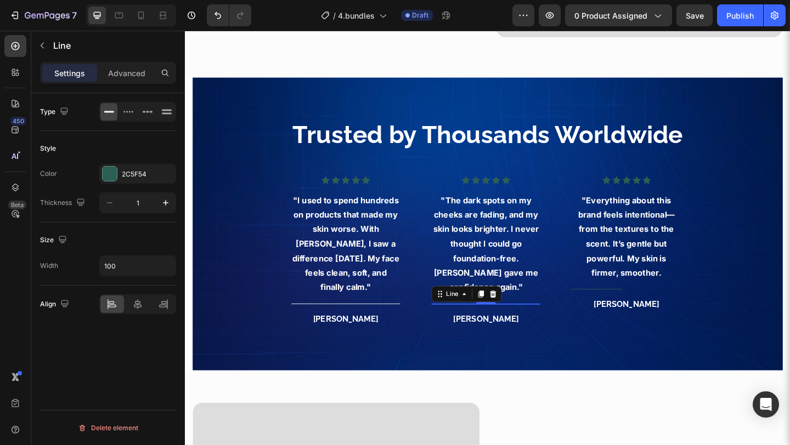
click at [472, 314] on div "Line" at bounding box center [491, 317] width 76 height 18
click at [161, 270] on icon "button" at bounding box center [165, 266] width 11 height 11
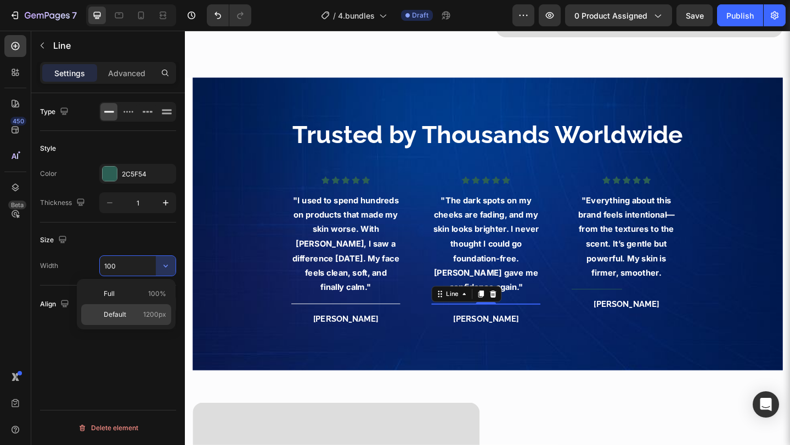
click at [137, 307] on div "Default 1200px" at bounding box center [126, 314] width 90 height 21
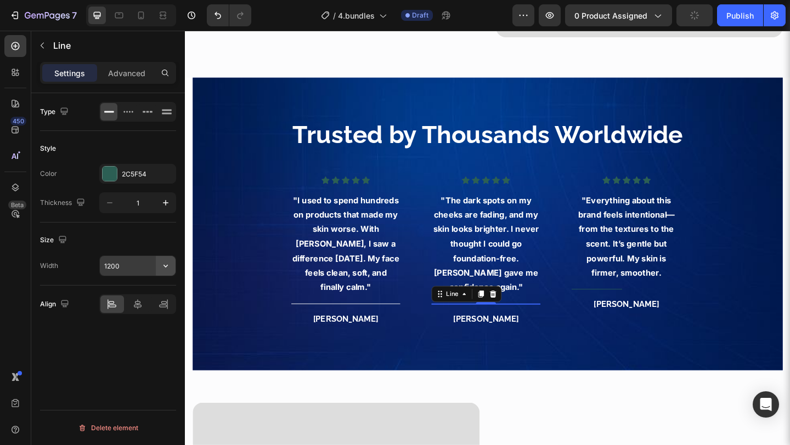
click at [165, 265] on icon "button" at bounding box center [165, 266] width 11 height 11
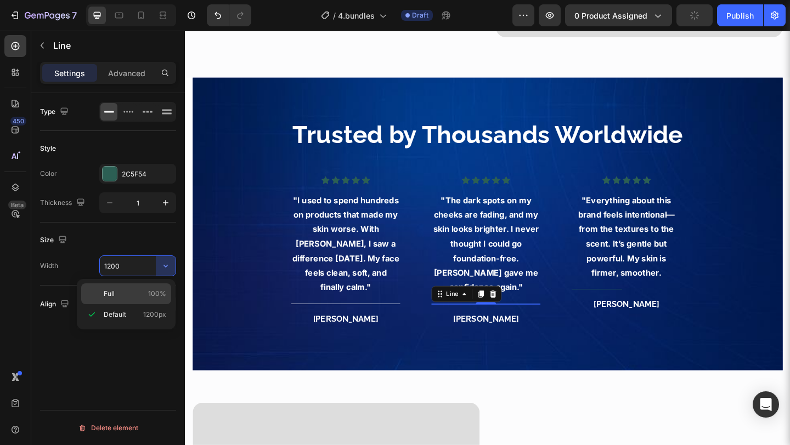
click at [135, 293] on p "Full 100%" at bounding box center [135, 294] width 63 height 10
type input "100%"
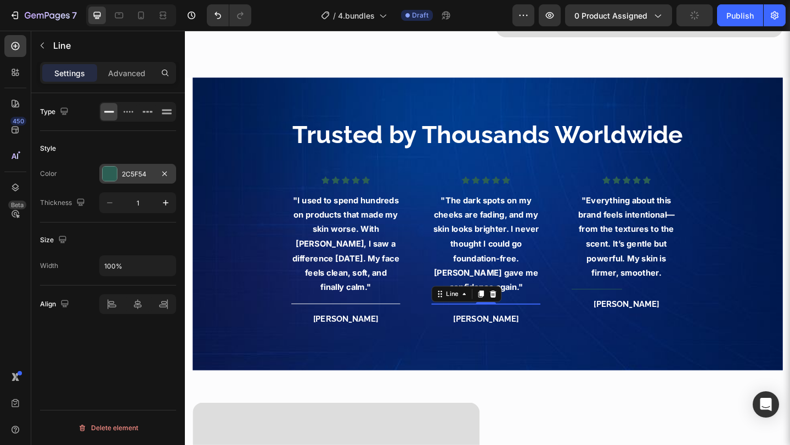
click at [144, 168] on div "2C5F54" at bounding box center [137, 174] width 77 height 20
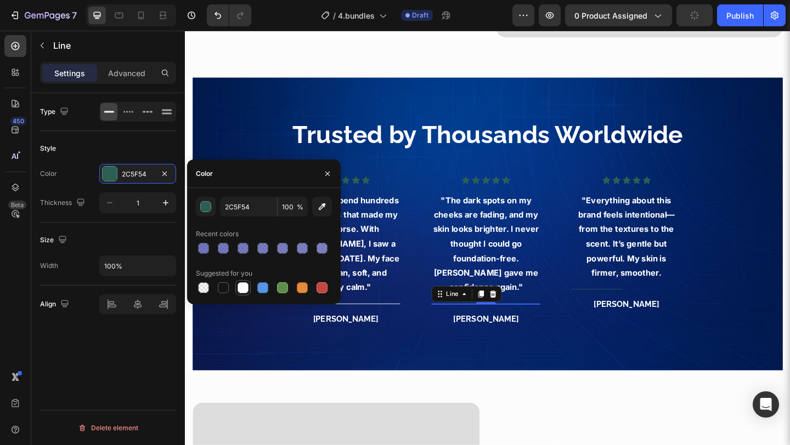
click at [242, 286] on div at bounding box center [243, 288] width 11 height 11
type input "FFFFFF"
click at [608, 312] on div at bounding box center [633, 312] width 55 height 1
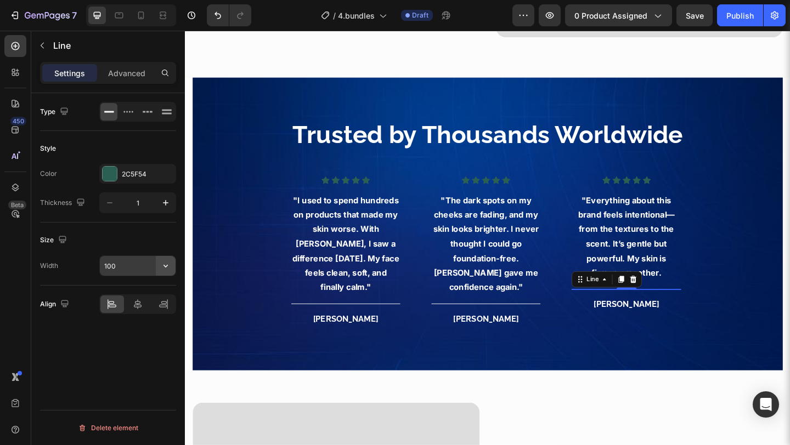
click at [163, 265] on icon "button" at bounding box center [165, 266] width 11 height 11
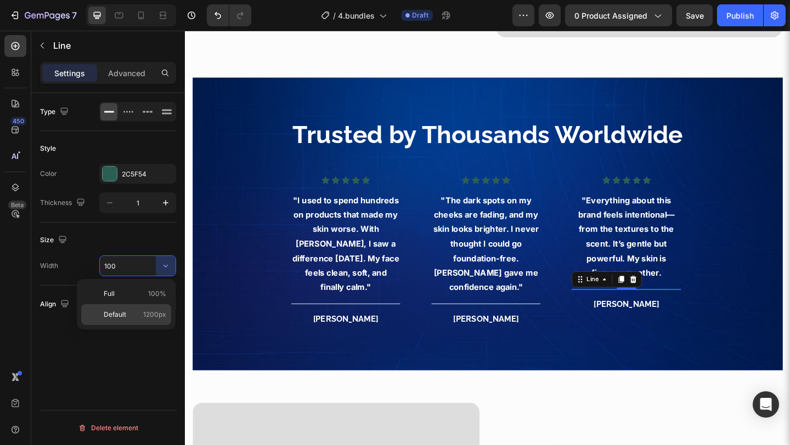
click at [135, 309] on div "Default 1200px" at bounding box center [126, 314] width 90 height 21
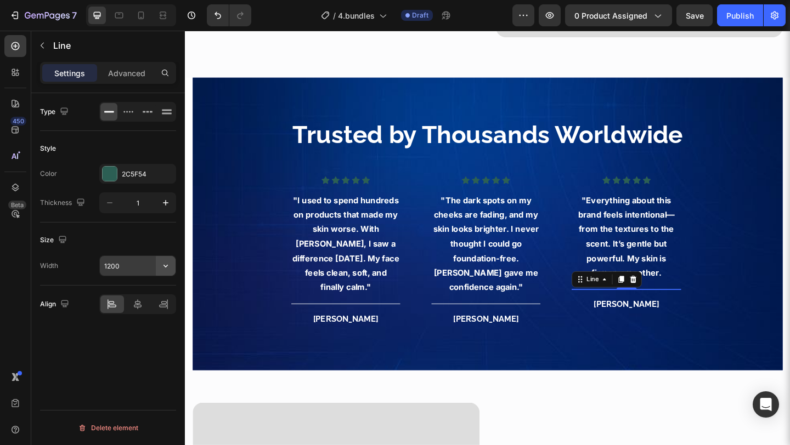
click at [162, 271] on icon "button" at bounding box center [165, 266] width 11 height 11
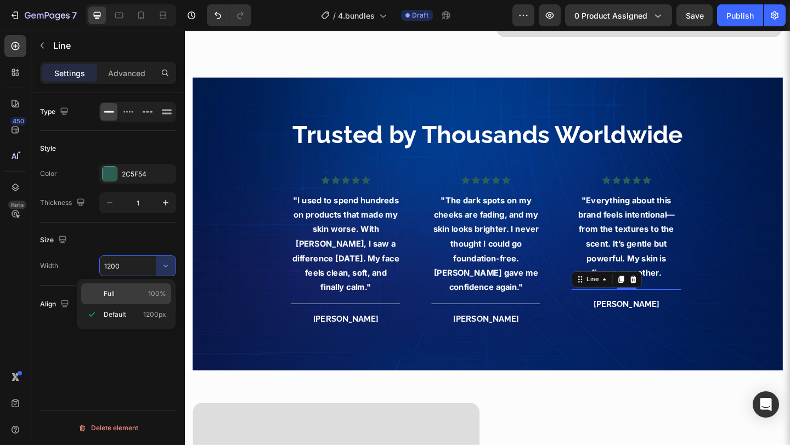
click at [142, 290] on p "Full 100%" at bounding box center [135, 294] width 63 height 10
type input "100%"
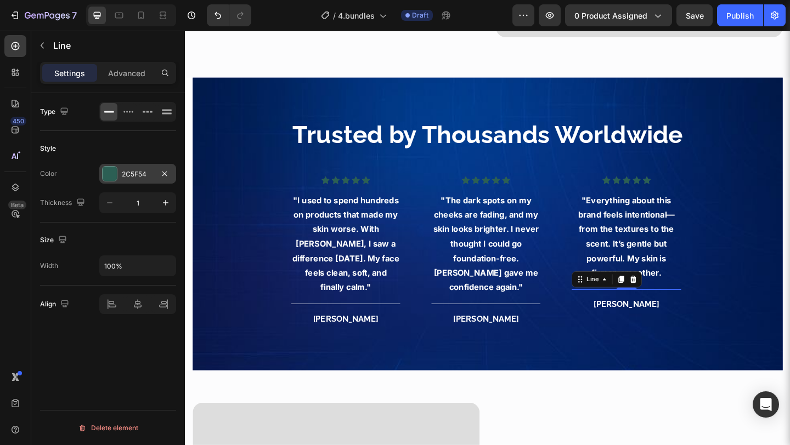
click at [139, 174] on div "2C5F54" at bounding box center [138, 175] width 32 height 10
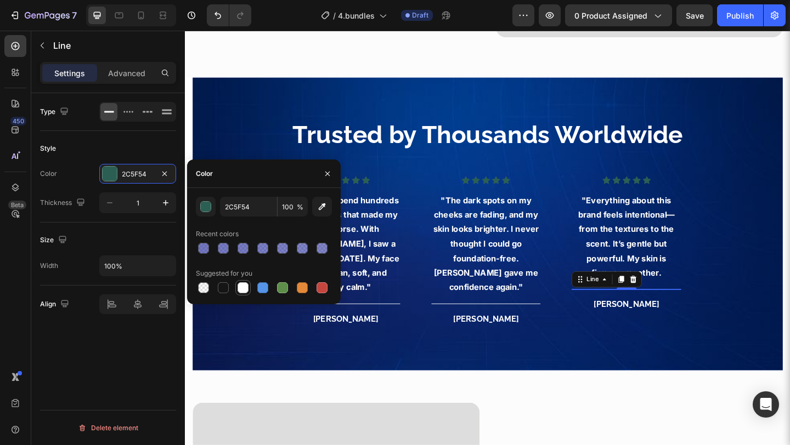
click at [244, 285] on div at bounding box center [243, 288] width 11 height 11
type input "FFFFFF"
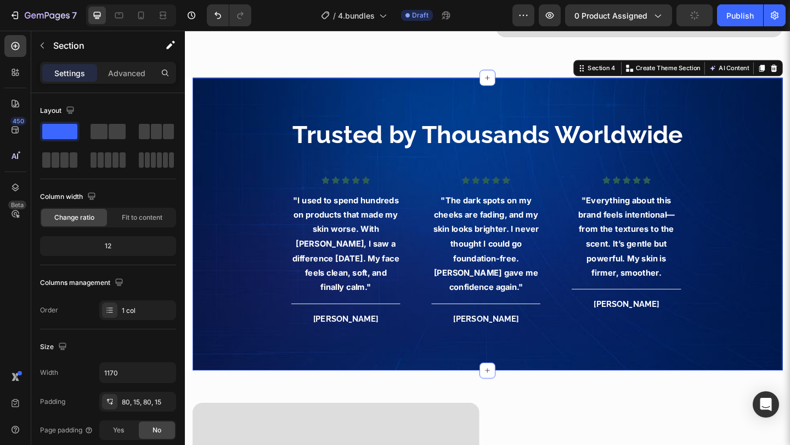
click at [213, 343] on div "Trusted by Thousands Worldwide Heading Icon Icon Icon Icon Icon Icon List Hoz "…" at bounding box center [513, 241] width 625 height 231
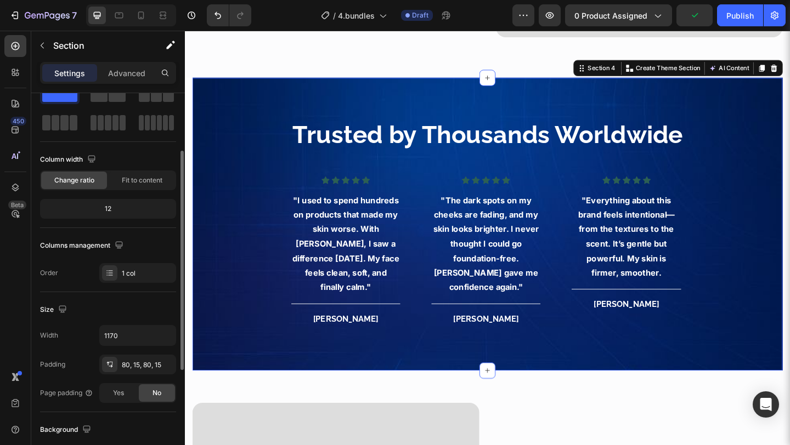
scroll to position [80, 0]
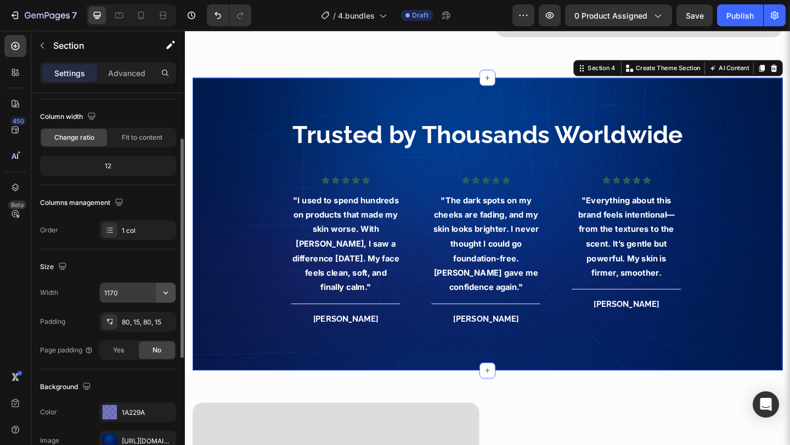
click at [158, 294] on button "button" at bounding box center [166, 293] width 20 height 20
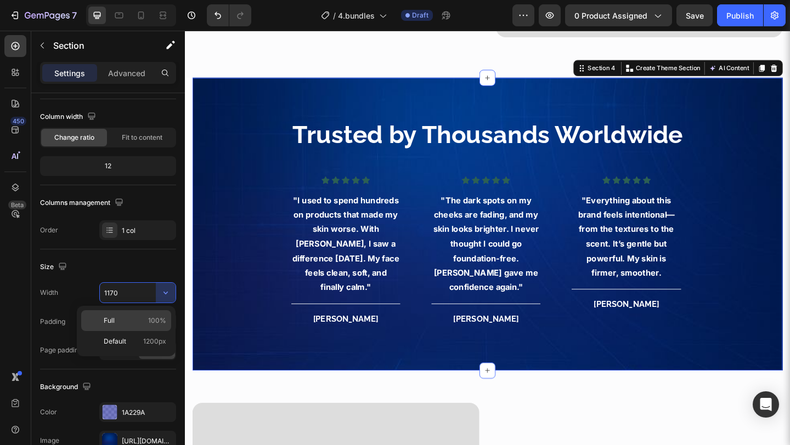
click at [137, 331] on div "Full 100%" at bounding box center [126, 341] width 90 height 21
type input "100%"
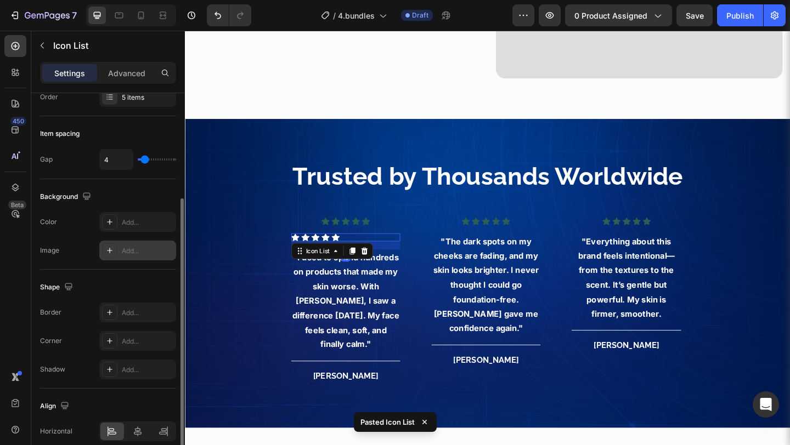
scroll to position [116, 0]
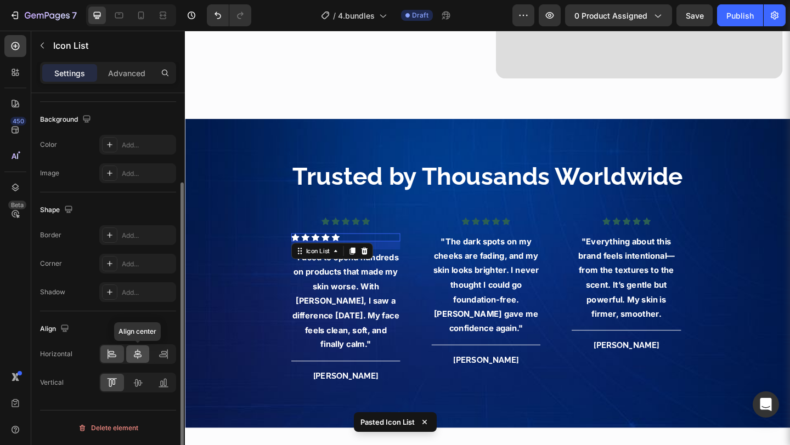
click at [140, 360] on div at bounding box center [138, 355] width 24 height 18
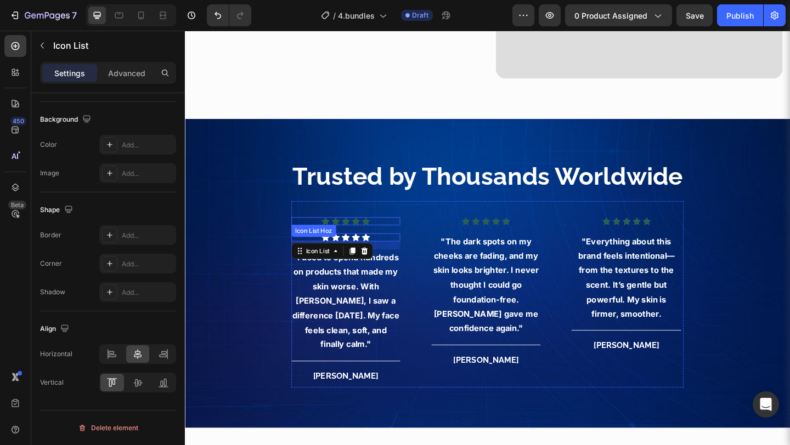
click at [390, 234] on div "Icon Icon Icon Icon Icon" at bounding box center [360, 238] width 118 height 9
click at [391, 248] on icon at bounding box center [394, 252] width 9 height 9
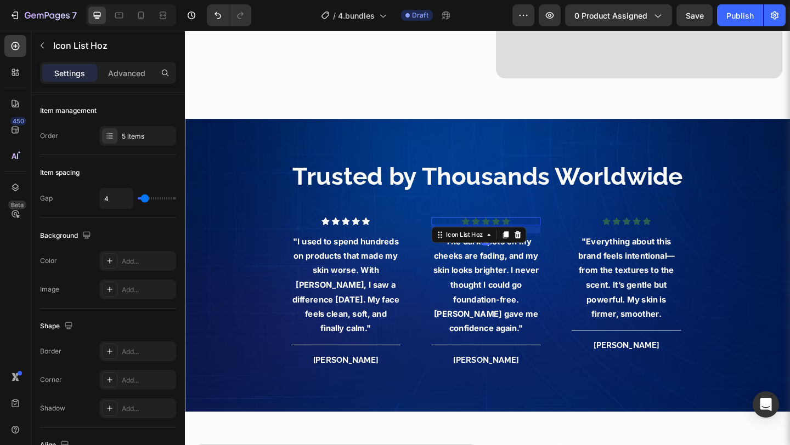
click at [543, 234] on div "Icon Icon Icon Icon Icon" at bounding box center [512, 238] width 118 height 9
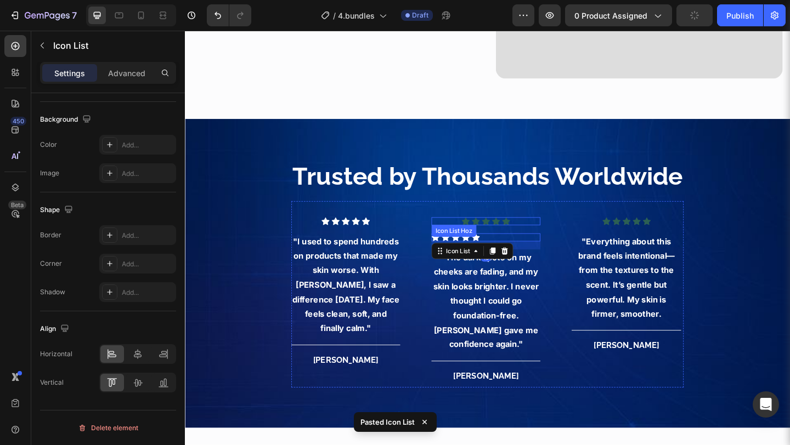
click at [551, 234] on div "Icon Icon Icon Icon Icon" at bounding box center [512, 238] width 118 height 9
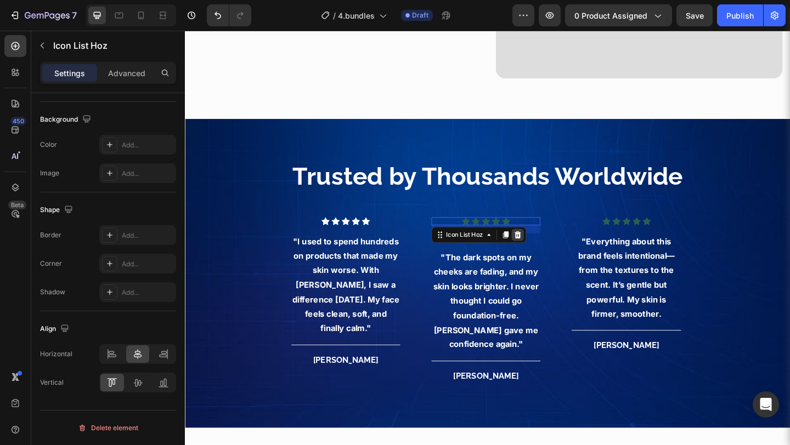
click at [549, 248] on icon at bounding box center [547, 252] width 9 height 9
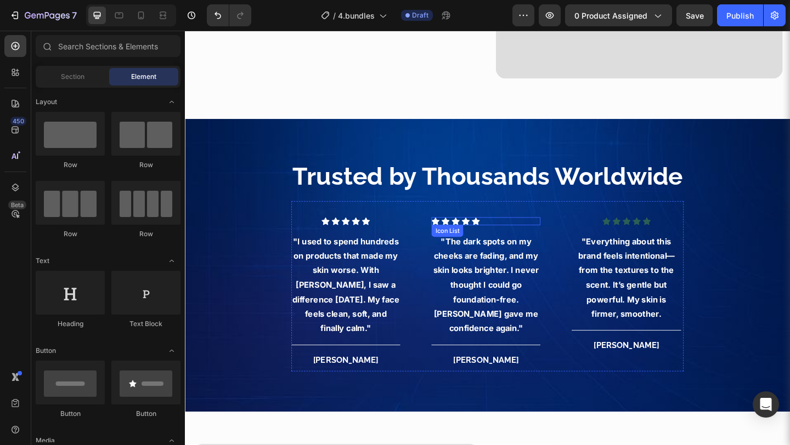
click at [530, 234] on div "Icon Icon Icon Icon Icon" at bounding box center [512, 238] width 118 height 9
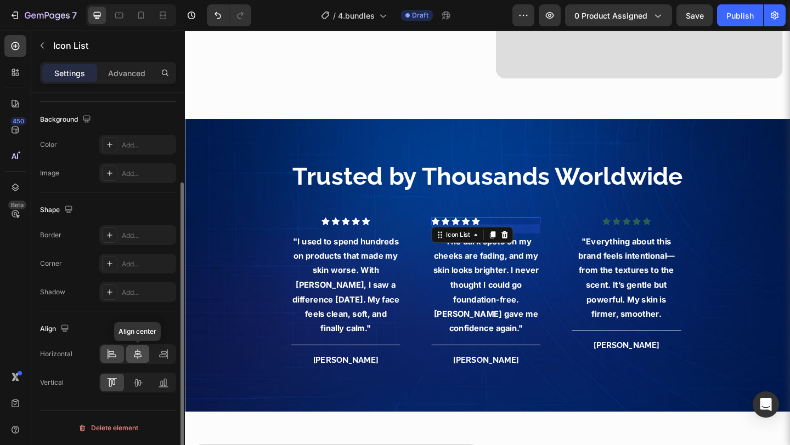
click at [140, 359] on icon at bounding box center [137, 354] width 11 height 11
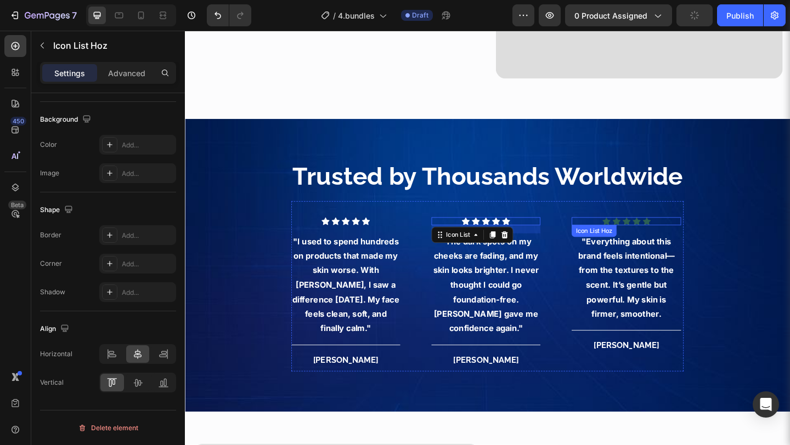
click at [694, 234] on div "Icon Icon Icon Icon Icon" at bounding box center [665, 238] width 118 height 9
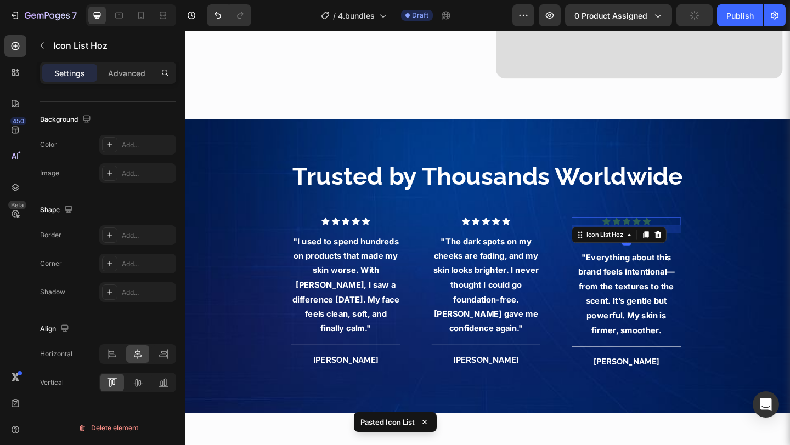
click at [696, 234] on div "Icon Icon Icon Icon Icon" at bounding box center [665, 238] width 118 height 9
click at [698, 248] on icon at bounding box center [699, 252] width 7 height 8
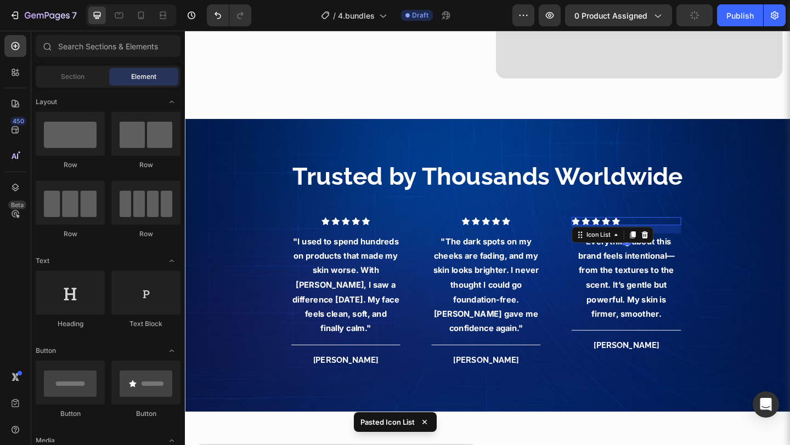
click at [676, 234] on div "Icon Icon Icon Icon Icon" at bounding box center [665, 238] width 118 height 9
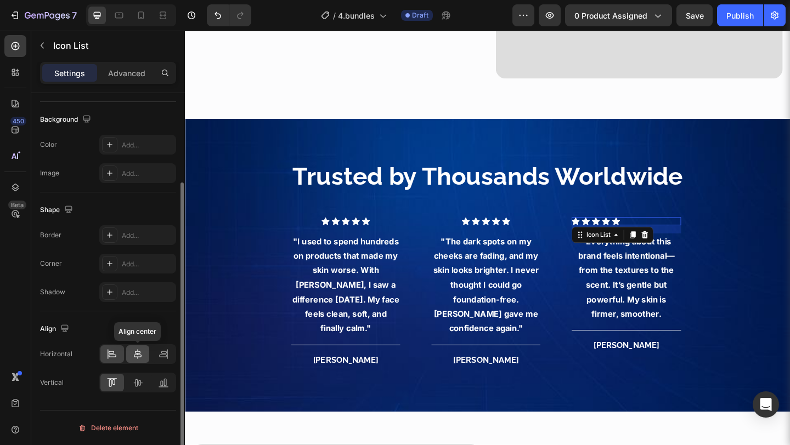
click at [139, 353] on icon at bounding box center [137, 354] width 11 height 11
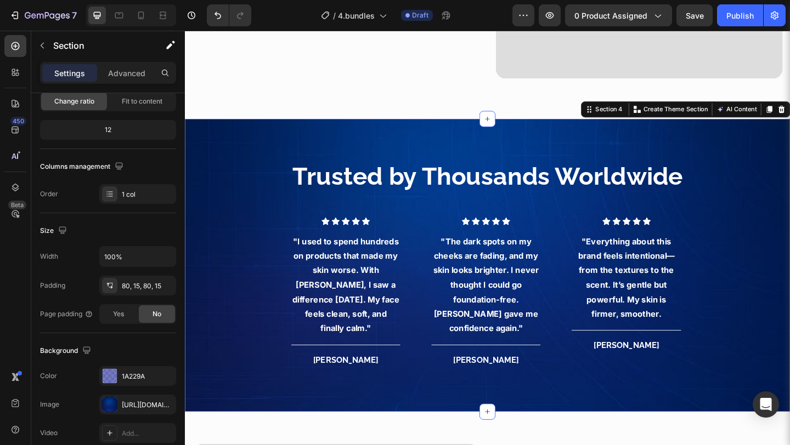
click at [227, 407] on div "Trusted by Thousands Worldwide Heading Icon Icon Icon Icon Icon Icon List "I us…" at bounding box center [514, 286] width 658 height 319
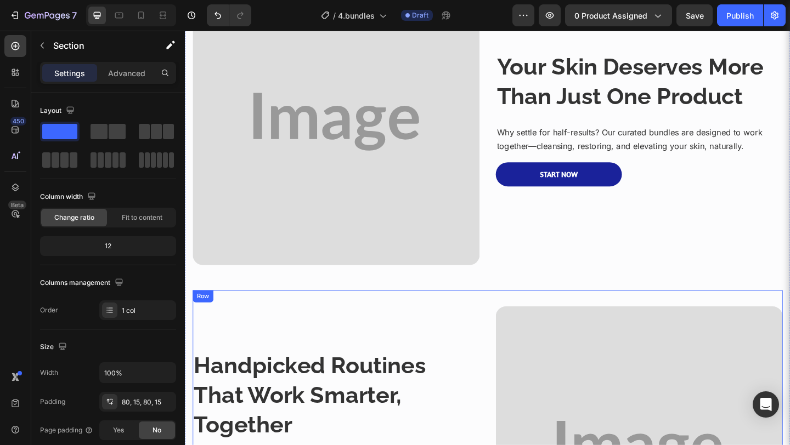
scroll to position [628, 0]
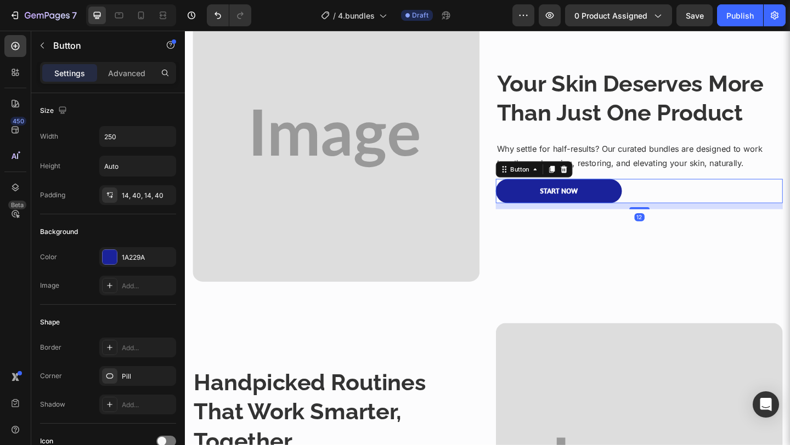
click at [636, 197] on button "Start Now" at bounding box center [591, 205] width 137 height 26
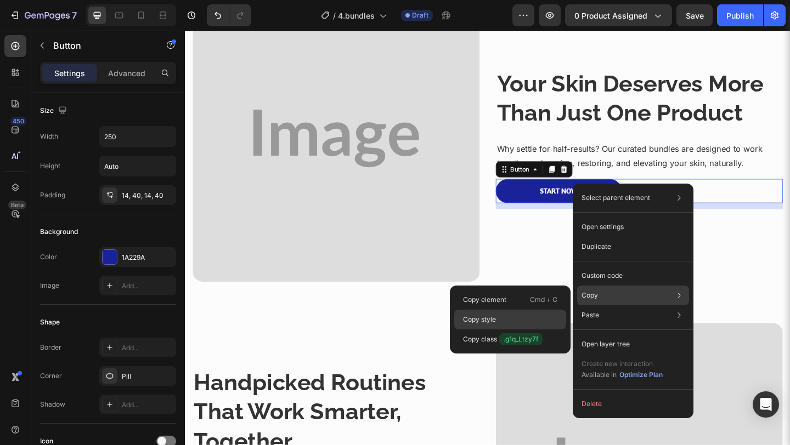
click at [517, 330] on div "Copy style" at bounding box center [510, 340] width 112 height 20
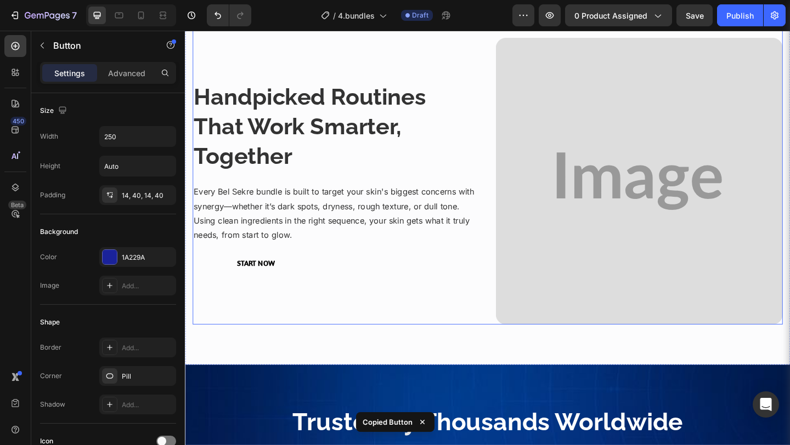
scroll to position [939, 0]
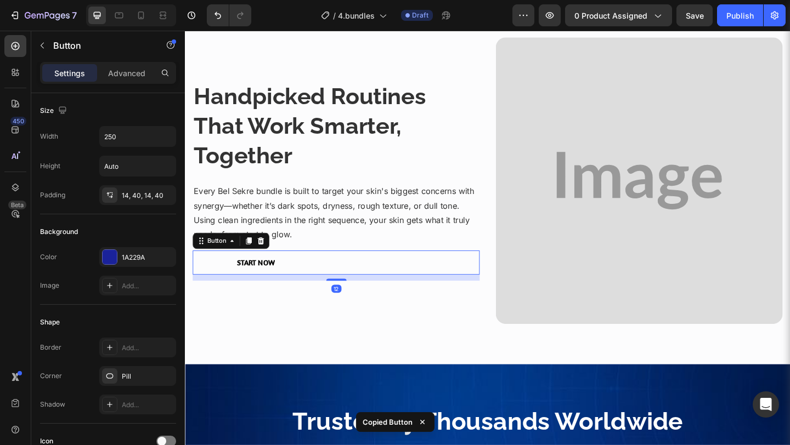
click at [307, 277] on button "Start Now" at bounding box center [261, 283] width 137 height 26
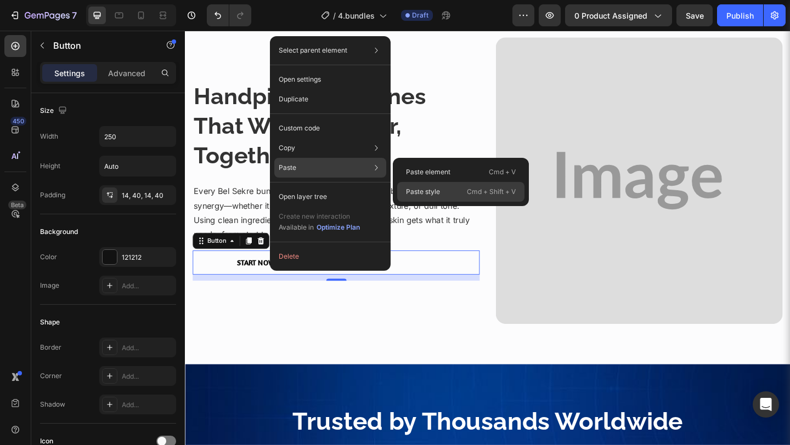
click at [427, 189] on p "Paste style" at bounding box center [423, 192] width 34 height 10
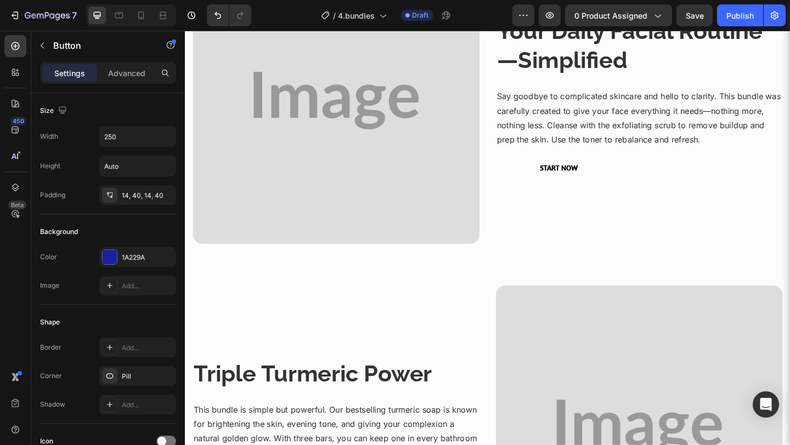
scroll to position [1739, 0]
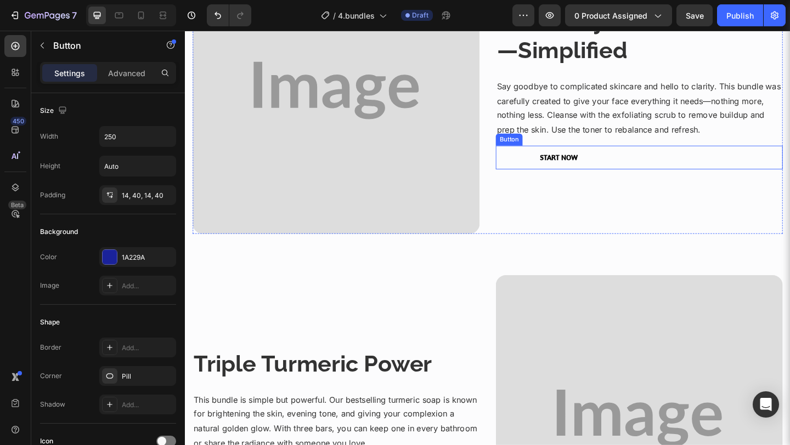
click at [623, 177] on button "Start Now" at bounding box center [591, 169] width 137 height 26
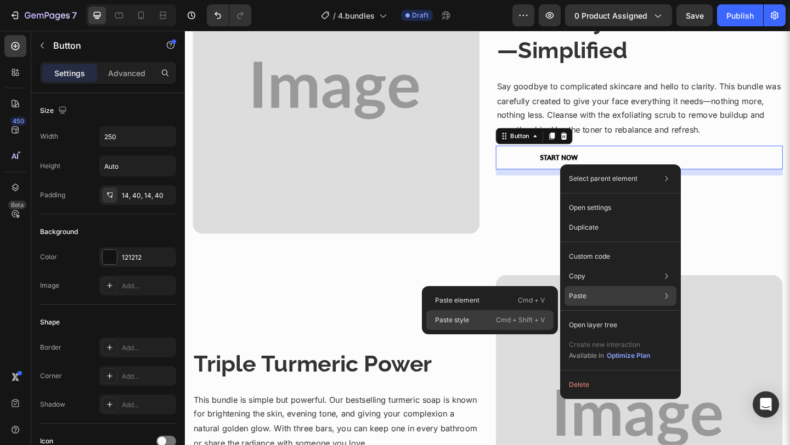
click at [496, 319] on p "Cmd + Shift + V" at bounding box center [520, 320] width 49 height 11
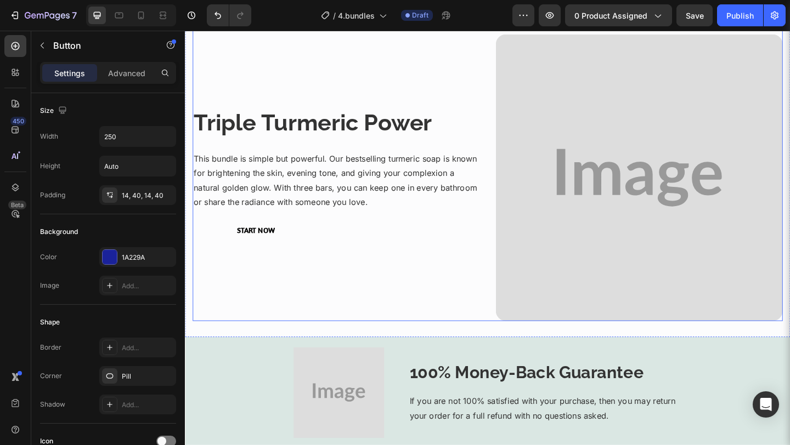
scroll to position [2089, 0]
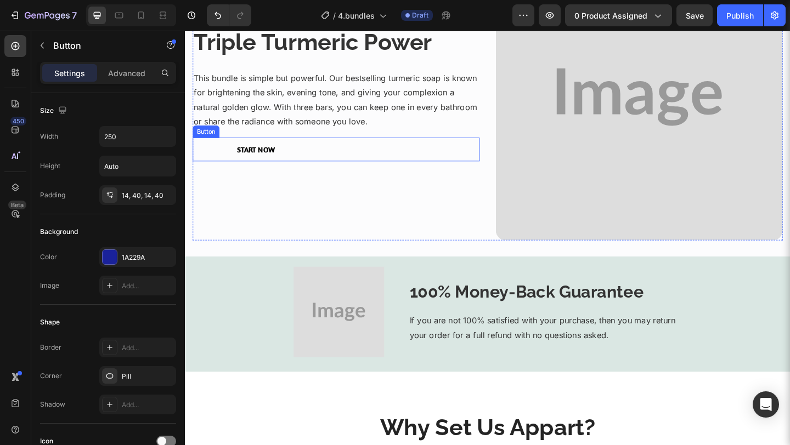
click at [307, 163] on button "Start Now" at bounding box center [261, 160] width 137 height 26
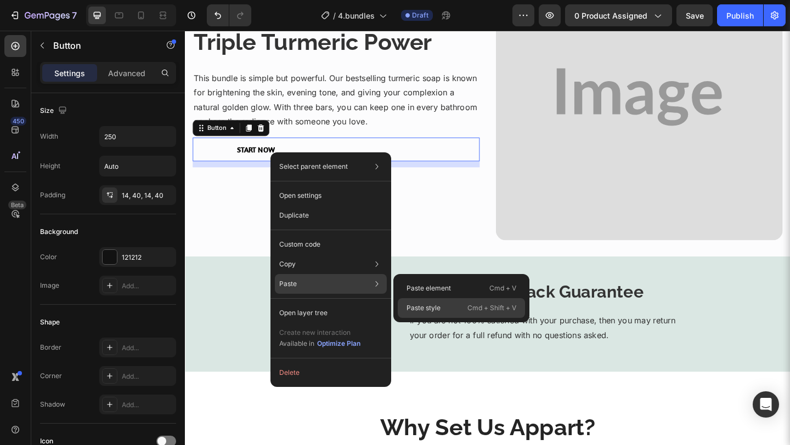
click at [444, 308] on div "Paste style Cmd + Shift + V" at bounding box center [461, 308] width 127 height 20
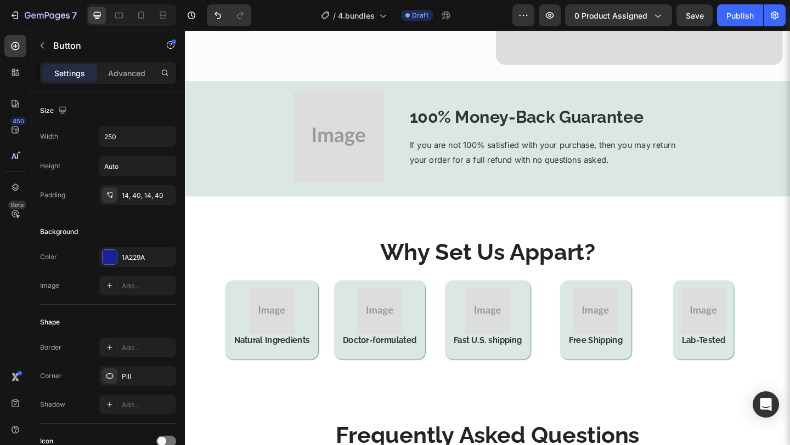
scroll to position [2264, 0]
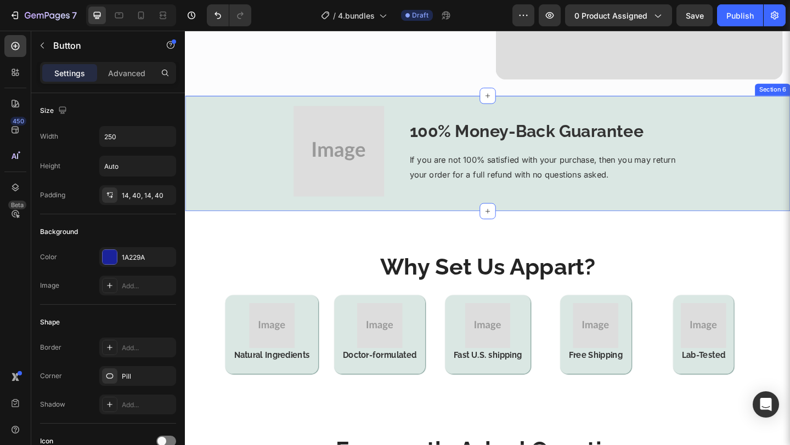
click at [383, 217] on div "Image 100% Money-Back Guarantee Heading If you are not 100% satisfied with your…" at bounding box center [514, 164] width 658 height 126
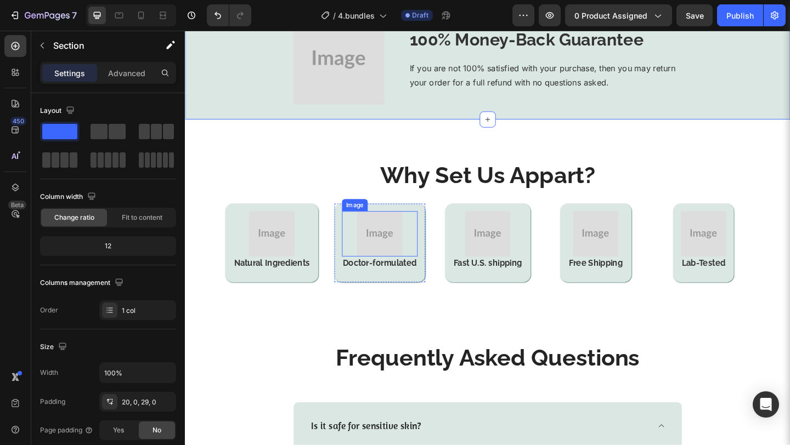
scroll to position [2351, 0]
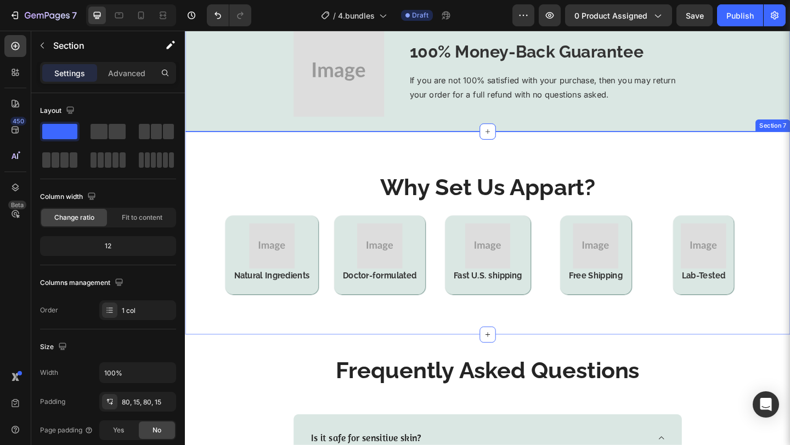
click at [453, 333] on div "Why Set Us Appart? Heading Image Natural Ingredients Heading Row Image Doctor-f…" at bounding box center [514, 250] width 658 height 221
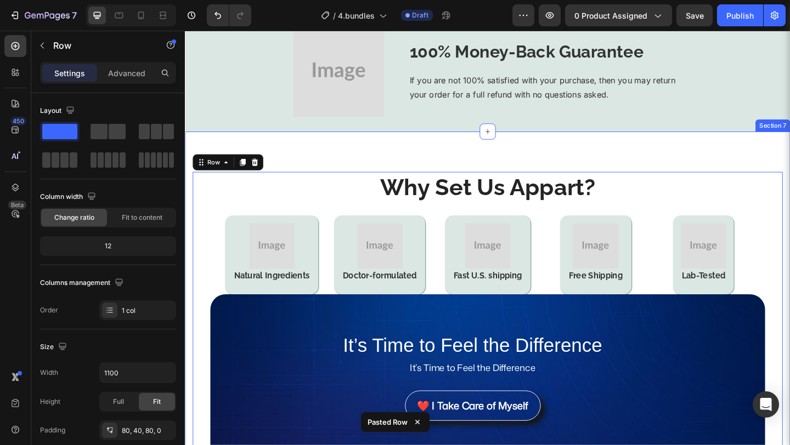
click at [742, 161] on div "Why Set Us Appart? Heading Image Natural Ingredients Heading Row Image Doctor-f…" at bounding box center [514, 348] width 658 height 416
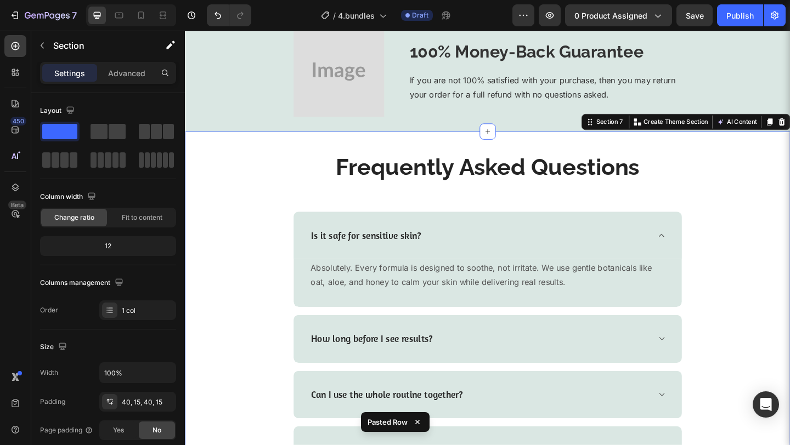
click at [759, 149] on div "Frequently Asked Questions Heading Row Is it safe for sensitive skin? Absolutel…" at bounding box center [514, 337] width 658 height 395
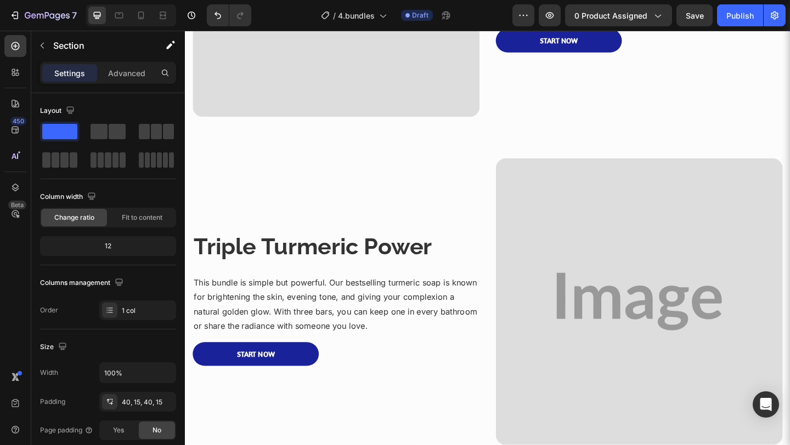
scroll to position [2146, 0]
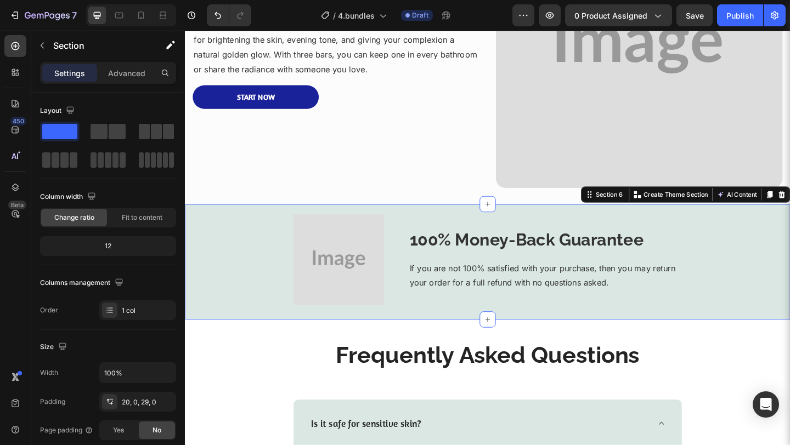
click at [250, 222] on div "Image 100% Money-Back Guarantee Heading If you are not 100% satisfied with your…" at bounding box center [514, 282] width 658 height 126
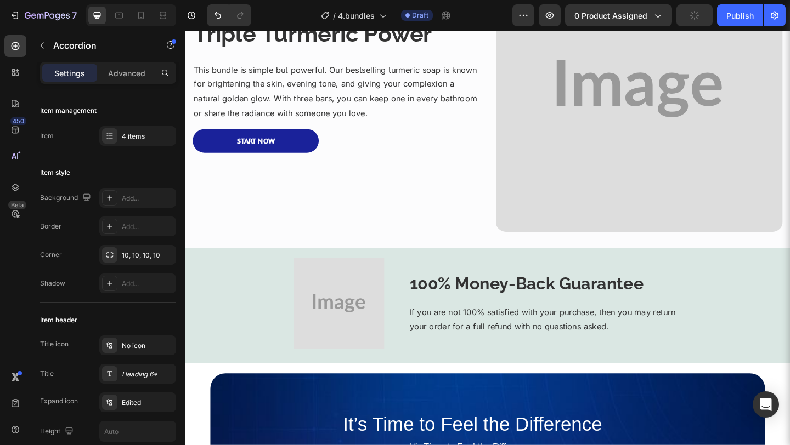
scroll to position [2037, 0]
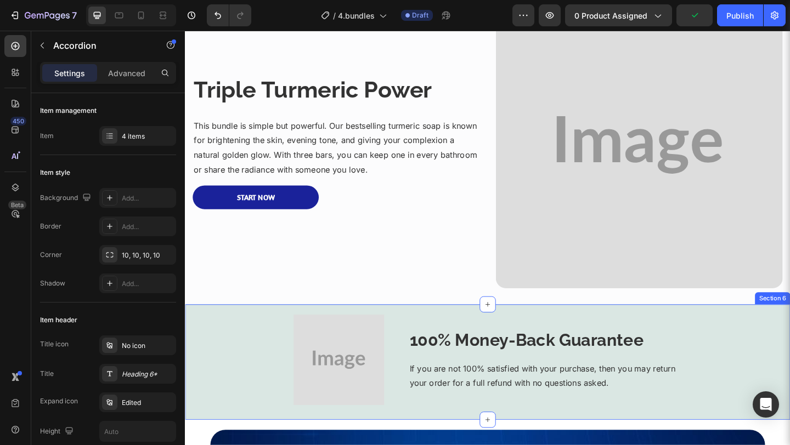
click at [270, 396] on div "Image 100% Money-Back Guarantee Heading If you are not 100% satisfied with your…" at bounding box center [514, 389] width 658 height 99
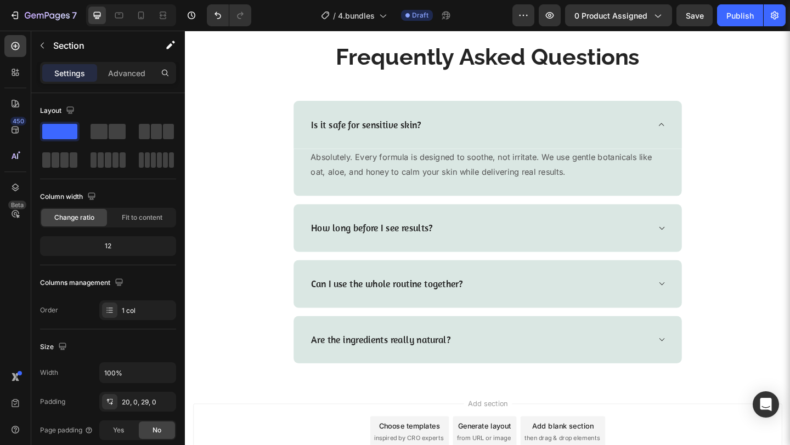
scroll to position [2721, 0]
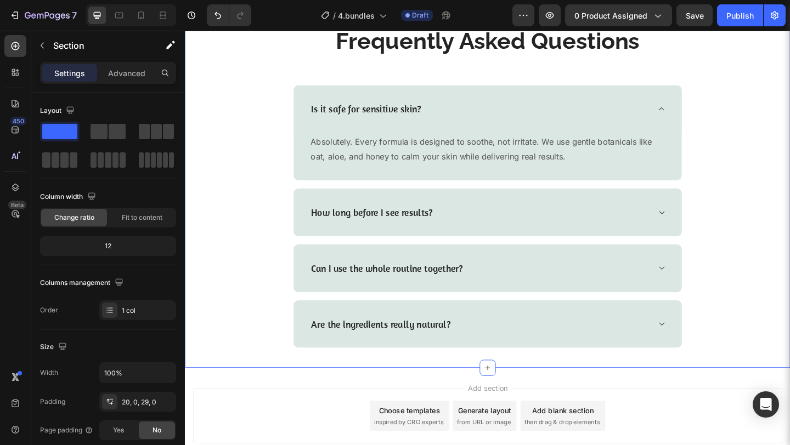
click at [755, 306] on div "Frequently Asked Questions Heading Row Is it safe for sensitive skin? Absolutel…" at bounding box center [514, 200] width 642 height 351
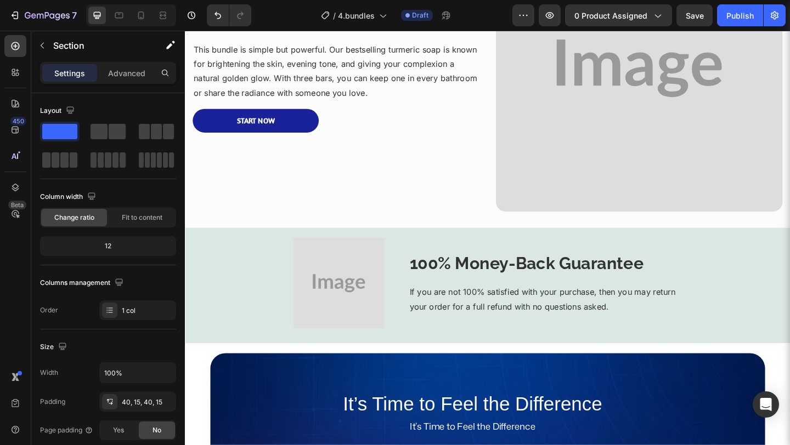
scroll to position [2121, 0]
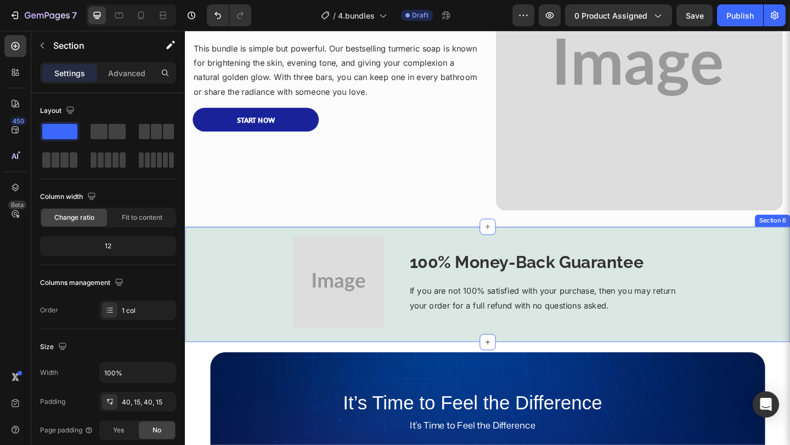
click at [754, 352] on div "Image 100% Money-Back Guarantee Heading If you are not 100% satisfied with your…" at bounding box center [514, 304] width 658 height 99
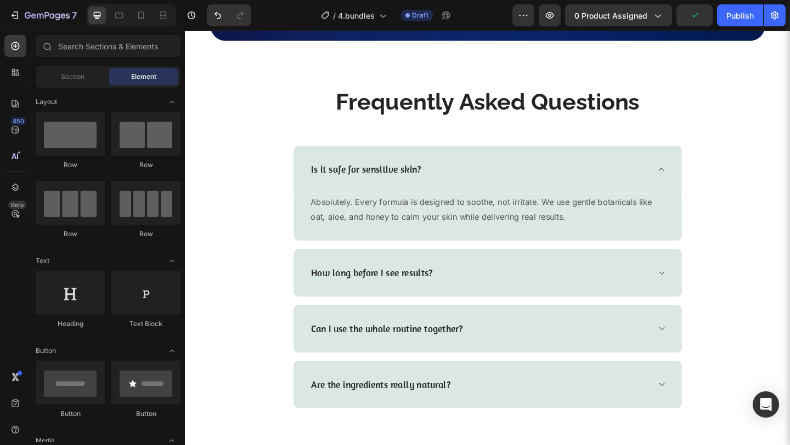
scroll to position [2544, 0]
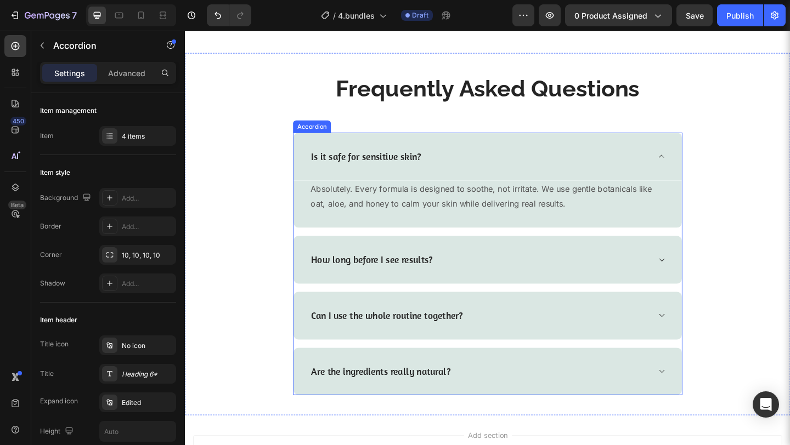
click at [374, 251] on div "Is it safe for sensitive skin? Absolutely. Every formula is designed to soothe,…" at bounding box center [513, 285] width 423 height 286
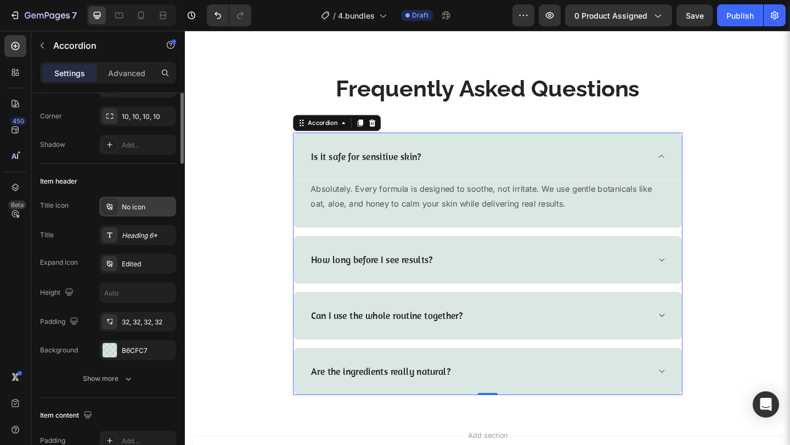
scroll to position [175, 0]
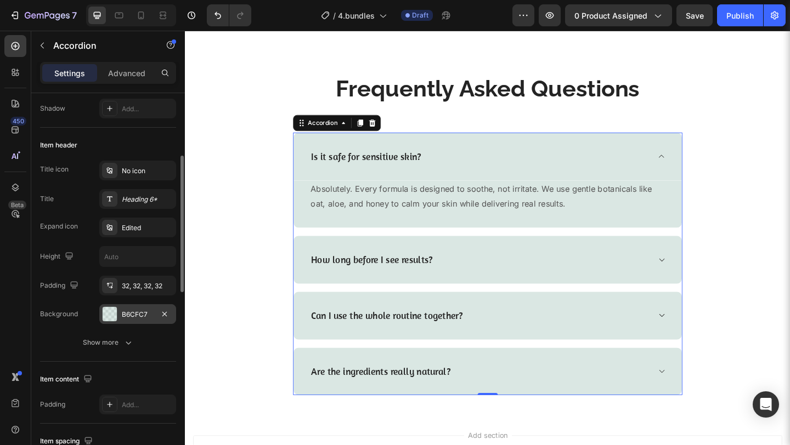
click at [135, 315] on div "B6CFC7" at bounding box center [138, 315] width 32 height 10
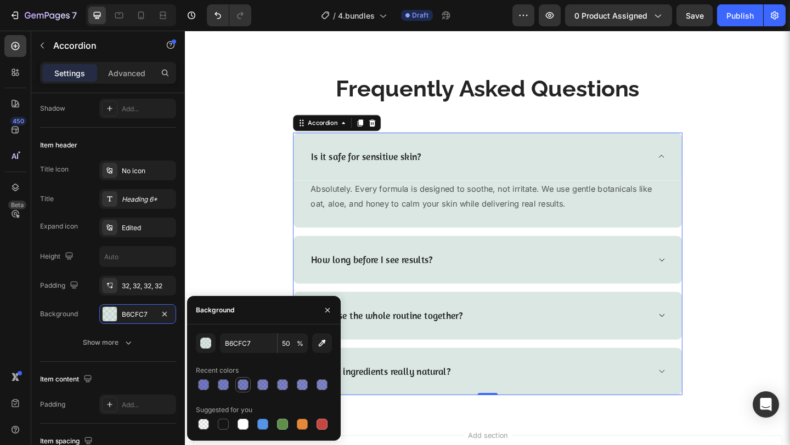
click at [244, 388] on div at bounding box center [243, 385] width 11 height 11
type input "1A229A"
type input "58"
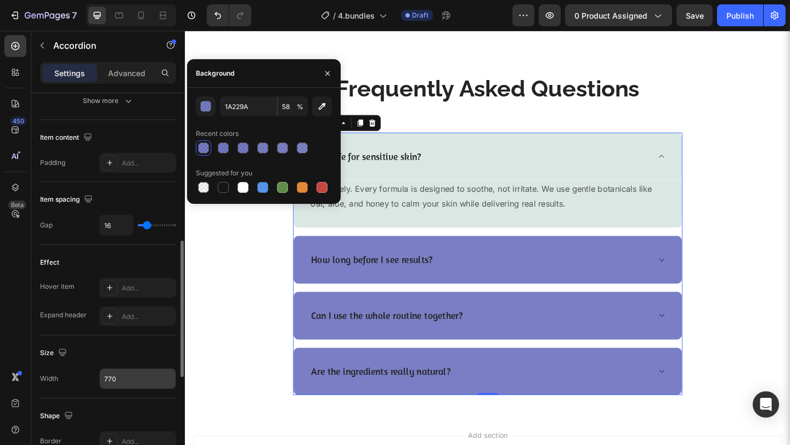
scroll to position [416, 0]
click at [126, 315] on div "Add..." at bounding box center [148, 318] width 52 height 10
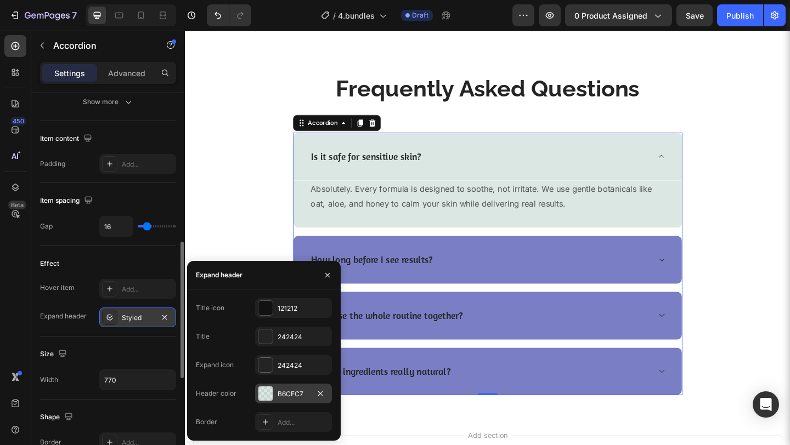
click at [283, 392] on div "B6CFC7" at bounding box center [294, 394] width 32 height 10
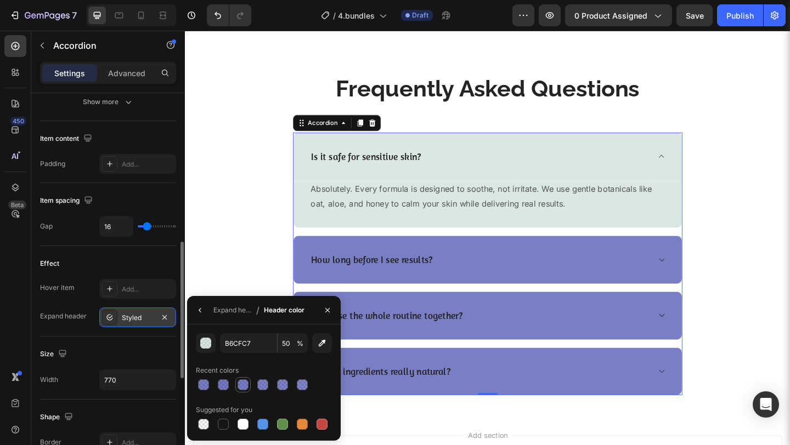
click at [245, 385] on div at bounding box center [243, 385] width 11 height 11
type input "1A229A"
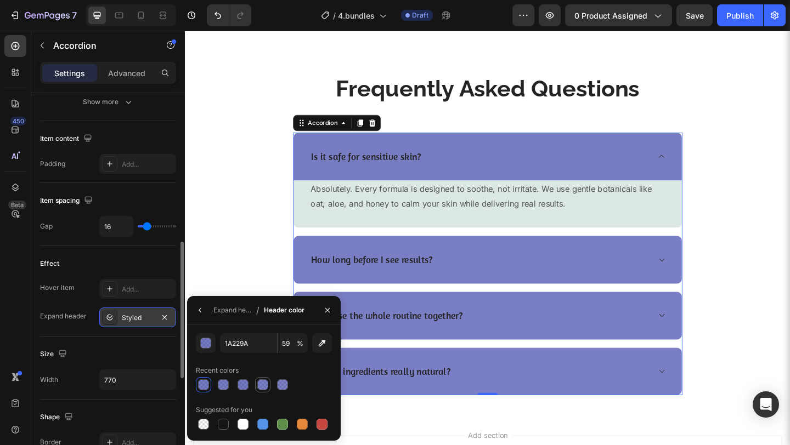
click at [266, 385] on div at bounding box center [262, 385] width 11 height 11
type input "57"
click at [200, 310] on icon "button" at bounding box center [200, 310] width 9 height 9
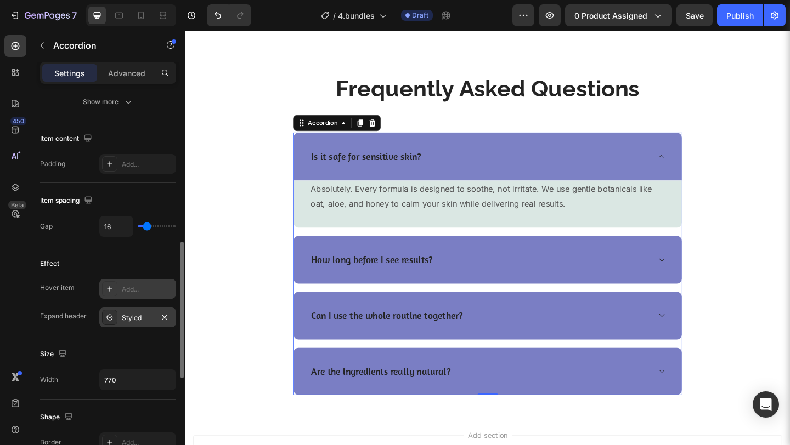
click at [135, 284] on div "Add..." at bounding box center [137, 289] width 77 height 20
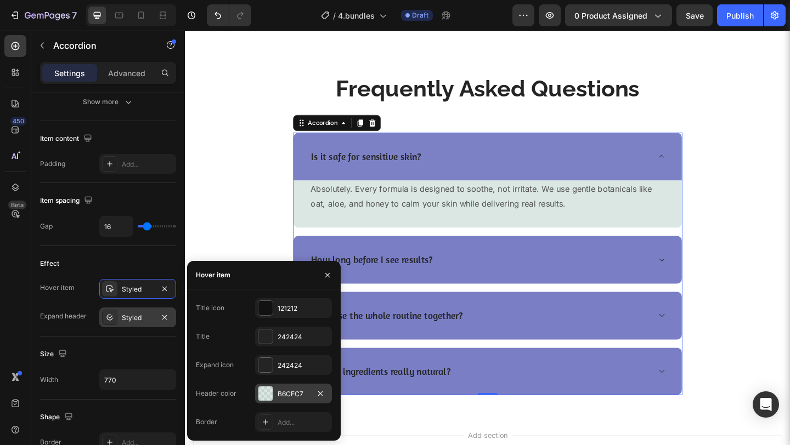
click at [273, 396] on div at bounding box center [265, 393] width 15 height 15
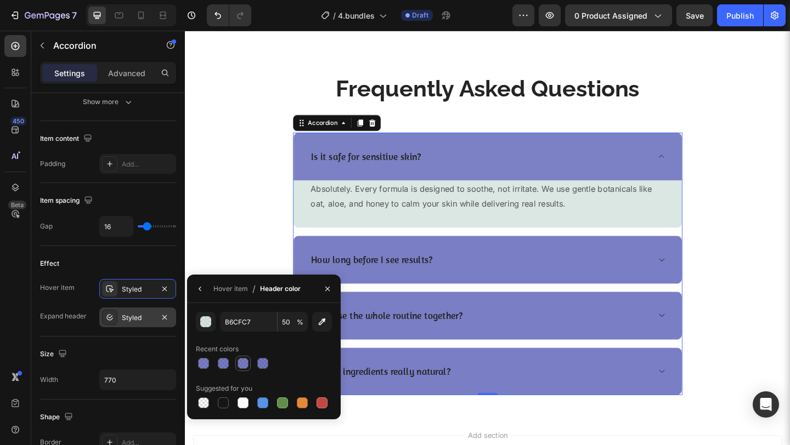
click at [244, 361] on div at bounding box center [243, 363] width 11 height 11
type input "1A229A"
click at [223, 359] on div at bounding box center [223, 363] width 11 height 11
click at [200, 361] on div at bounding box center [203, 363] width 11 height 11
type input "57"
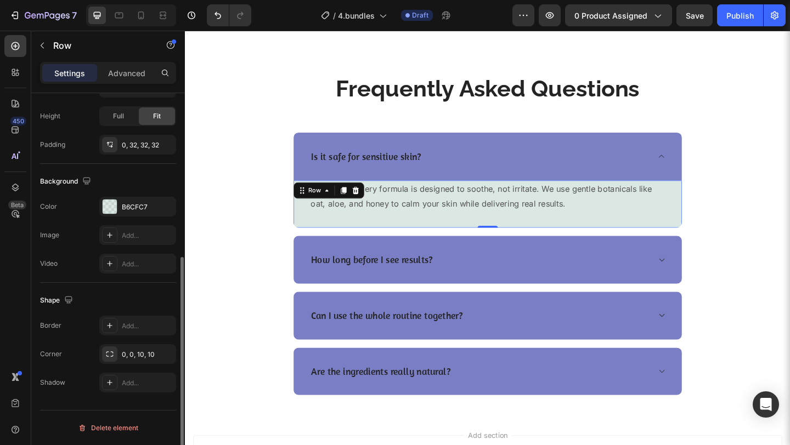
click at [450, 233] on div "Absolutely. Every formula is designed to soothe, not irritate. We use gentle bo…" at bounding box center [514, 220] width 422 height 52
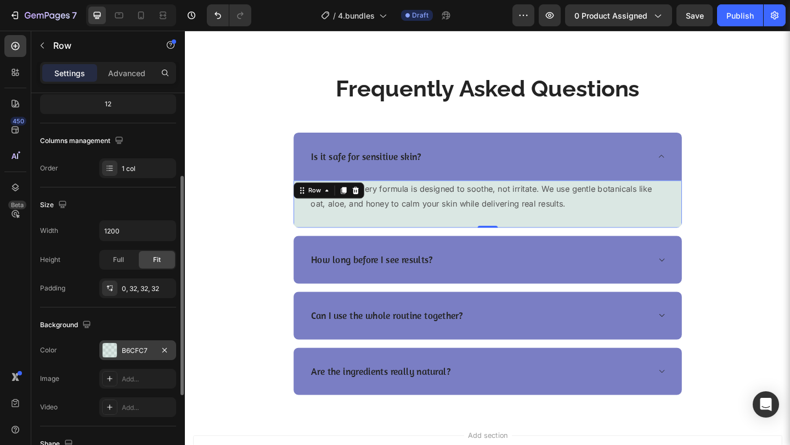
scroll to position [143, 0]
click at [132, 346] on div "B6CFC7" at bounding box center [138, 350] width 32 height 10
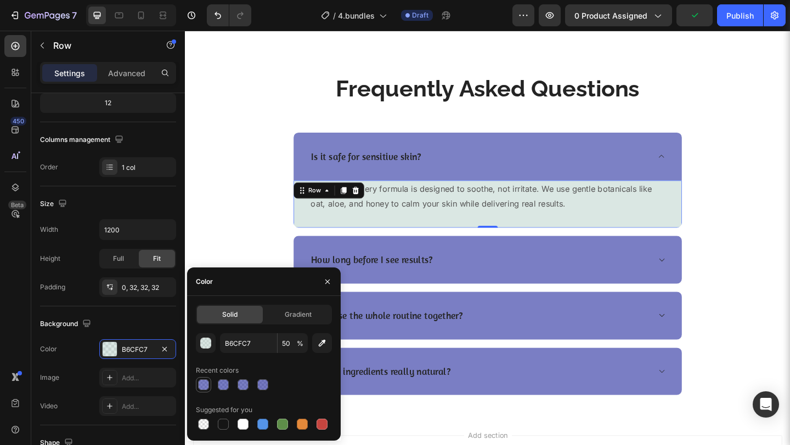
click at [207, 381] on div at bounding box center [203, 385] width 11 height 11
type input "1A229A"
type input "57"
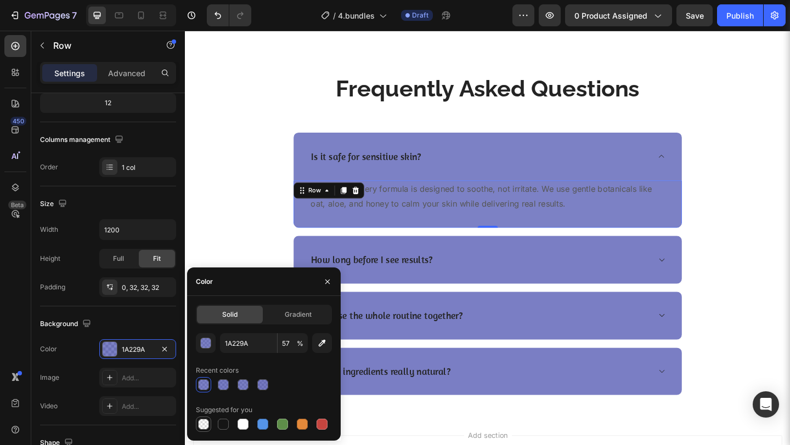
click at [205, 419] on div at bounding box center [203, 424] width 13 height 13
type input "000000"
type input "0"
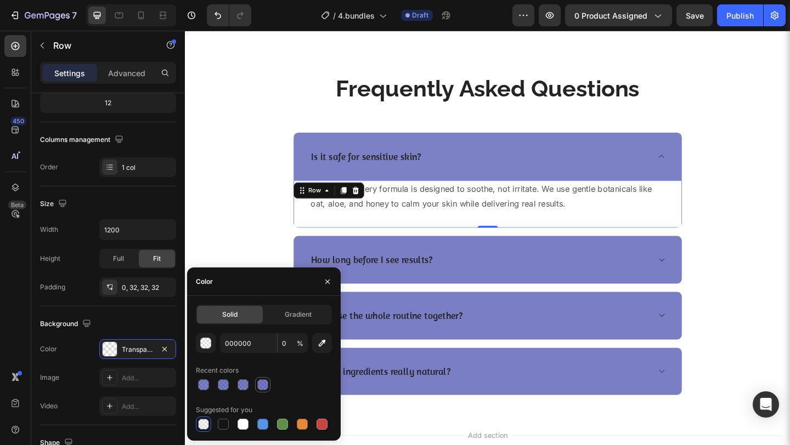
click at [267, 377] on div at bounding box center [262, 384] width 15 height 15
type input "1A229A"
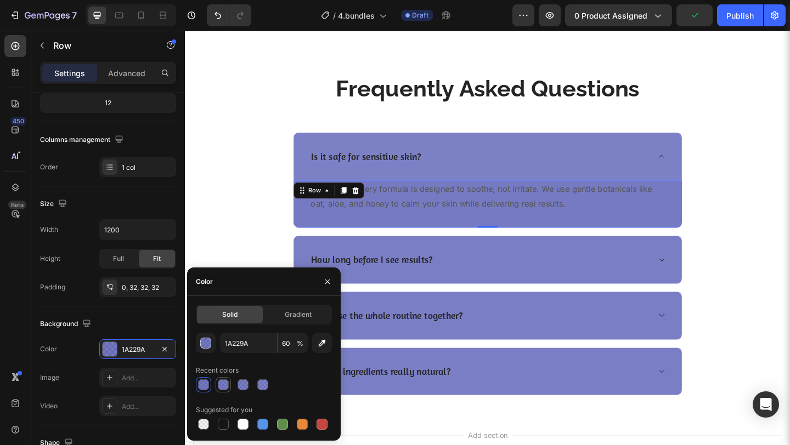
click at [222, 383] on div at bounding box center [223, 385] width 11 height 11
click at [247, 387] on div at bounding box center [243, 385] width 11 height 11
click at [254, 386] on div at bounding box center [264, 384] width 136 height 15
click at [256, 386] on div at bounding box center [262, 384] width 13 height 13
type input "57"
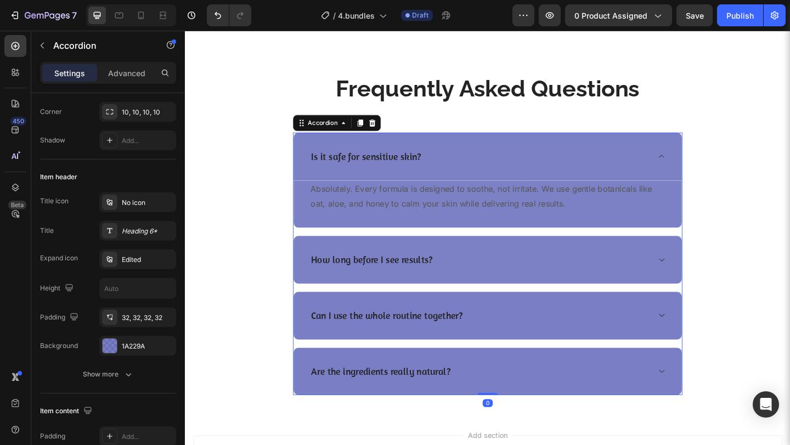
click at [703, 276] on icon at bounding box center [703, 280] width 8 height 9
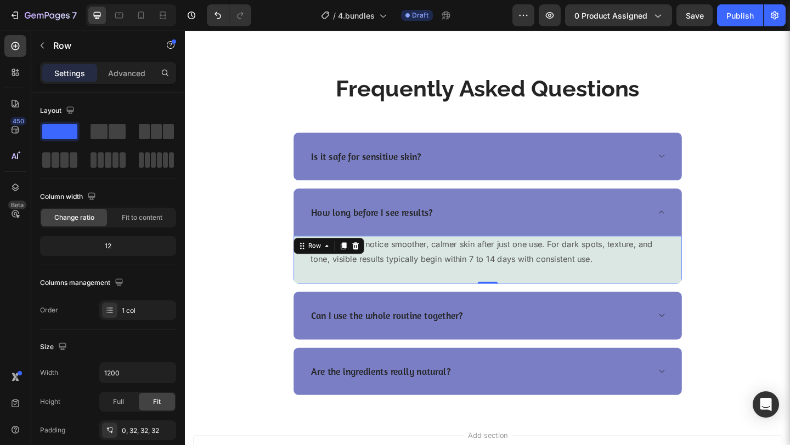
click at [699, 293] on div "Some women notice smoother, calmer skin after just one use. For dark spots, tex…" at bounding box center [514, 280] width 422 height 52
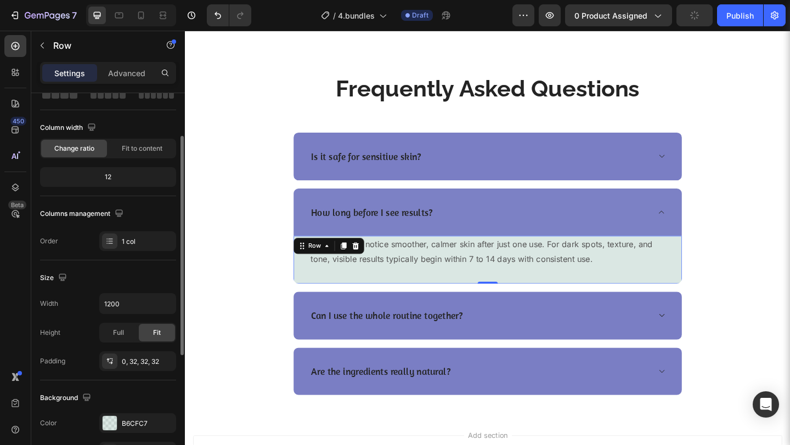
scroll to position [84, 0]
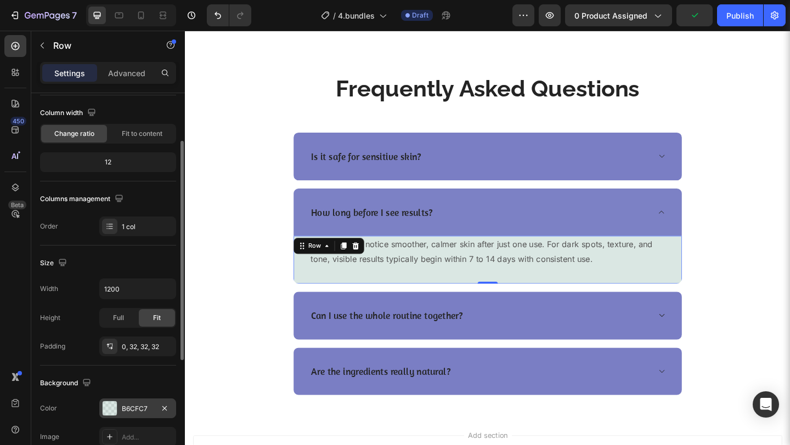
click at [139, 404] on div "B6CFC7" at bounding box center [138, 409] width 32 height 10
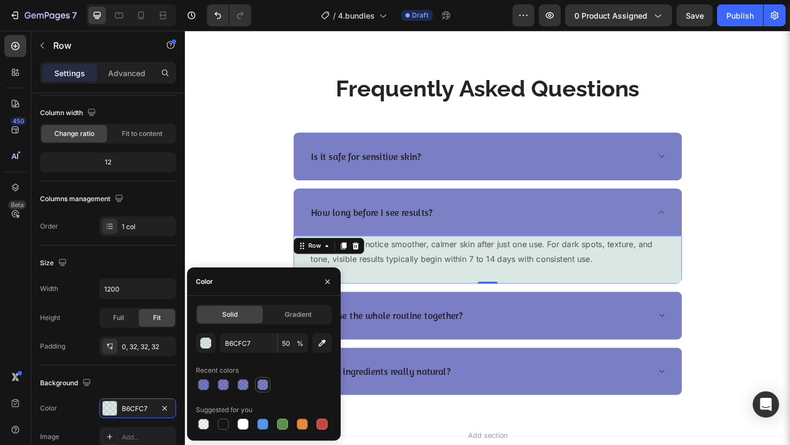
click at [257, 387] on div at bounding box center [262, 385] width 11 height 11
type input "1A229A"
type input "57"
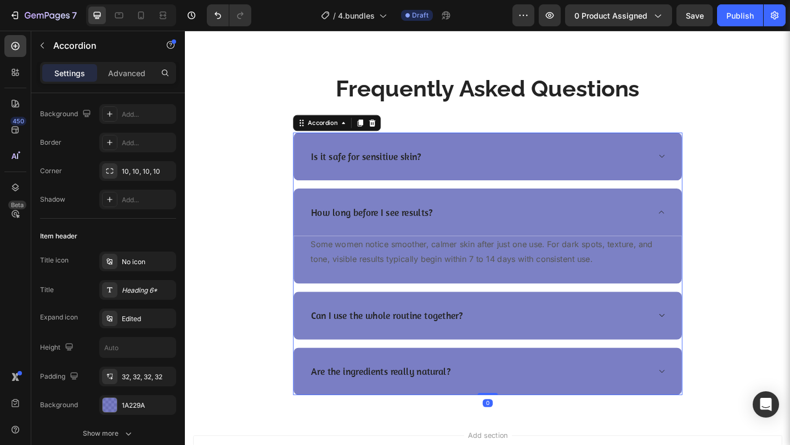
click at [699, 337] on icon at bounding box center [703, 340] width 8 height 9
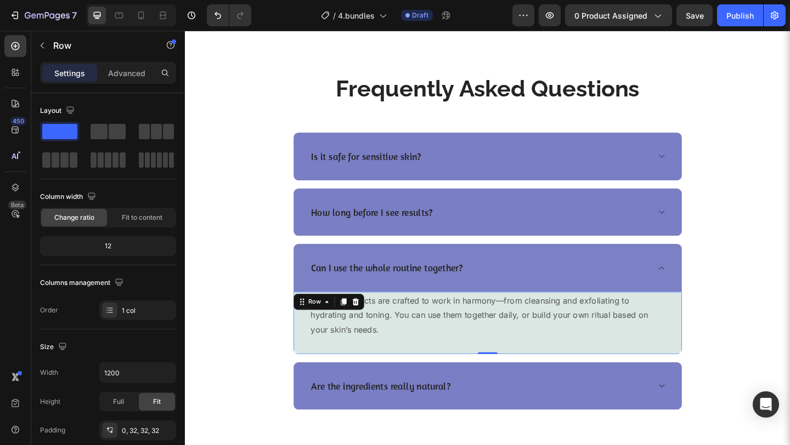
click at [638, 369] on div "Yes. All products are crafted to work in harmony—from cleansing and exfoliating…" at bounding box center [514, 348] width 422 height 67
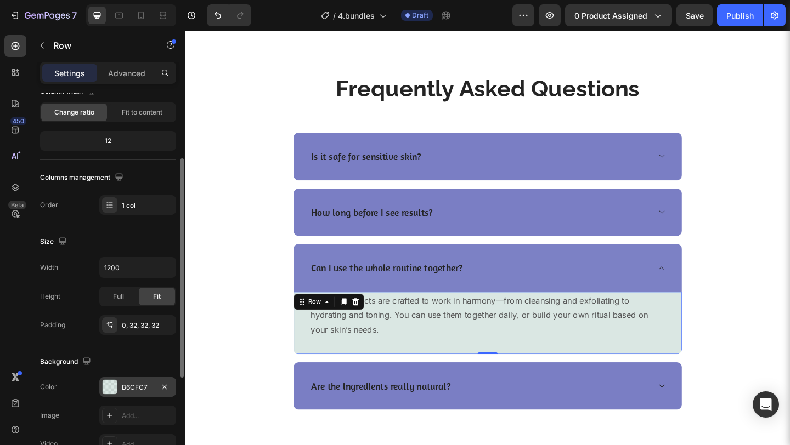
scroll to position [115, 0]
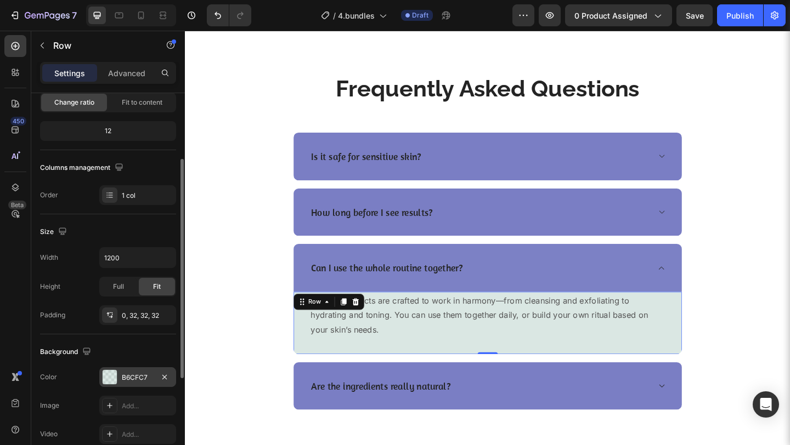
click at [133, 374] on div "B6CFC7" at bounding box center [138, 378] width 32 height 10
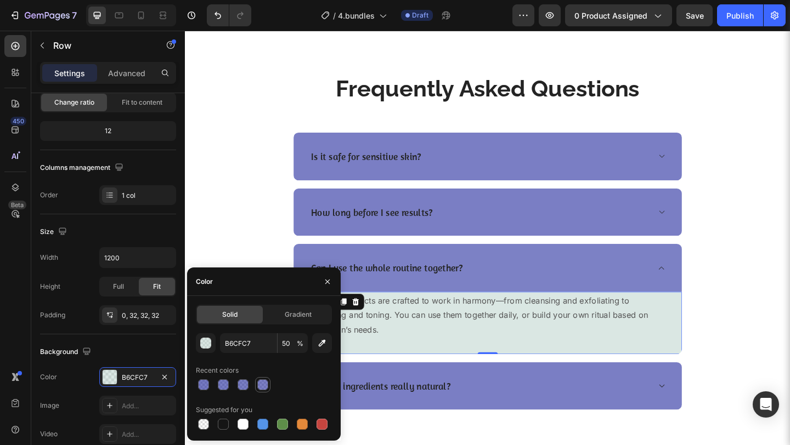
click at [261, 382] on div at bounding box center [262, 385] width 11 height 11
type input "1A229A"
type input "57"
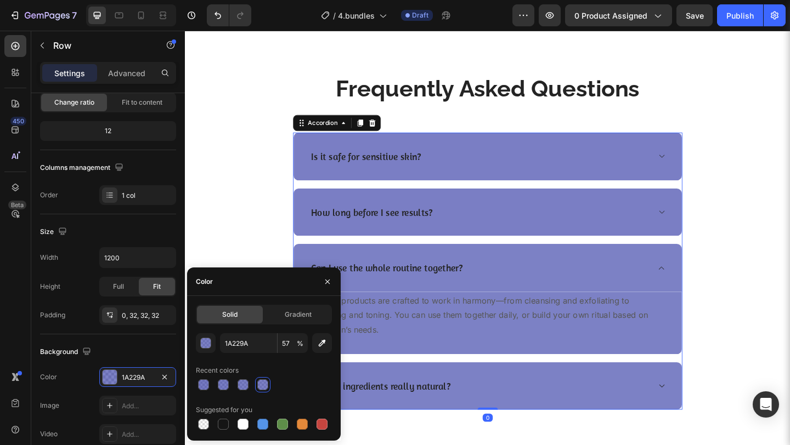
click at [699, 413] on icon at bounding box center [703, 417] width 8 height 9
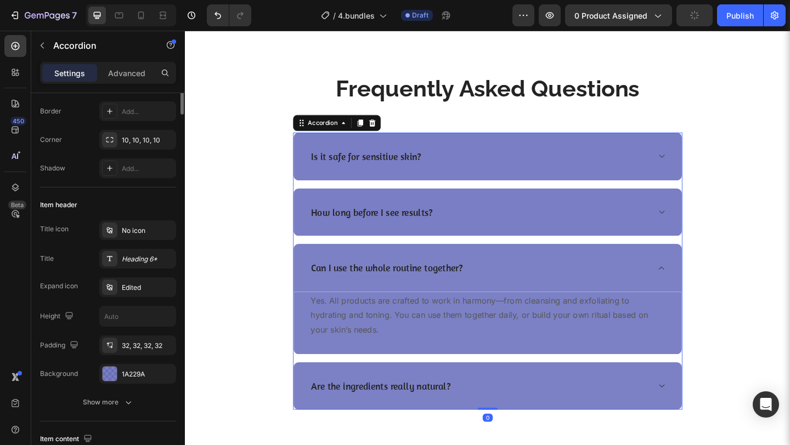
scroll to position [0, 0]
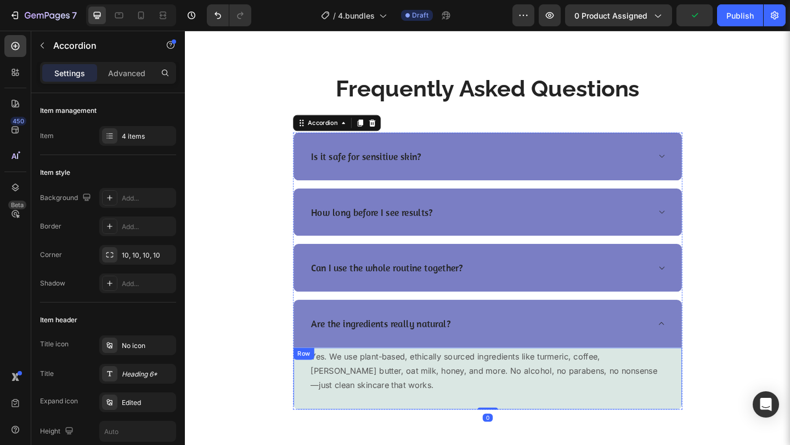
click at [706, 427] on div "Yes. We use plant-based, ethically sourced ingredients like turmeric, coffee, s…" at bounding box center [514, 409] width 422 height 67
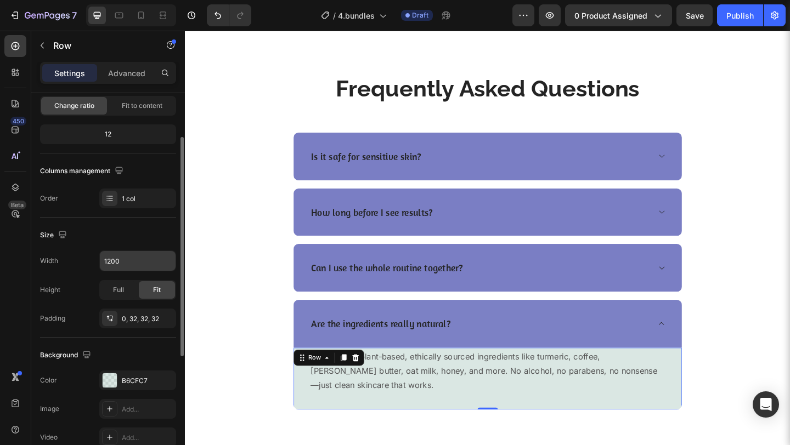
scroll to position [178, 0]
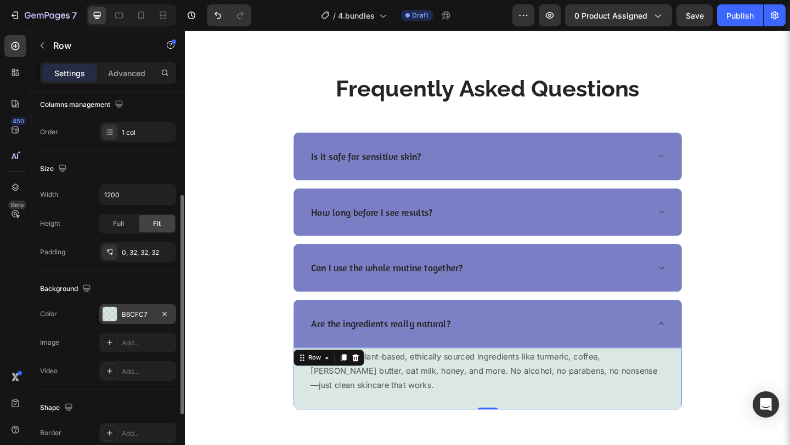
click at [128, 319] on div "B6CFC7" at bounding box center [138, 315] width 32 height 10
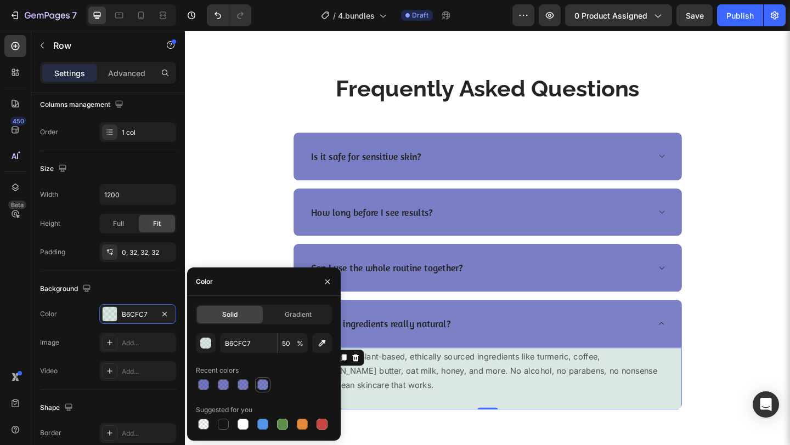
click at [257, 383] on div at bounding box center [262, 385] width 11 height 11
type input "1A229A"
type input "57"
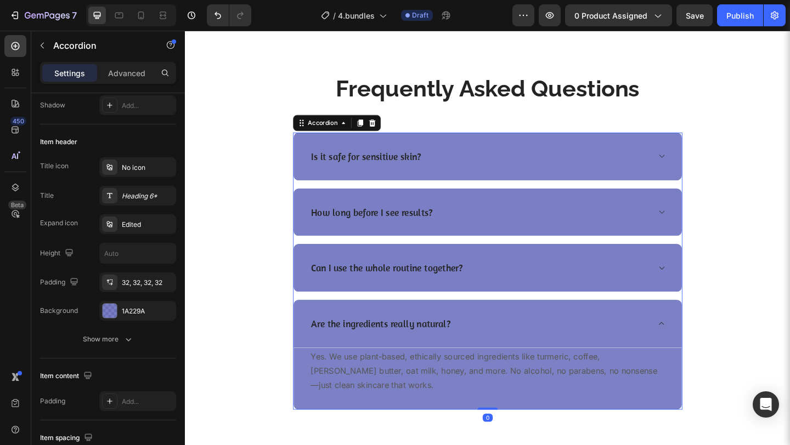
click at [694, 165] on div "Is it safe for sensitive skin?" at bounding box center [514, 168] width 422 height 52
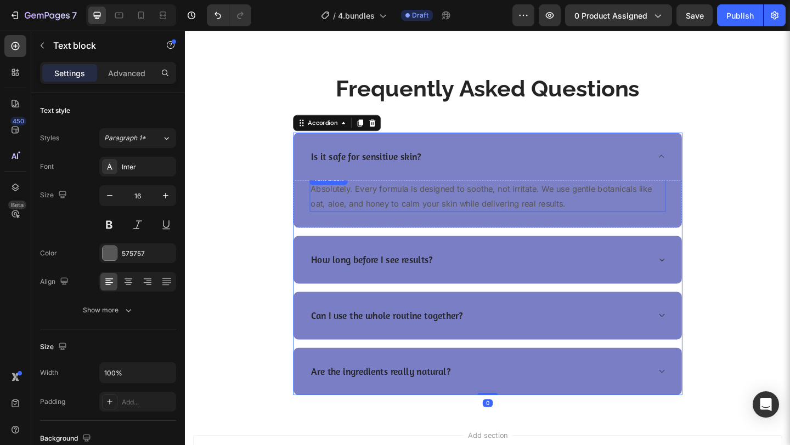
click at [583, 200] on p "Absolutely. Every formula is designed to soothe, not irritate. We use gentle bo…" at bounding box center [513, 211] width 385 height 32
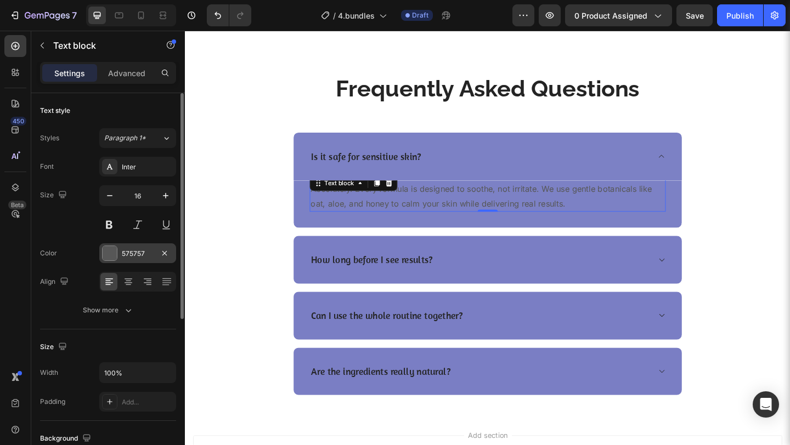
click at [120, 250] on div "575757" at bounding box center [137, 254] width 77 height 20
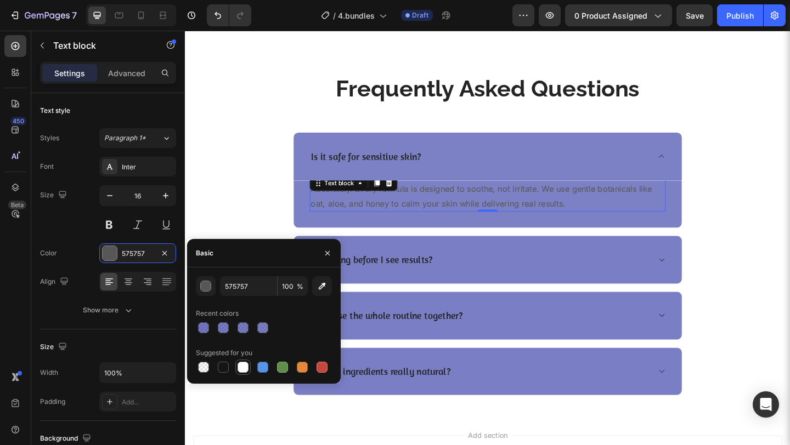
click at [243, 364] on div at bounding box center [243, 367] width 11 height 11
type input "FFFFFF"
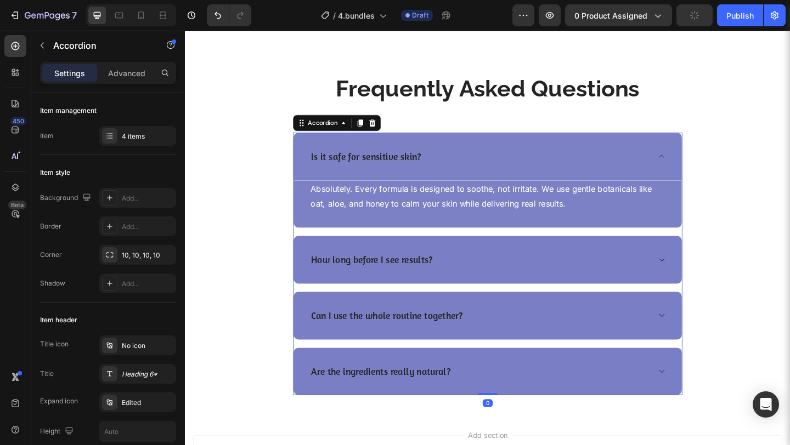
click at [413, 166] on p "Is it safe for sensitive skin?" at bounding box center [382, 168] width 120 height 14
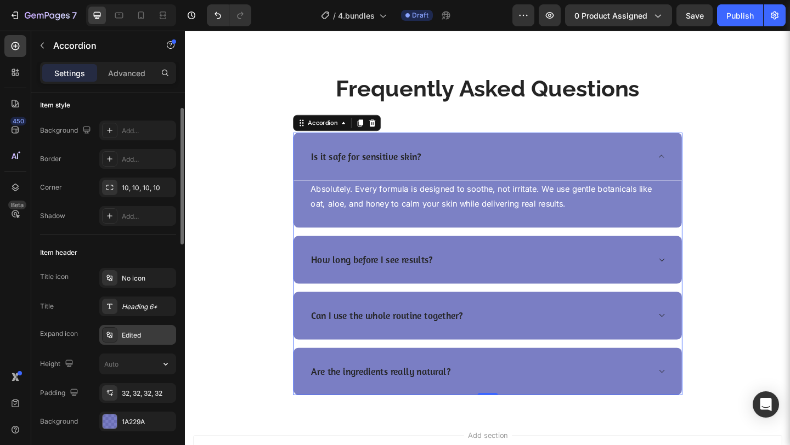
scroll to position [69, 0]
click at [353, 163] on p "Is it safe for sensitive skin?" at bounding box center [382, 168] width 120 height 14
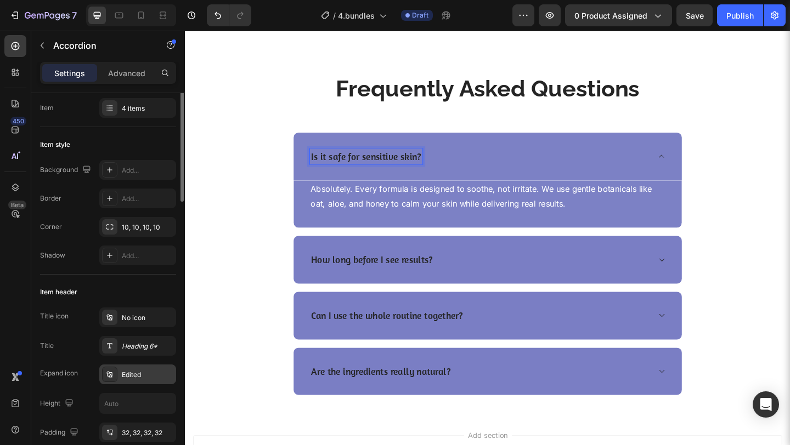
scroll to position [0, 0]
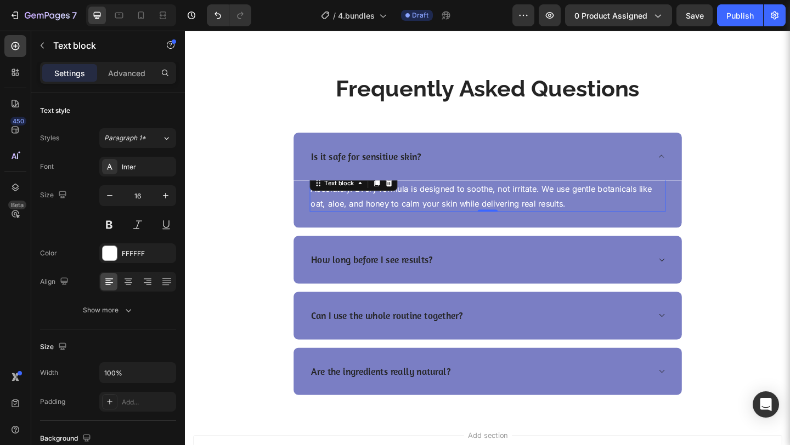
click at [573, 210] on p "Absolutely. Every formula is designed to soothe, not irritate. We use gentle bo…" at bounding box center [513, 211] width 385 height 32
click at [105, 258] on div at bounding box center [110, 253] width 14 height 14
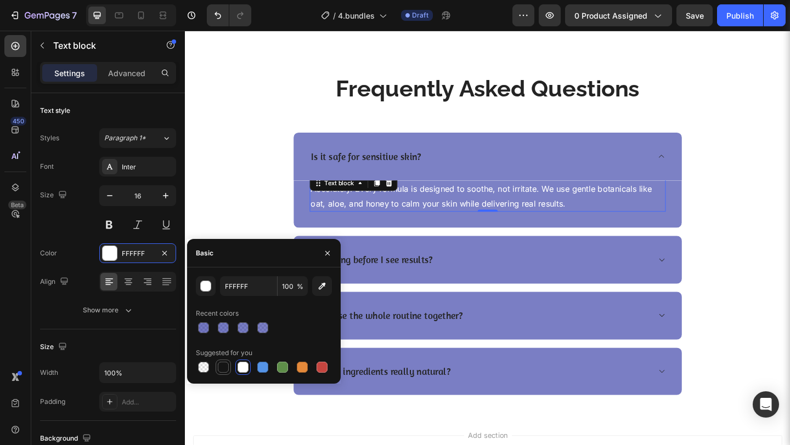
click at [226, 367] on div at bounding box center [223, 367] width 11 height 11
type input "151515"
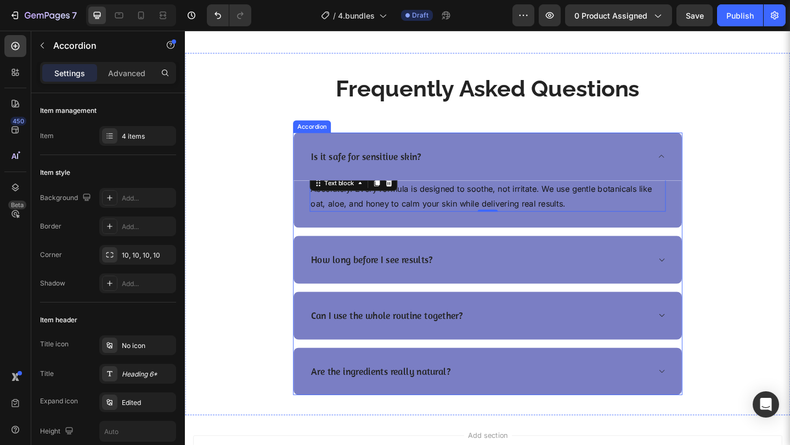
click at [702, 276] on icon at bounding box center [703, 280] width 8 height 9
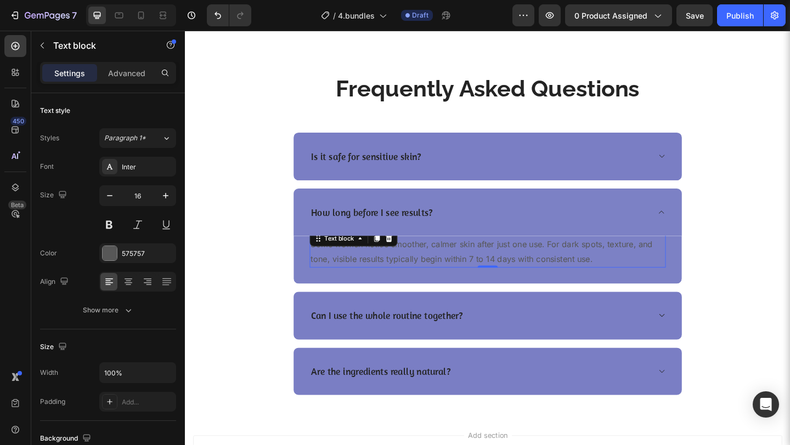
click at [658, 283] on p "Some women notice smoother, calmer skin after just one use. For dark spots, tex…" at bounding box center [513, 272] width 385 height 32
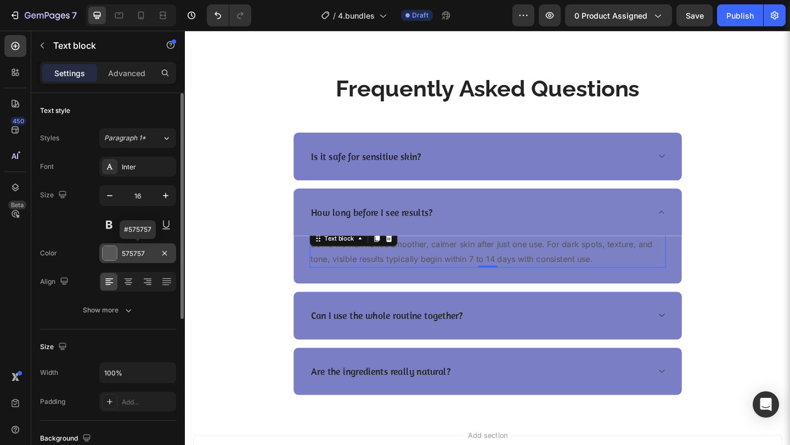
click at [154, 254] on div "575757" at bounding box center [137, 254] width 77 height 20
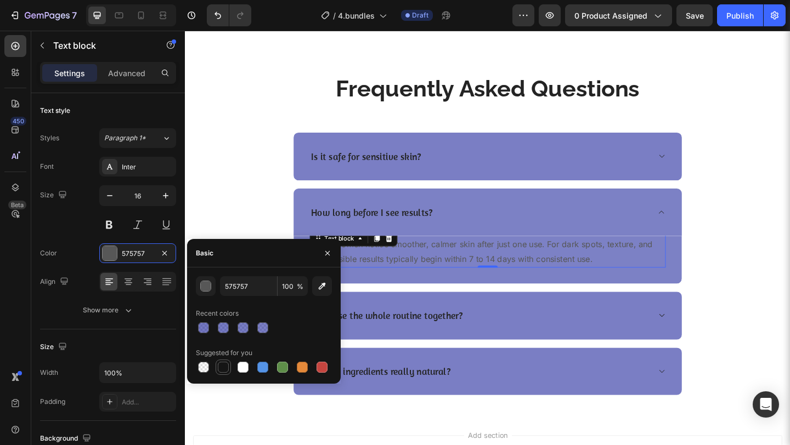
click at [225, 362] on div at bounding box center [223, 367] width 11 height 11
type input "151515"
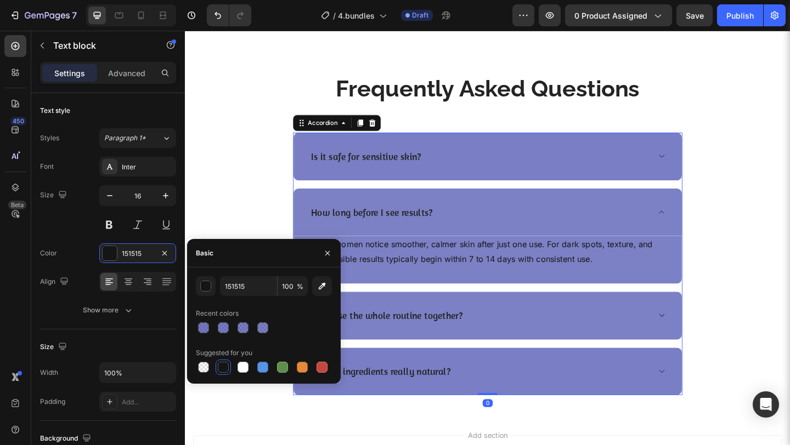
click at [699, 344] on icon at bounding box center [703, 340] width 8 height 9
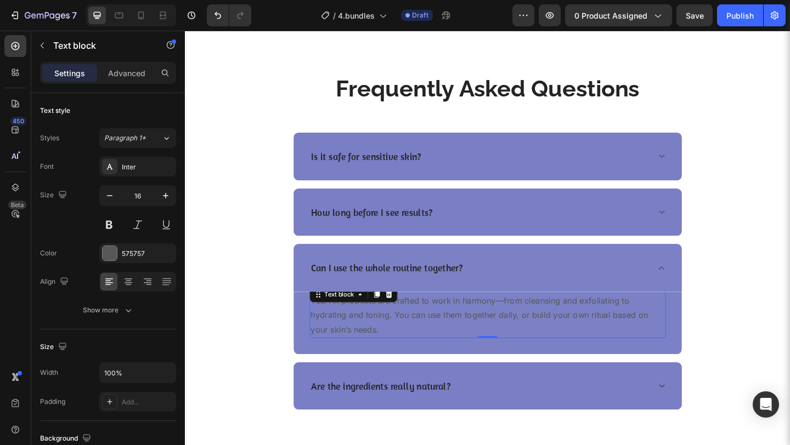
click at [612, 324] on p "Yes. All products are crafted to work in harmony—from cleansing and exfoliating…" at bounding box center [513, 340] width 385 height 47
click at [145, 252] on div "575757" at bounding box center [138, 254] width 32 height 10
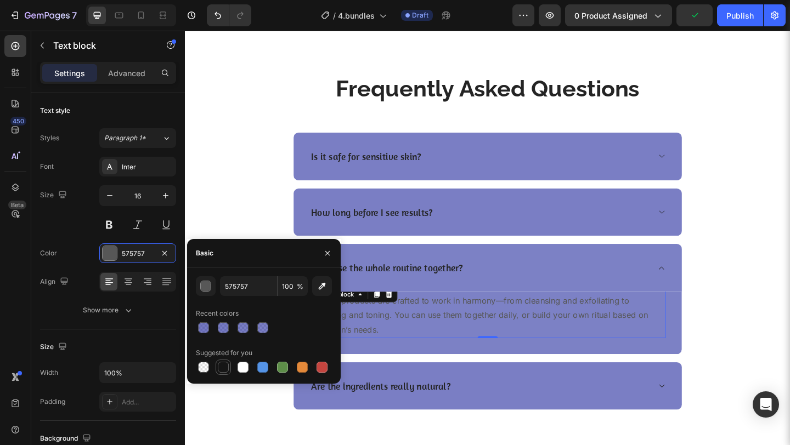
click at [227, 370] on div at bounding box center [223, 367] width 11 height 11
type input "151515"
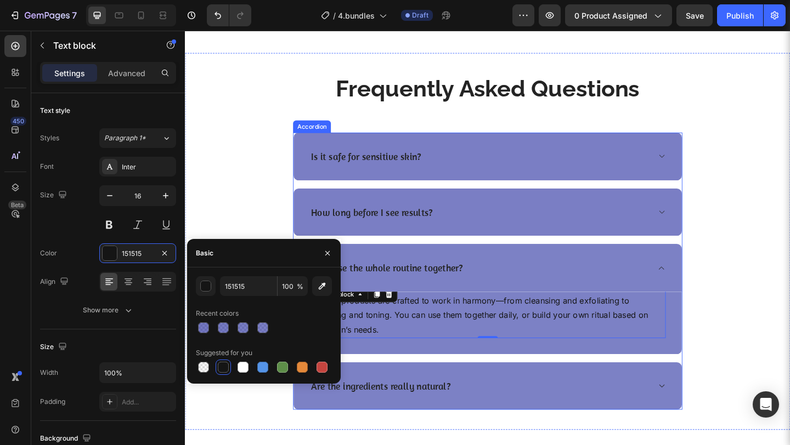
click at [699, 415] on icon at bounding box center [703, 417] width 8 height 9
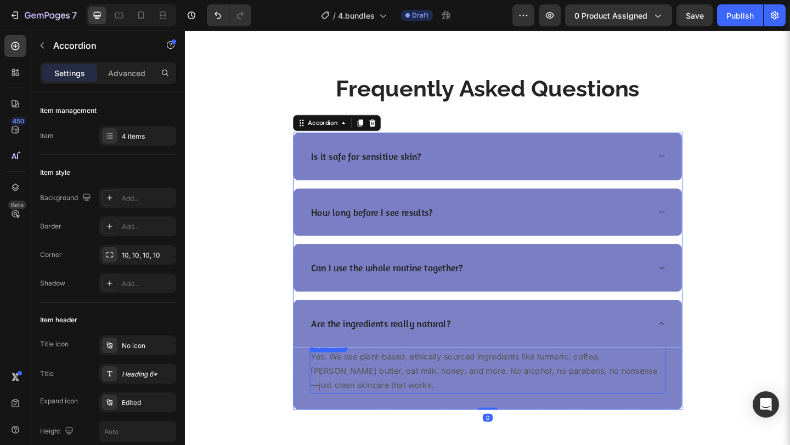
click at [637, 403] on p "Yes. We use plant-based, ethically sourced ingredients like turmeric, coffee, s…" at bounding box center [513, 400] width 385 height 47
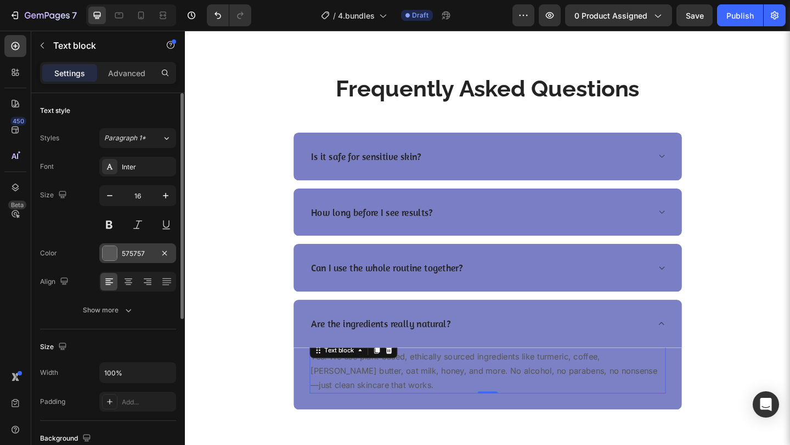
click at [143, 258] on div "575757" at bounding box center [138, 254] width 32 height 10
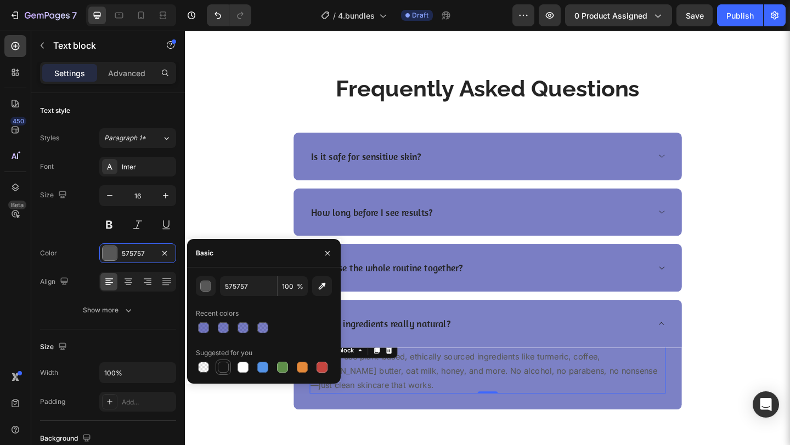
click at [228, 372] on div at bounding box center [223, 367] width 13 height 13
type input "151515"
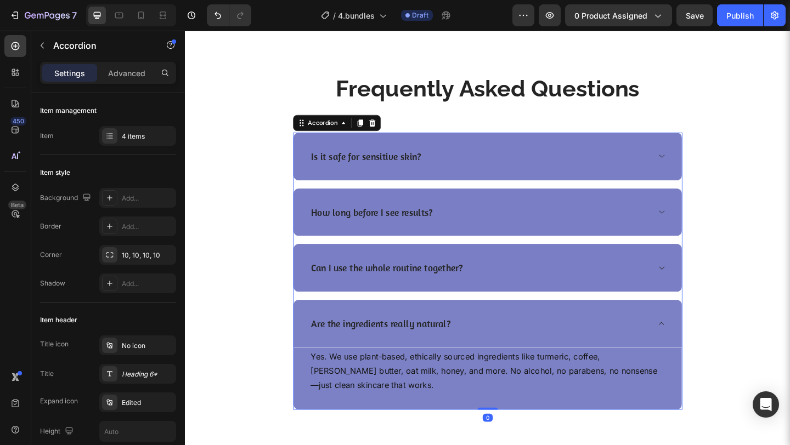
click at [700, 349] on icon at bounding box center [702, 349] width 5 height 3
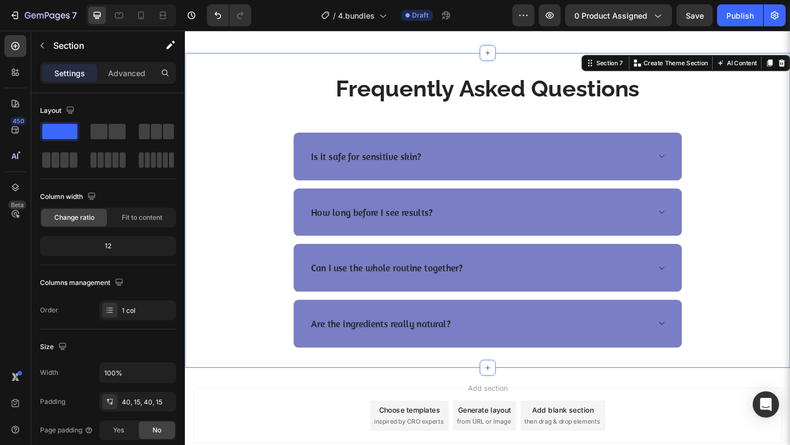
click at [752, 356] on div "Frequently Asked Questions Heading Row Is it safe for sensitive skin? How long …" at bounding box center [514, 226] width 642 height 299
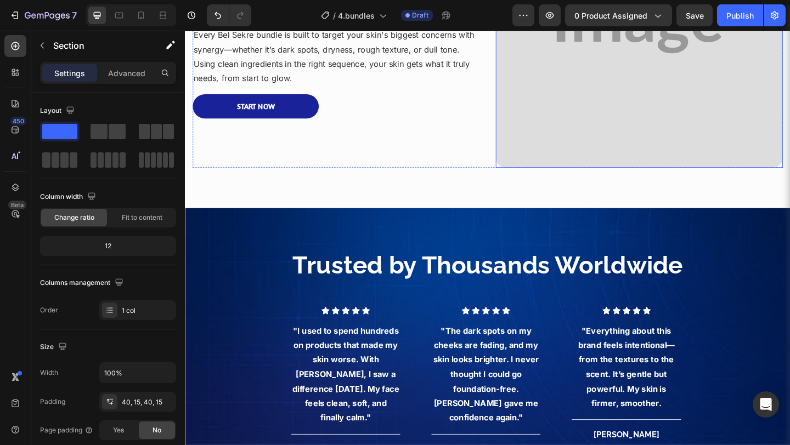
scroll to position [1129, 0]
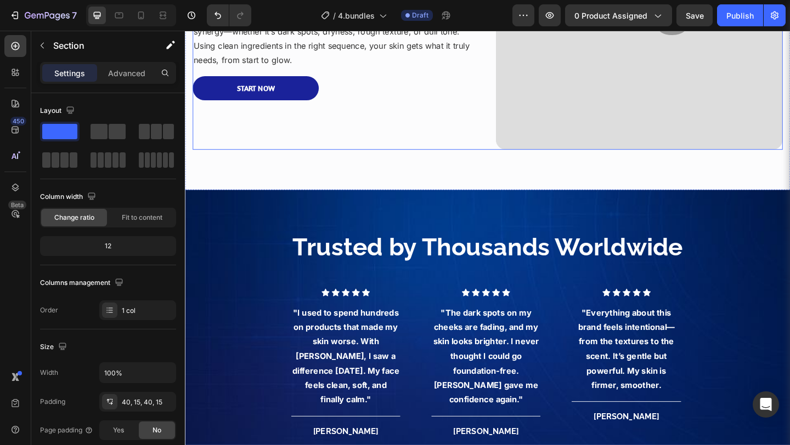
click at [390, 87] on div "Start Now Button" at bounding box center [349, 93] width 312 height 26
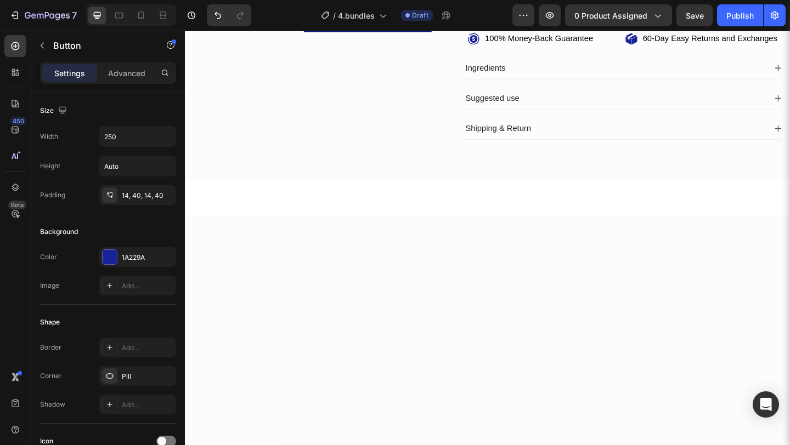
scroll to position [0, 0]
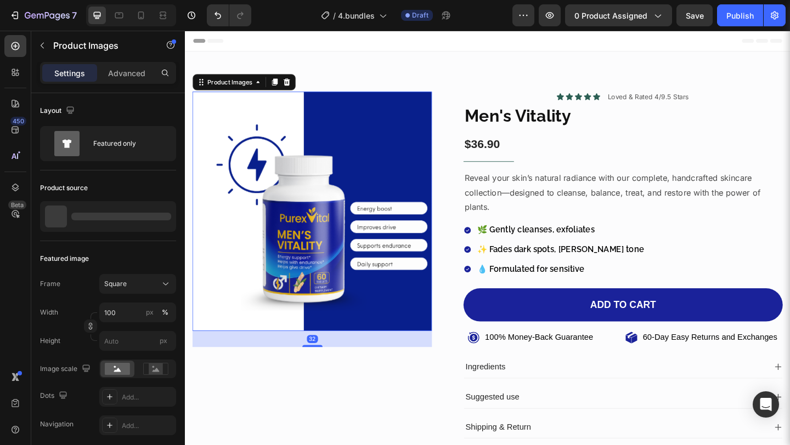
click at [393, 296] on img at bounding box center [323, 227] width 261 height 261
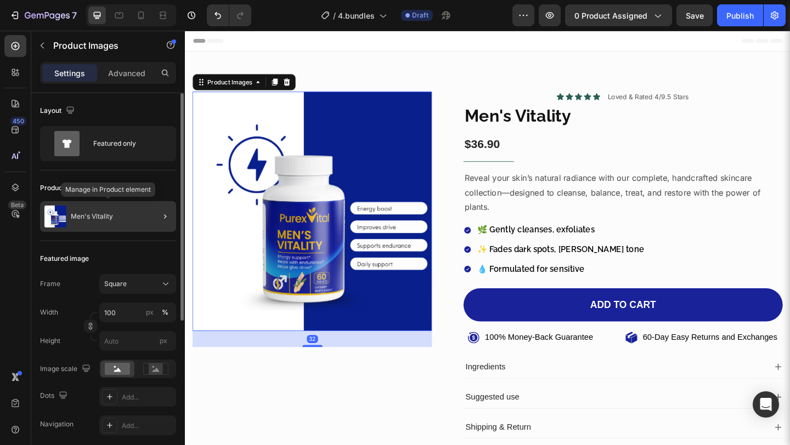
click at [135, 216] on div "Men's Vitality" at bounding box center [108, 216] width 136 height 31
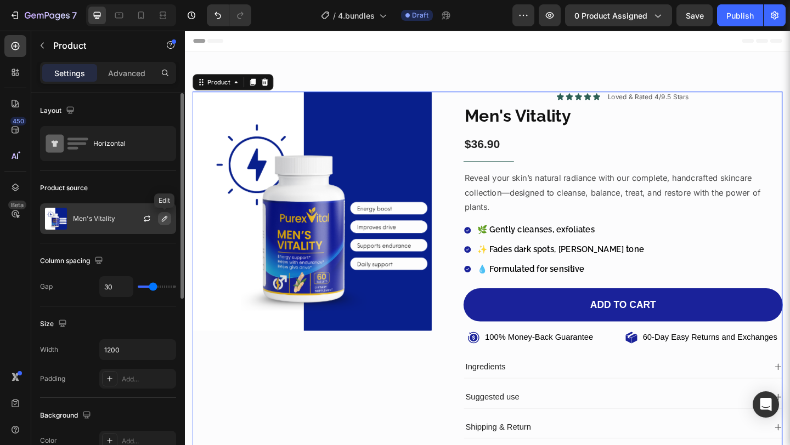
click at [168, 218] on icon "button" at bounding box center [164, 218] width 9 height 9
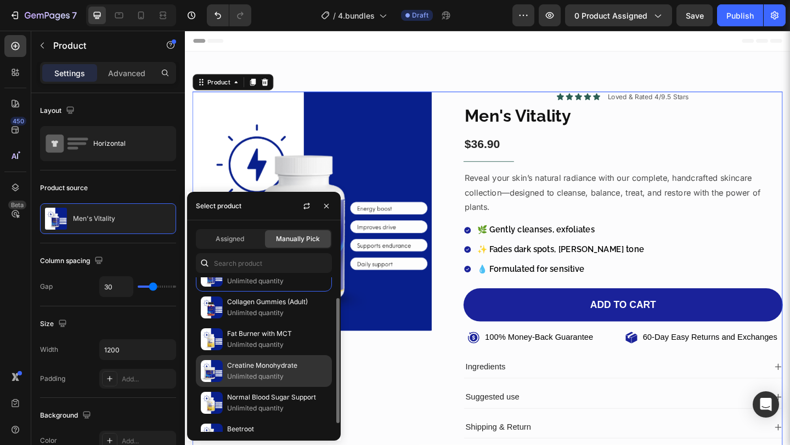
scroll to position [22, 0]
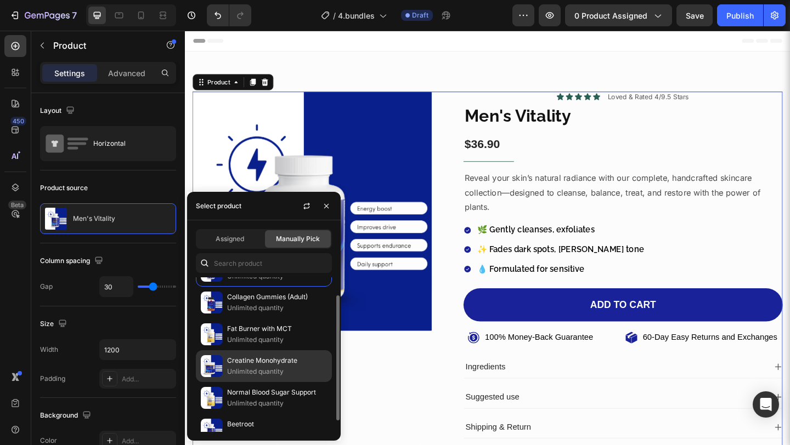
click at [258, 369] on p "Unlimited quantity" at bounding box center [277, 371] width 100 height 11
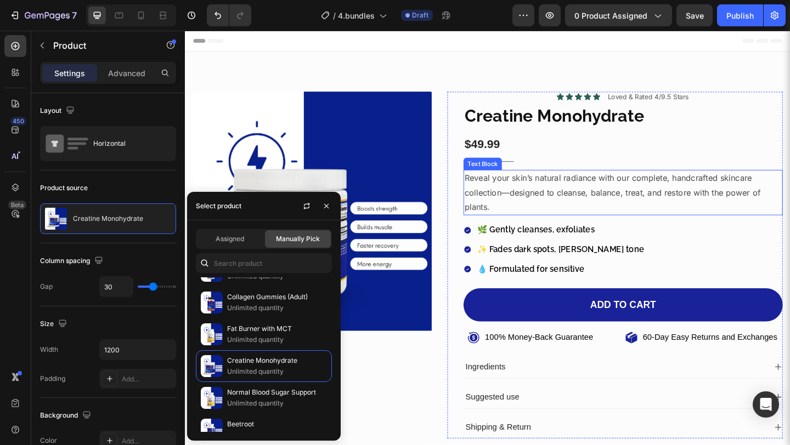
click at [542, 206] on p "Reveal your skin’s natural radiance with our complete, handcrafted skincare col…" at bounding box center [661, 206] width 345 height 47
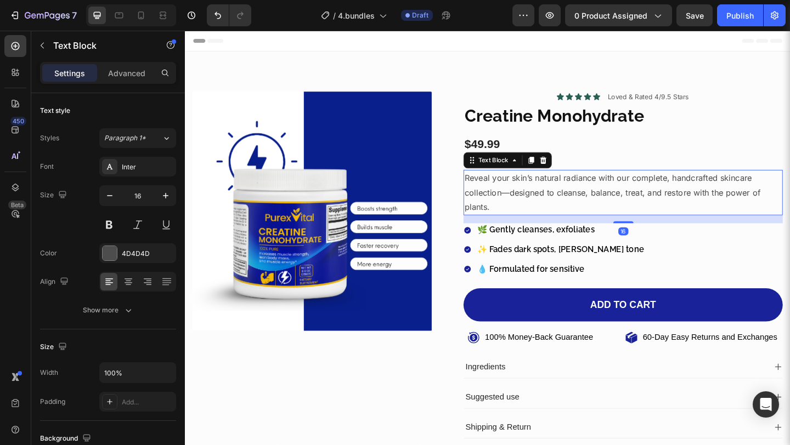
click at [542, 206] on p "Reveal your skin’s natural radiance with our complete, handcrafted skincare col…" at bounding box center [661, 206] width 345 height 47
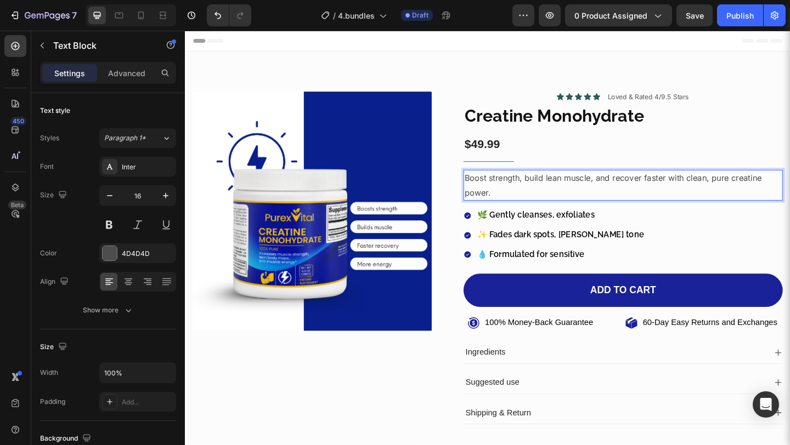
click at [618, 189] on p "Boost strength, build lean muscle, and recover faster with clean, pure creatine…" at bounding box center [661, 199] width 345 height 32
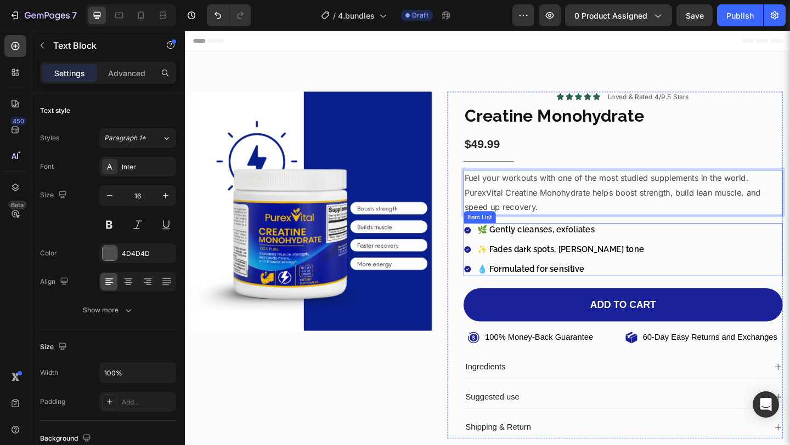
click at [558, 248] on p "🌿 Gently cleanses, exfoliates" at bounding box center [593, 248] width 182 height 12
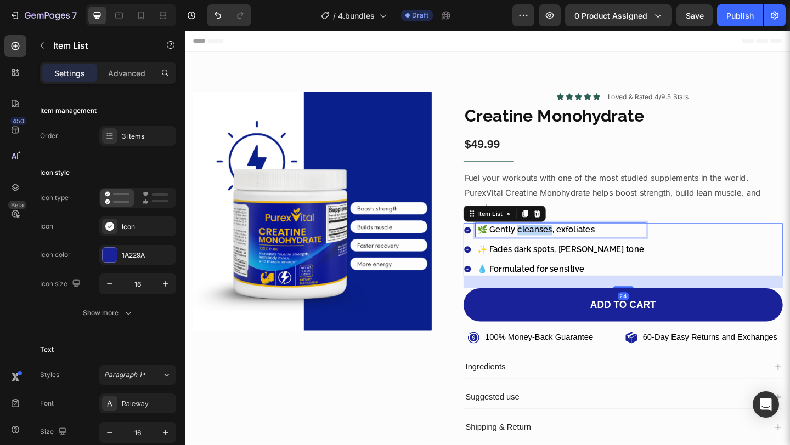
click at [558, 248] on p "🌿 Gently cleanses, exfoliates" at bounding box center [593, 248] width 182 height 12
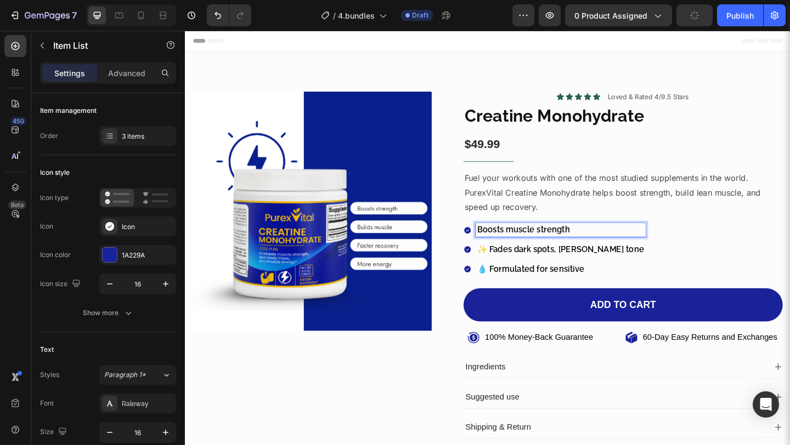
click at [547, 268] on p "✨ Fades dark spots, evens tone" at bounding box center [593, 269] width 182 height 12
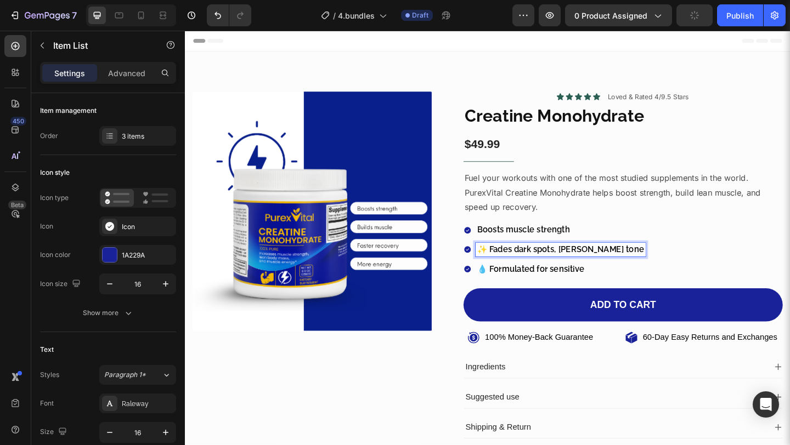
click at [547, 268] on p "✨ Fades dark spots, evens tone" at bounding box center [593, 269] width 182 height 12
click at [519, 287] on p "💧 Formulated for sensitive" at bounding box center [560, 291] width 117 height 12
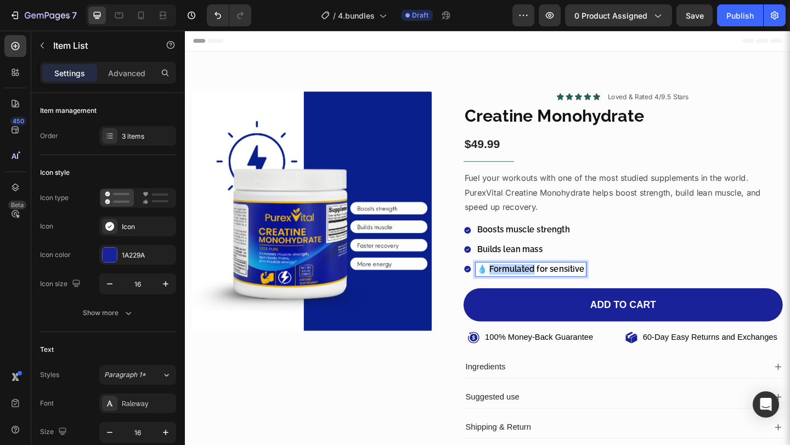
click at [519, 287] on p "💧 Formulated for sensitive" at bounding box center [560, 291] width 117 height 12
click at [600, 264] on div "Boosts muscle strength Builds lean mass Speeds recovery" at bounding box center [661, 268] width 347 height 57
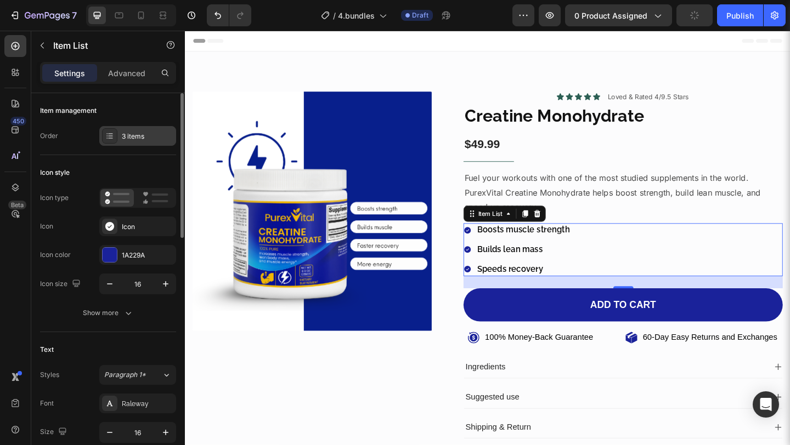
click at [133, 143] on div "3 items" at bounding box center [137, 136] width 77 height 20
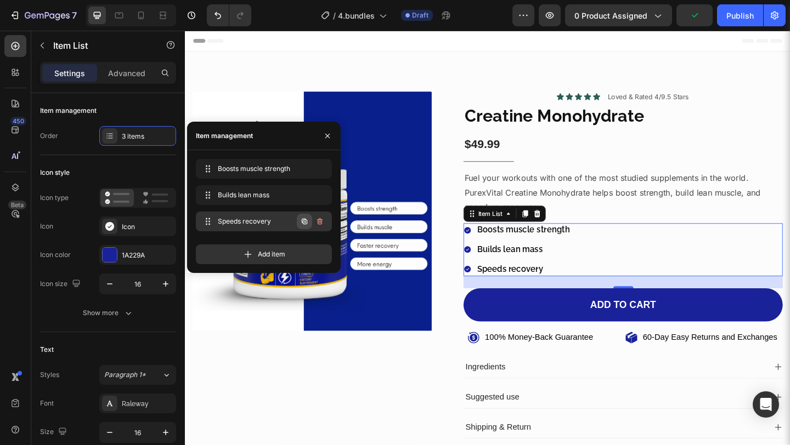
click at [304, 221] on icon "button" at bounding box center [304, 221] width 9 height 9
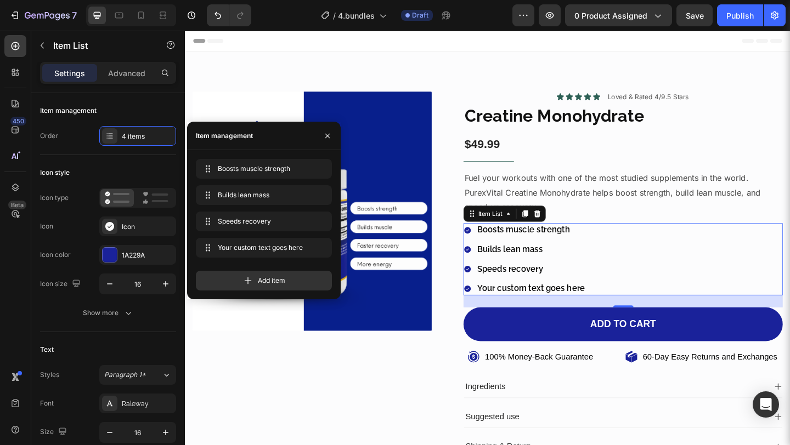
click at [575, 309] on div "Your custom text goes here" at bounding box center [561, 311] width 121 height 15
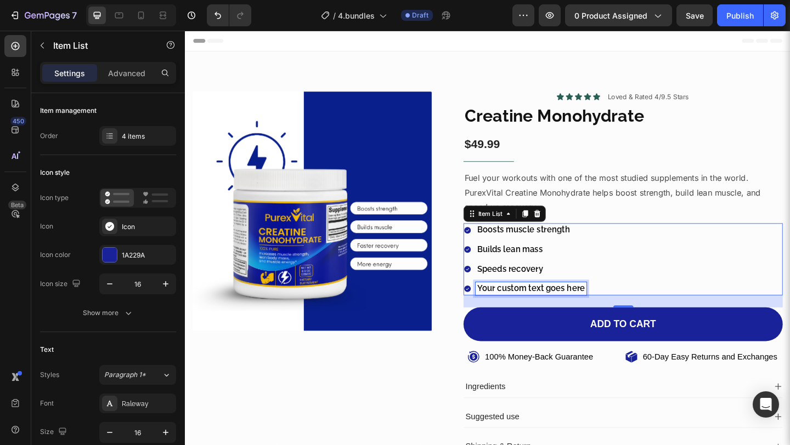
click at [575, 309] on p "Your custom text goes here" at bounding box center [560, 312] width 117 height 12
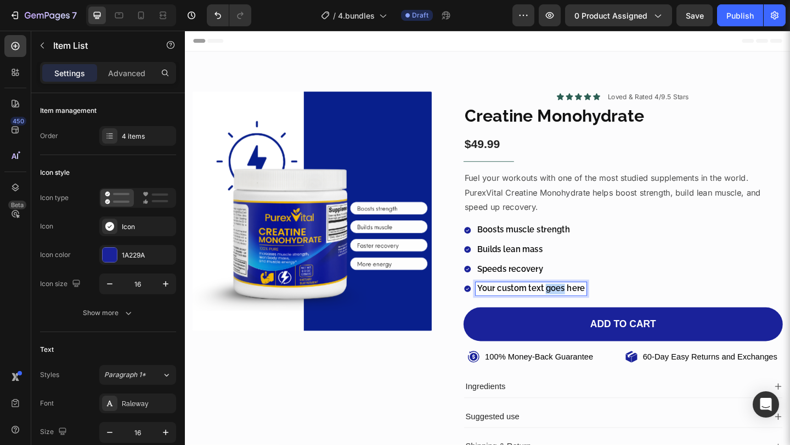
click at [575, 309] on p "Your custom text goes here" at bounding box center [560, 312] width 117 height 12
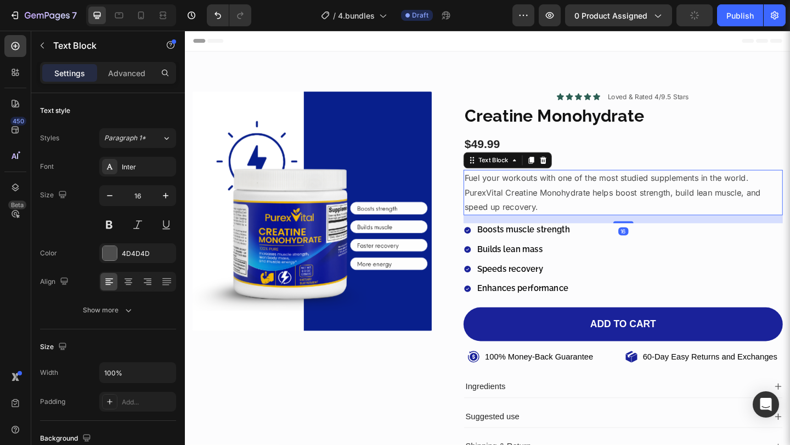
click at [603, 215] on p "Fuel your workouts with one of the most studied supplements in the world. Purex…" at bounding box center [661, 206] width 345 height 47
click at [132, 256] on div "4D4D4D" at bounding box center [138, 254] width 32 height 10
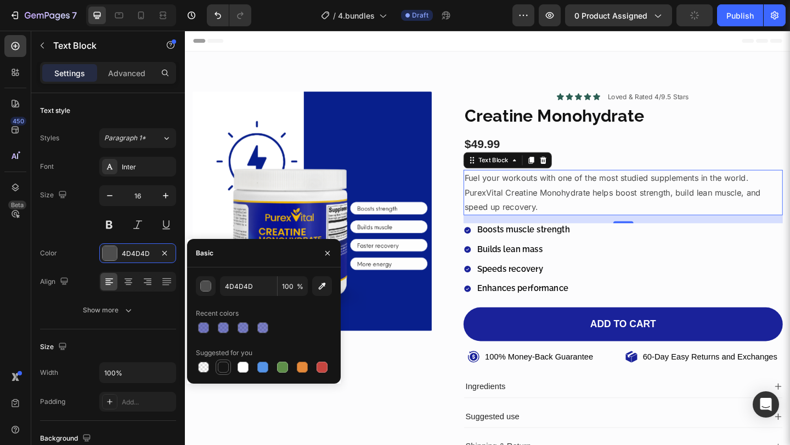
click at [224, 369] on div at bounding box center [223, 367] width 11 height 11
type input "151515"
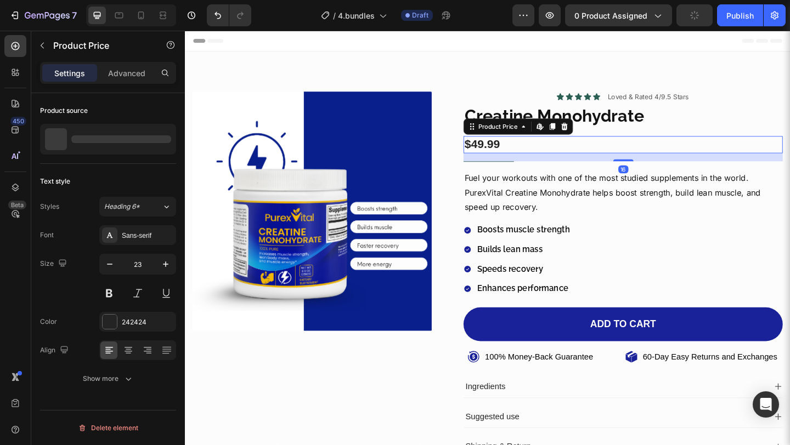
click at [591, 156] on div "$49.99" at bounding box center [661, 154] width 347 height 19
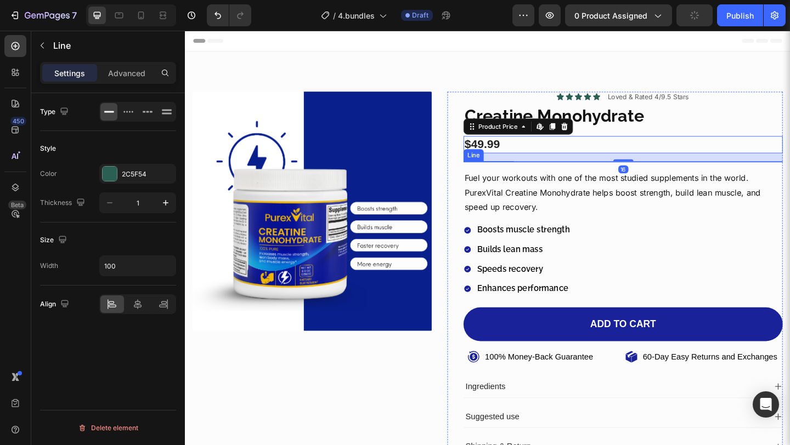
click at [534, 173] on div "Title Line" at bounding box center [661, 173] width 347 height 1
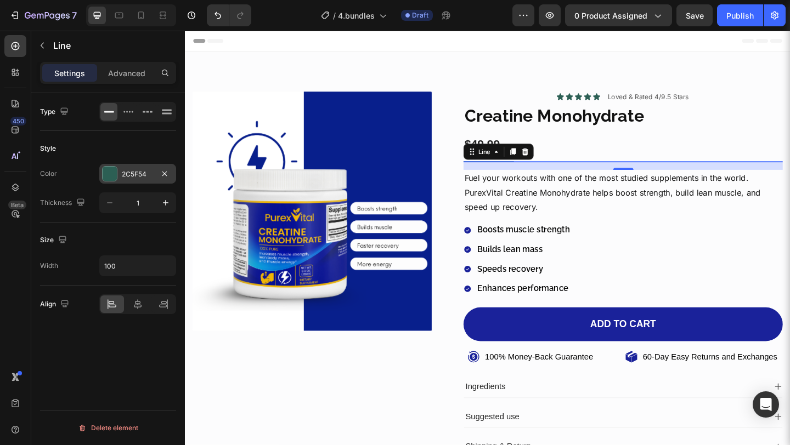
click at [129, 178] on div "2C5F54" at bounding box center [138, 175] width 32 height 10
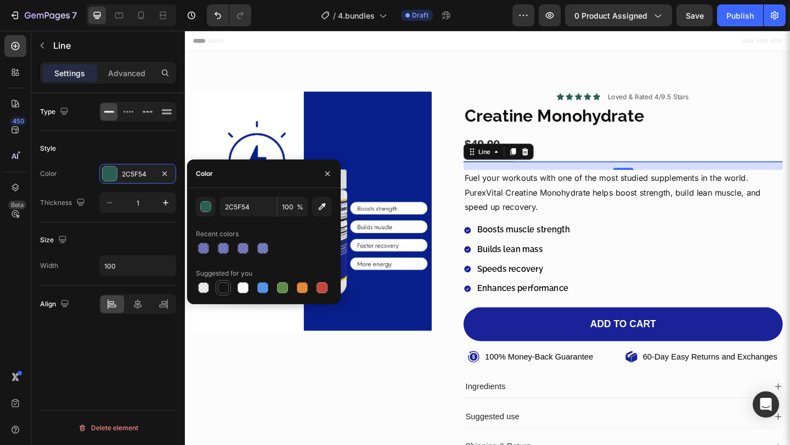
click at [223, 284] on div at bounding box center [223, 288] width 11 height 11
type input "151515"
click at [168, 269] on icon "button" at bounding box center [165, 266] width 11 height 11
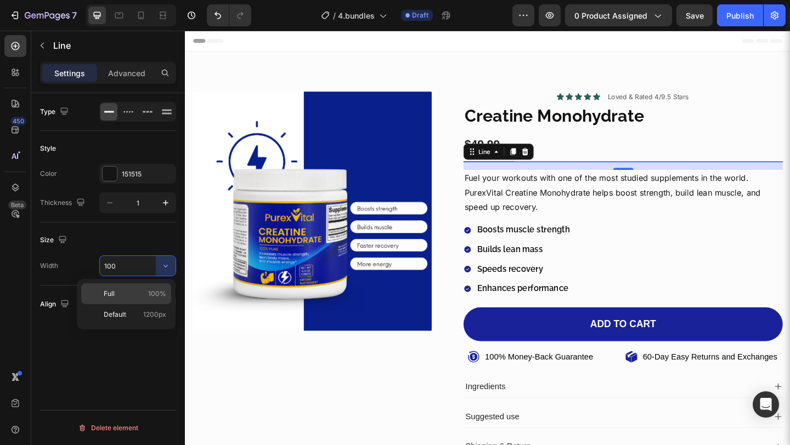
click at [137, 298] on p "Full 100%" at bounding box center [135, 294] width 63 height 10
type input "100%"
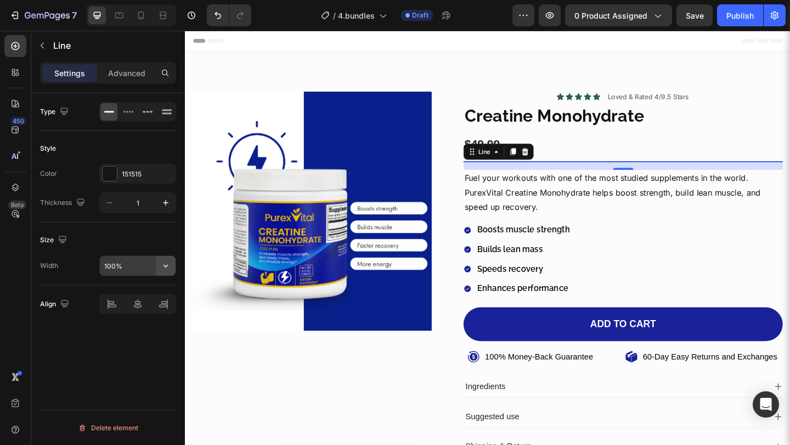
click at [165, 267] on icon "button" at bounding box center [165, 266] width 11 height 11
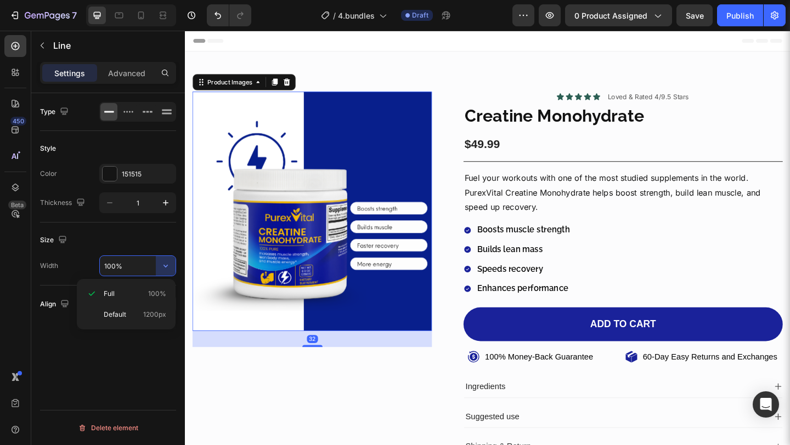
click at [275, 349] on img at bounding box center [323, 227] width 261 height 261
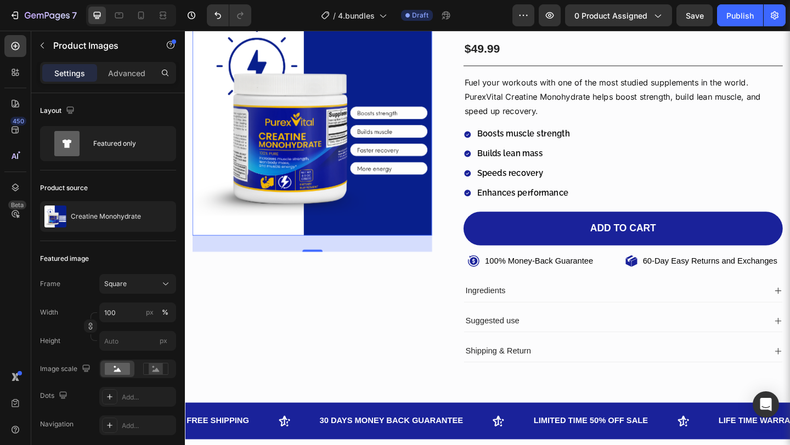
scroll to position [108, 0]
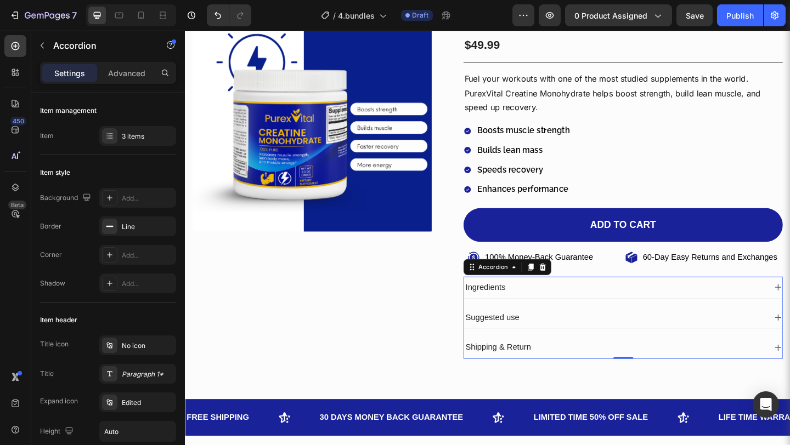
click at [533, 315] on div "Ingredients" at bounding box center [652, 310] width 329 height 15
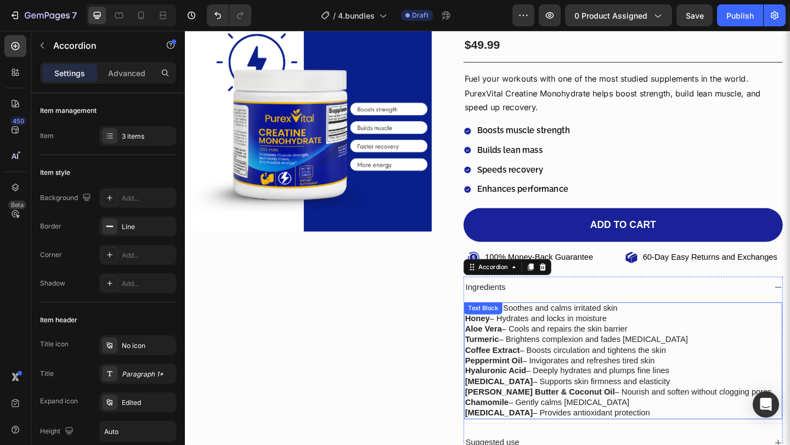
click at [530, 340] on div "Oat Milk – Soothes and calms irritated skin Honey – Hydrates and locks in moist…" at bounding box center [661, 390] width 346 height 128
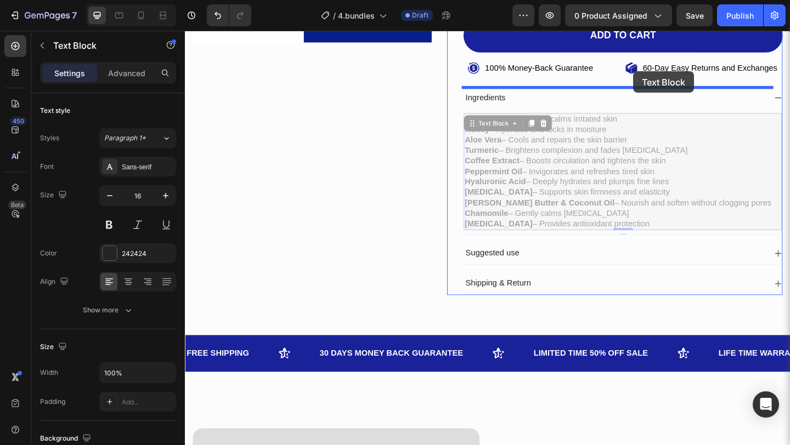
scroll to position [308, 0]
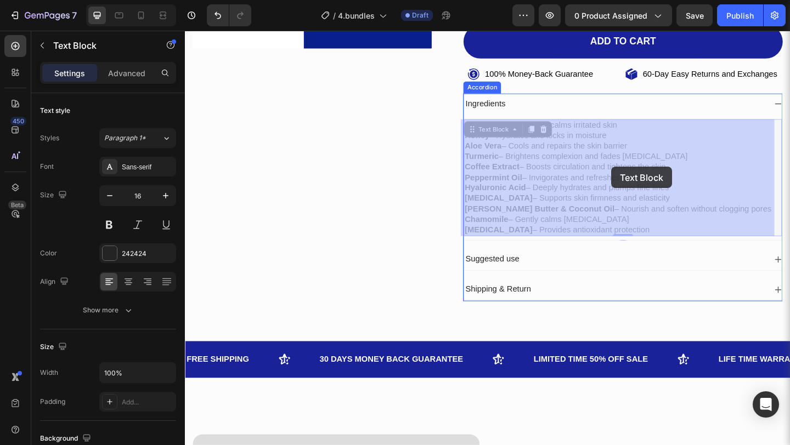
drag, startPoint x: 660, startPoint y: 447, endPoint x: 648, endPoint y: 179, distance: 268.0
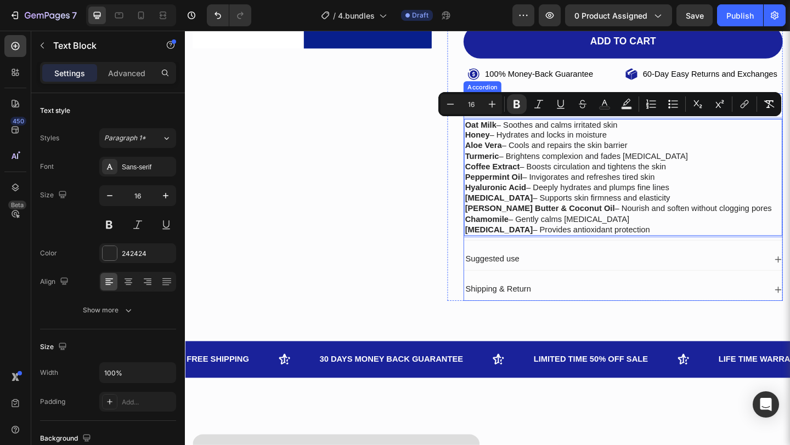
drag, startPoint x: 656, startPoint y: 247, endPoint x: 484, endPoint y: 128, distance: 208.9
click at [488, 128] on div "Oat Milk – Soothes and calms irritated skin Honey – Hydrates and locks in moist…" at bounding box center [661, 191] width 346 height 128
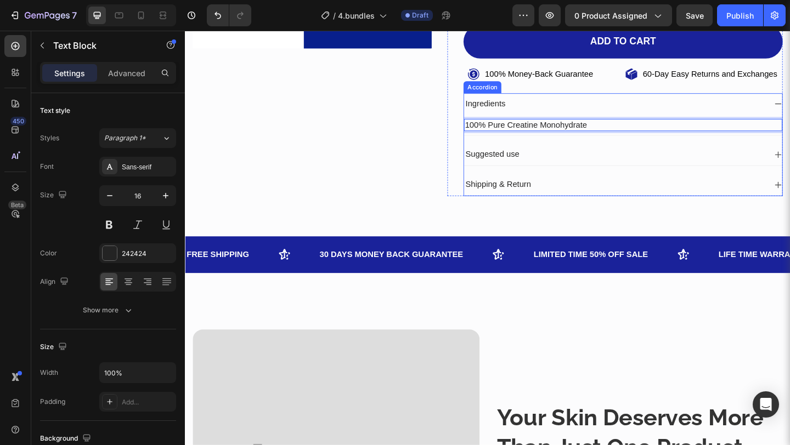
click at [633, 166] on div "Suggested use" at bounding box center [652, 165] width 329 height 15
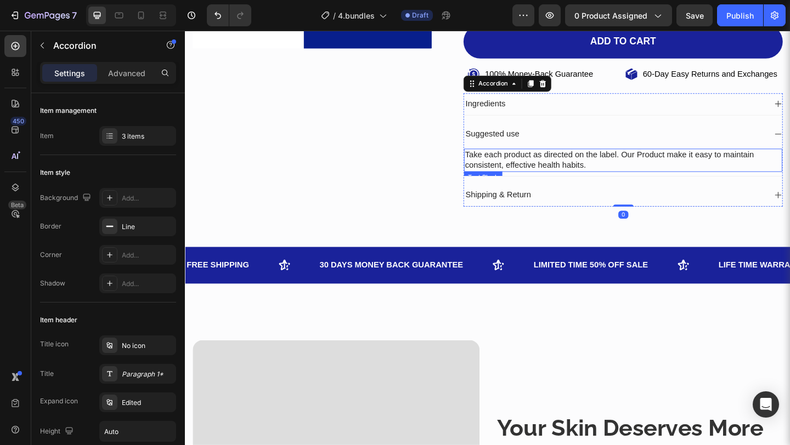
click at [632, 167] on span "Take each product as directed on the label. Our Product make it easy to maintai…" at bounding box center [646, 171] width 314 height 21
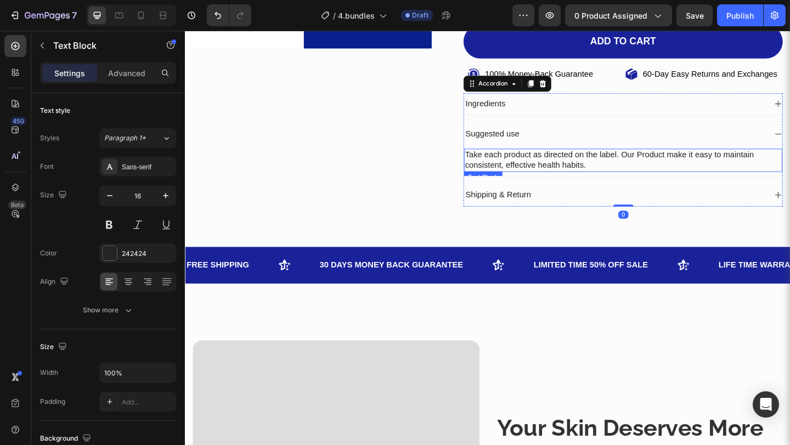
click at [632, 167] on span "Take each product as directed on the label. Our Product make it easy to maintai…" at bounding box center [646, 171] width 314 height 21
click at [789, 205] on div "Shipping & Return" at bounding box center [661, 210] width 346 height 24
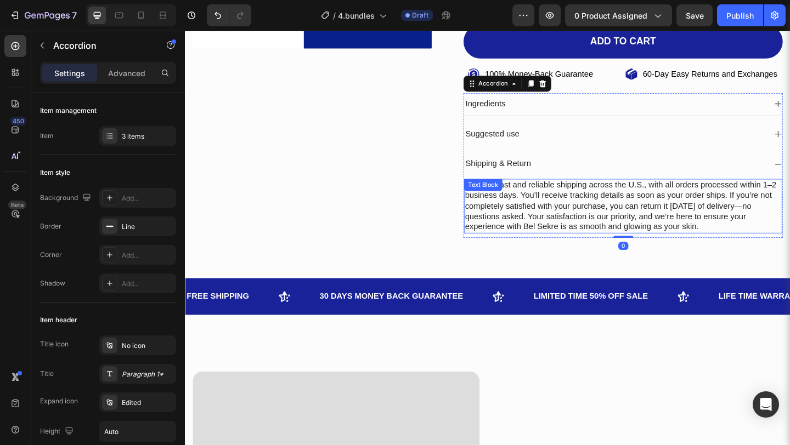
click at [739, 201] on p "We offer fast and reliable shipping across the U.S., with all orders processed …" at bounding box center [661, 221] width 344 height 57
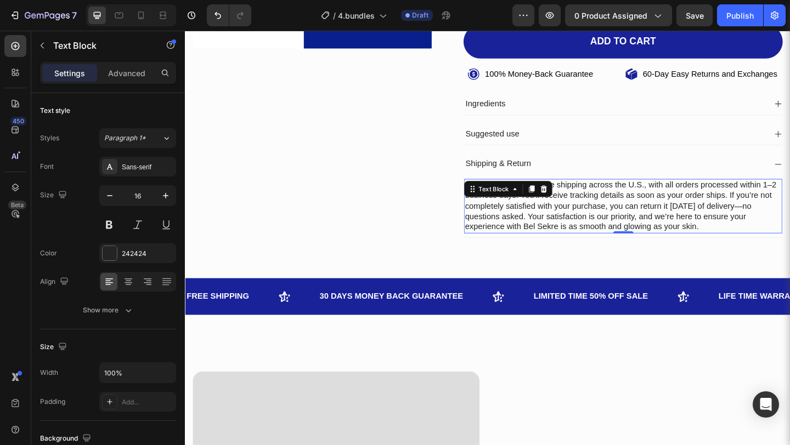
click at [739, 201] on p "We offer fast and reliable shipping across the U.S., with all orders processed …" at bounding box center [661, 221] width 344 height 57
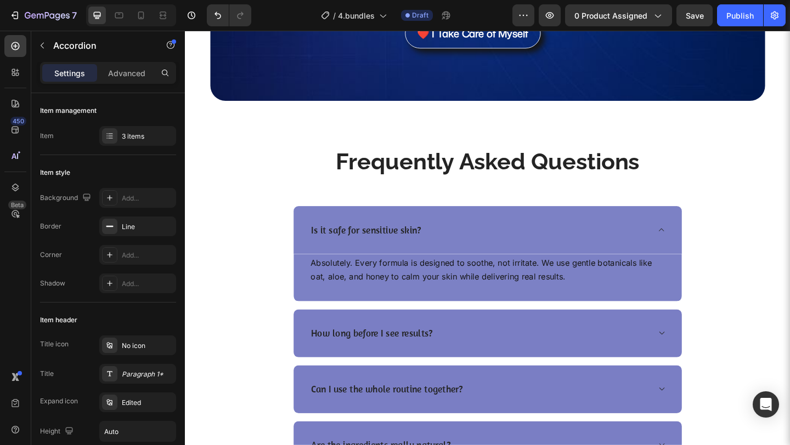
scroll to position [2436, 0]
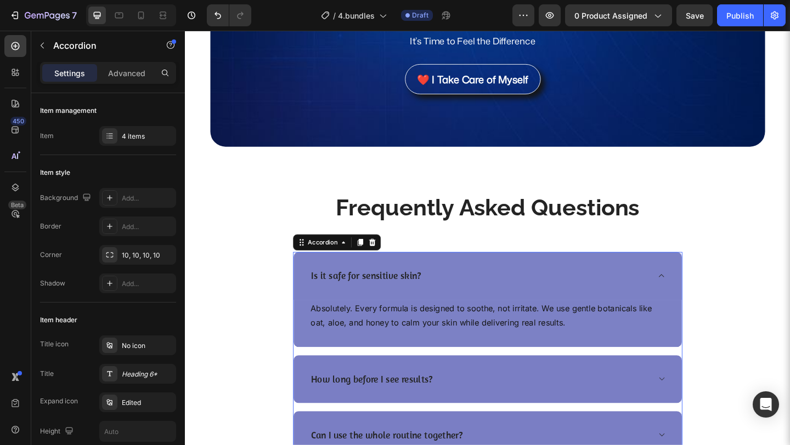
click at [716, 280] on div "Is it safe for sensitive skin?" at bounding box center [514, 298] width 422 height 52
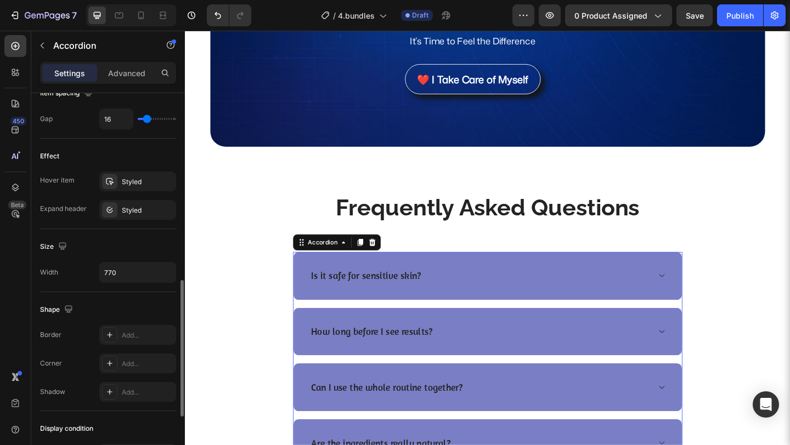
scroll to position [524, 0]
click at [167, 271] on icon "button" at bounding box center [165, 272] width 11 height 11
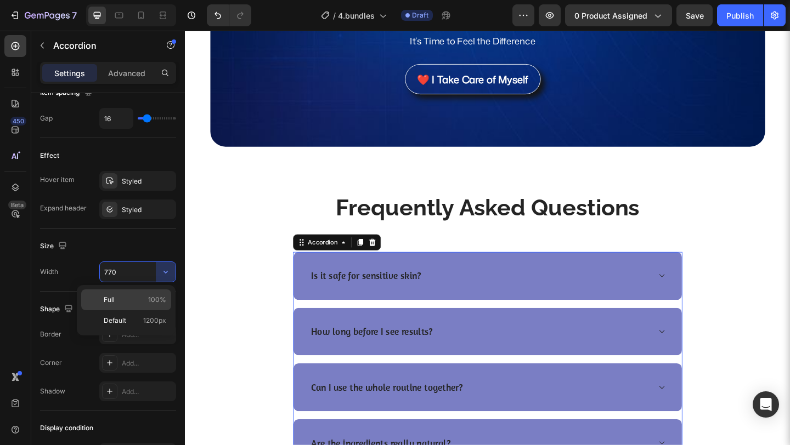
click at [145, 298] on p "Full 100%" at bounding box center [135, 300] width 63 height 10
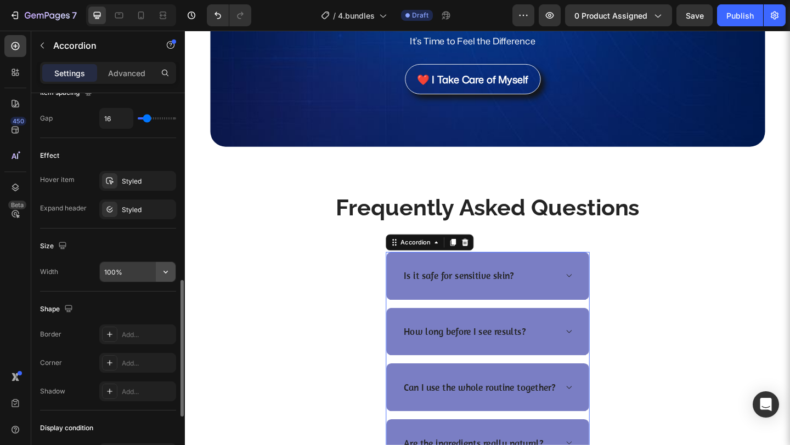
click at [165, 265] on button "button" at bounding box center [166, 272] width 20 height 20
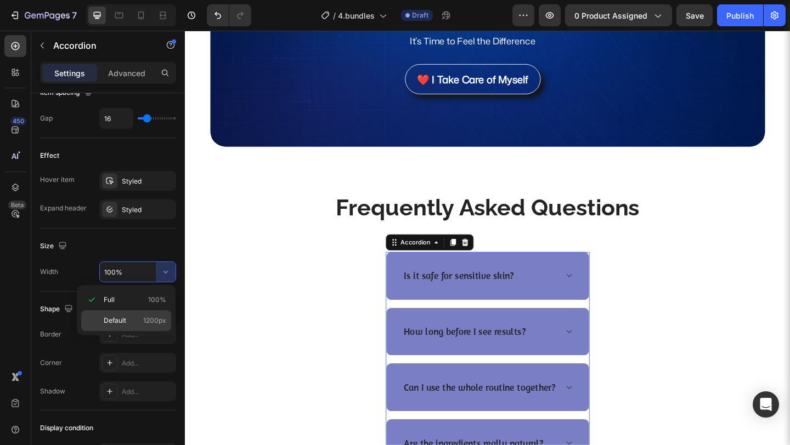
click at [138, 315] on div "Default 1200px" at bounding box center [126, 320] width 90 height 21
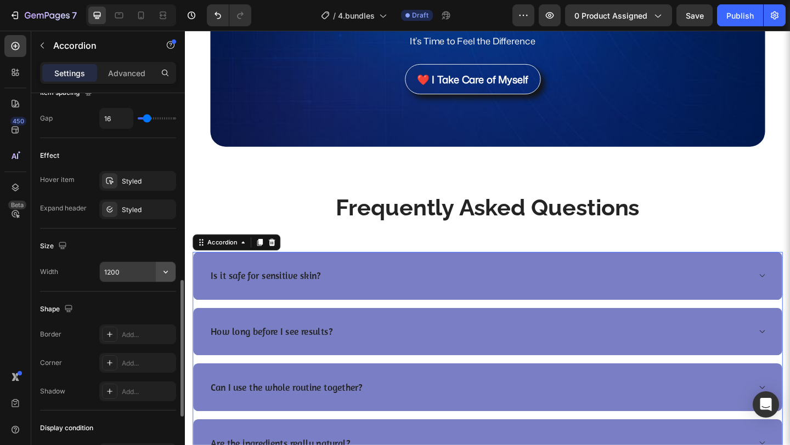
click at [167, 276] on icon "button" at bounding box center [165, 272] width 11 height 11
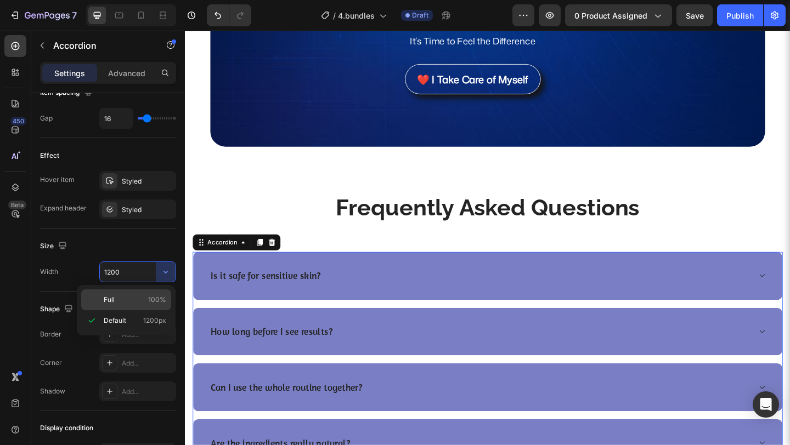
click at [140, 296] on p "Full 100%" at bounding box center [135, 300] width 63 height 10
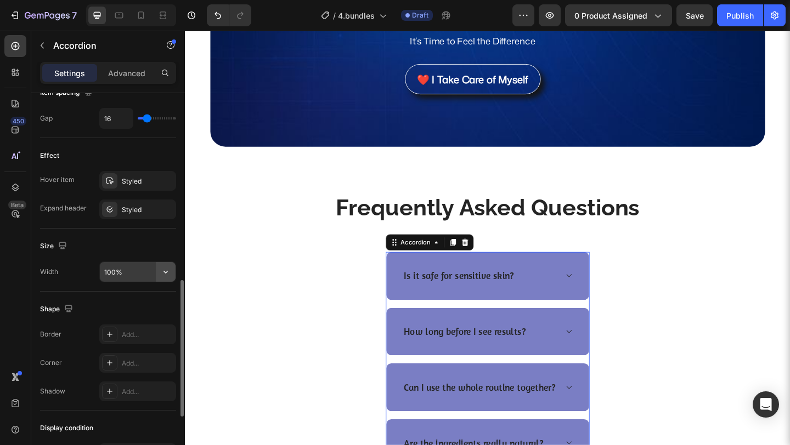
click at [162, 275] on icon "button" at bounding box center [165, 272] width 11 height 11
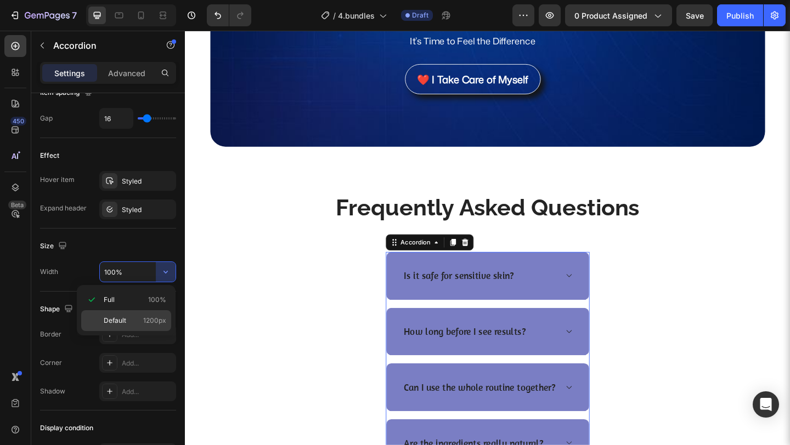
click at [134, 313] on div "Default 1200px" at bounding box center [126, 320] width 90 height 21
type input "1200"
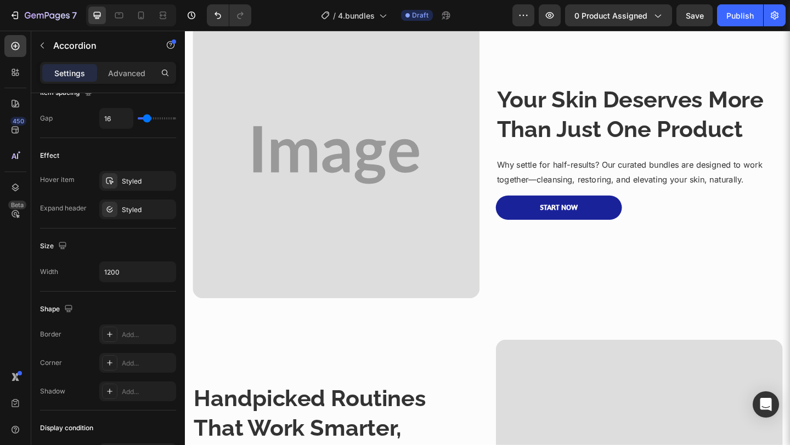
scroll to position [649, 0]
